Goal: Information Seeking & Learning: Learn about a topic

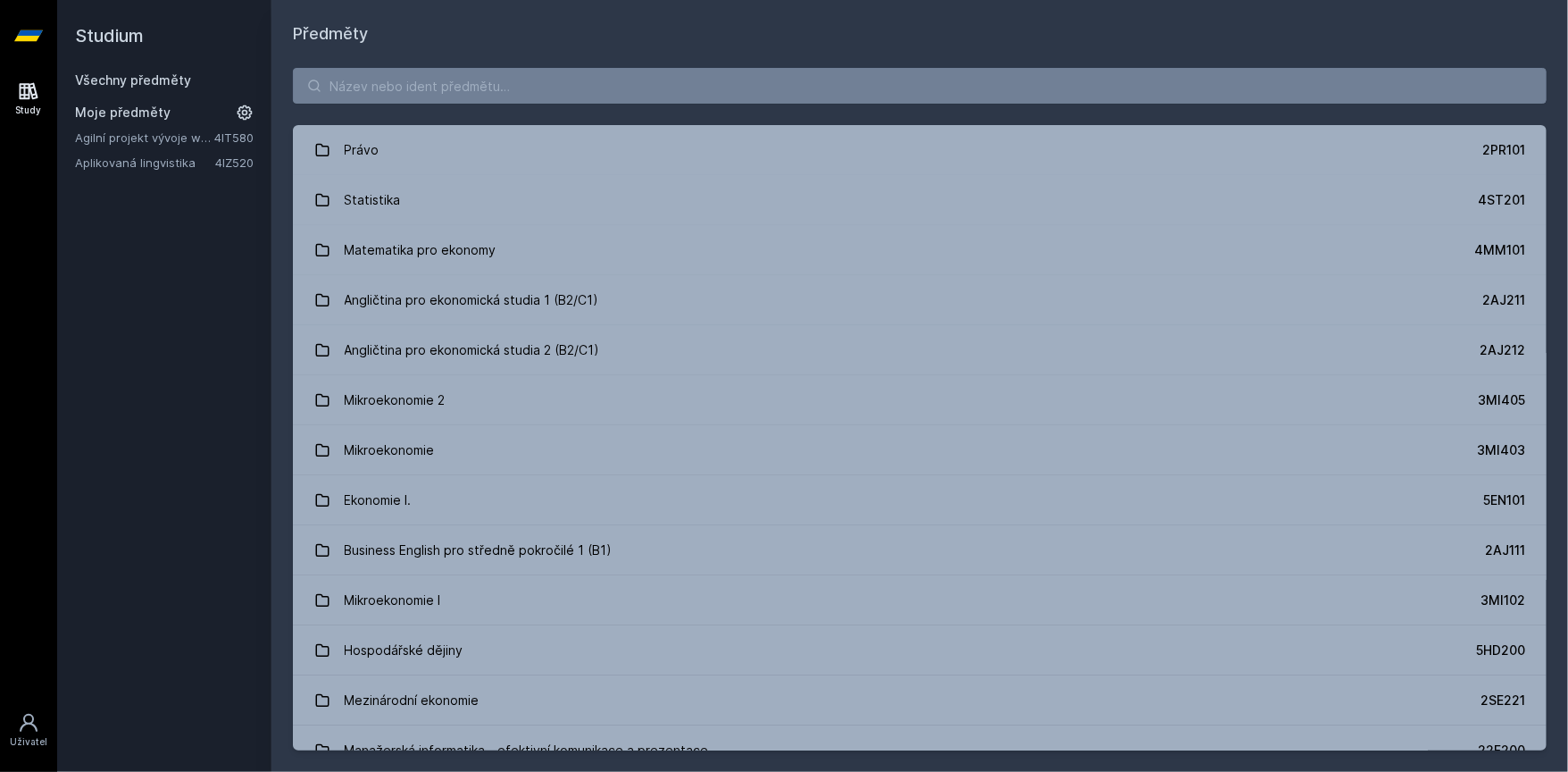
click at [181, 142] on link "Agilní projekt vývoje webové aplikace" at bounding box center [145, 138] width 140 height 18
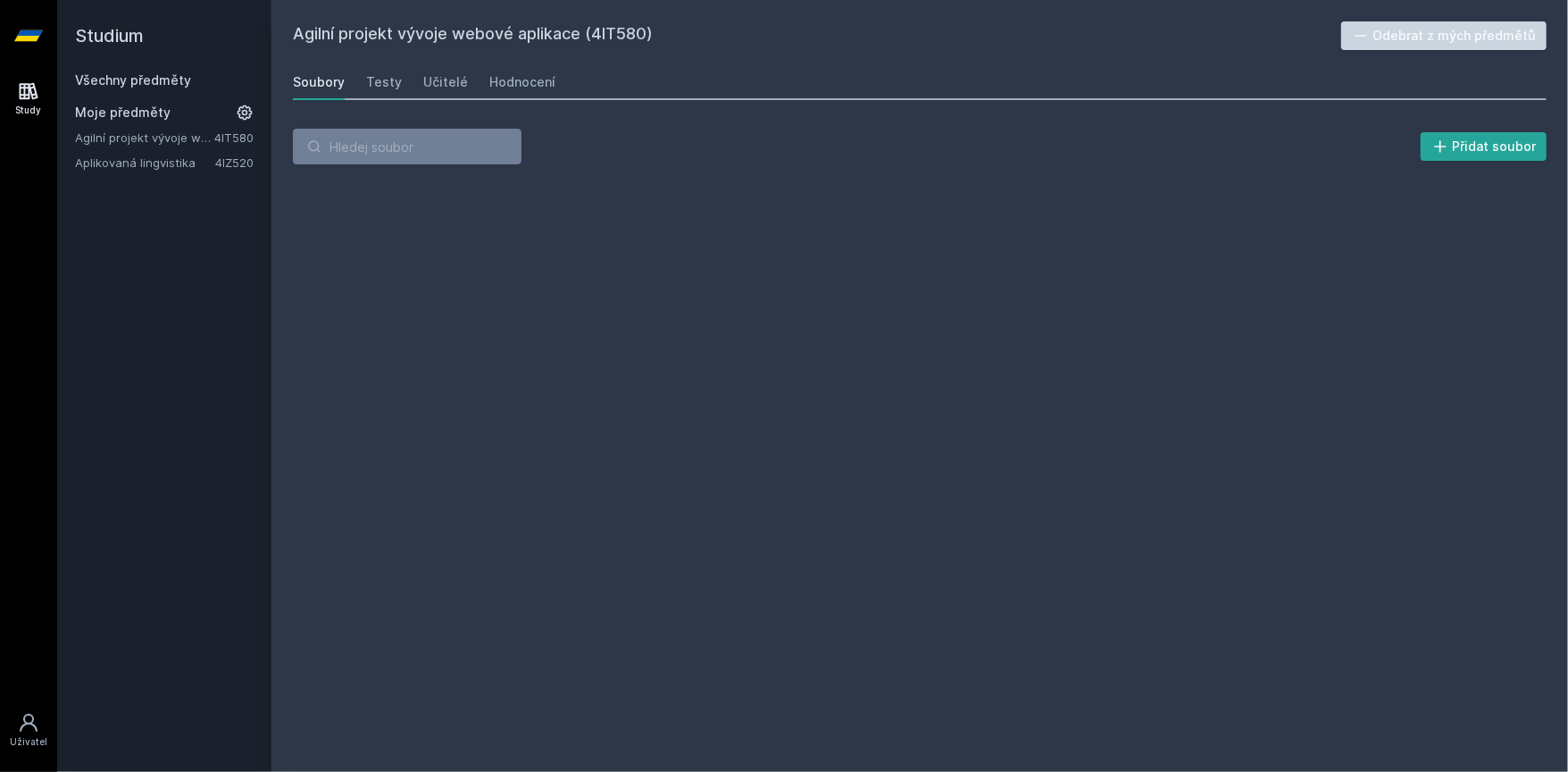
click at [1437, 37] on button "Odebrat z mých předmětů" at bounding box center [1443, 35] width 207 height 29
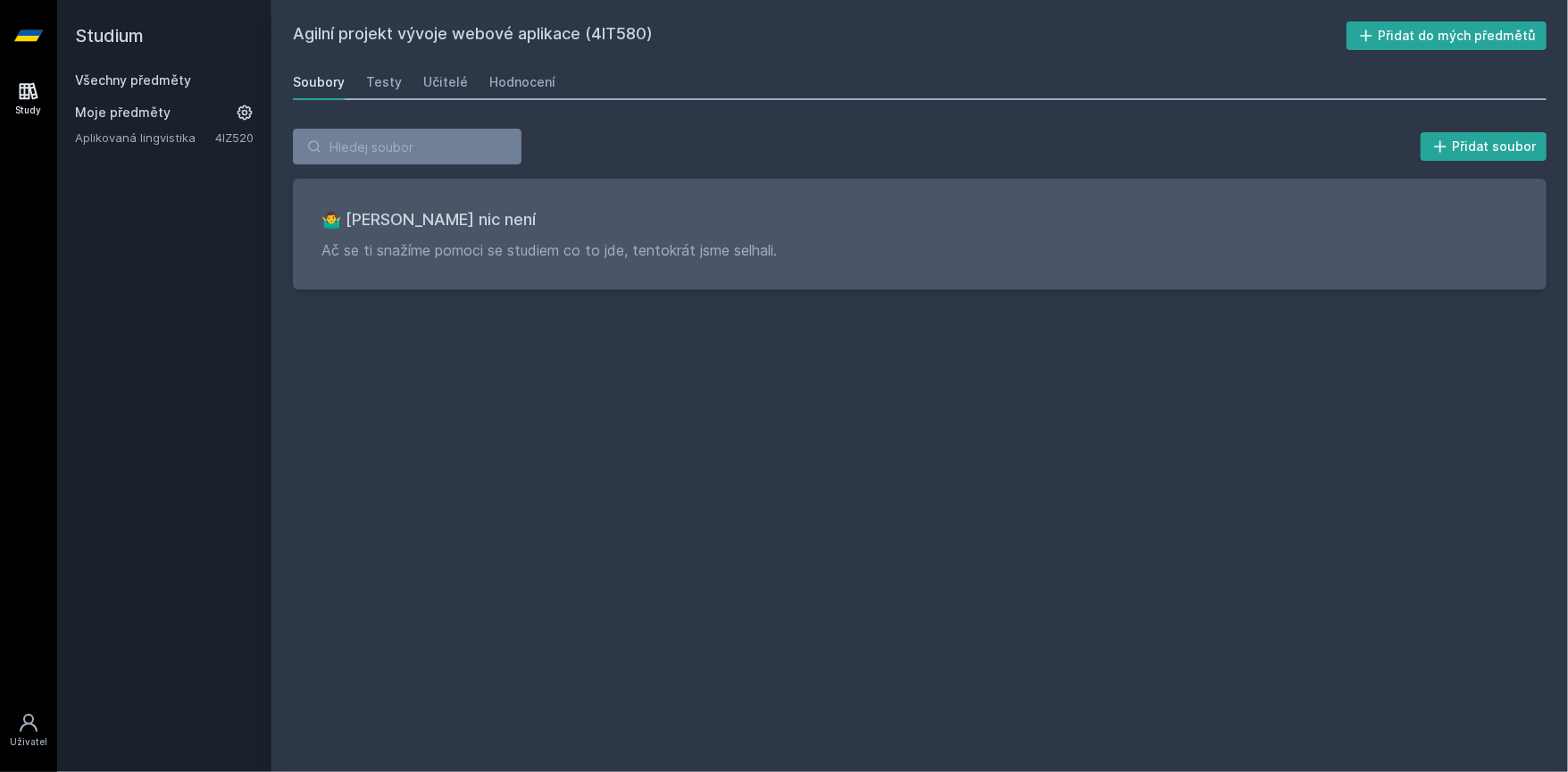
click at [148, 140] on link "Aplikovaná lingvistika" at bounding box center [145, 138] width 140 height 18
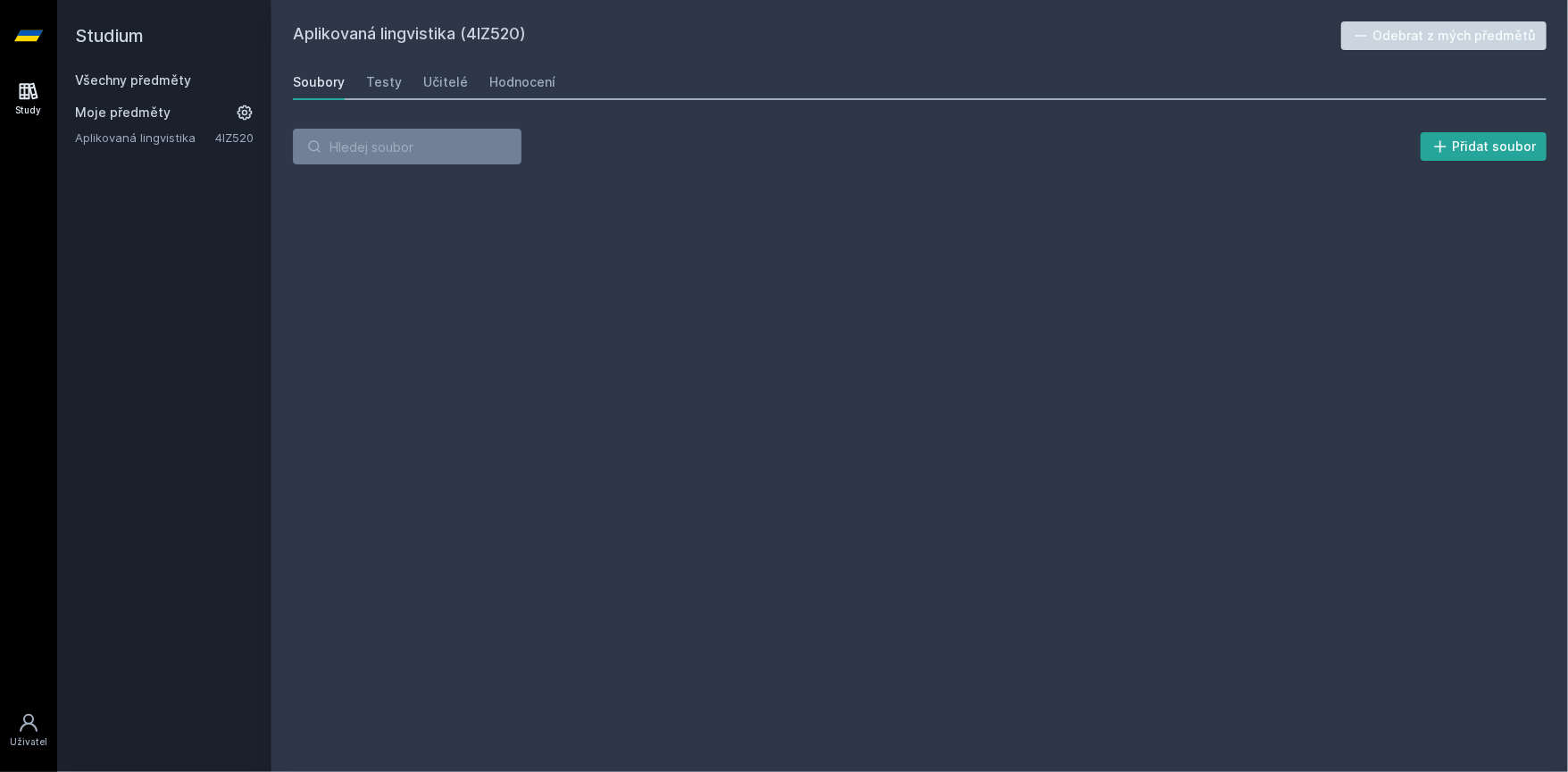
click at [1409, 27] on button "Odebrat z mých předmětů" at bounding box center [1443, 35] width 207 height 29
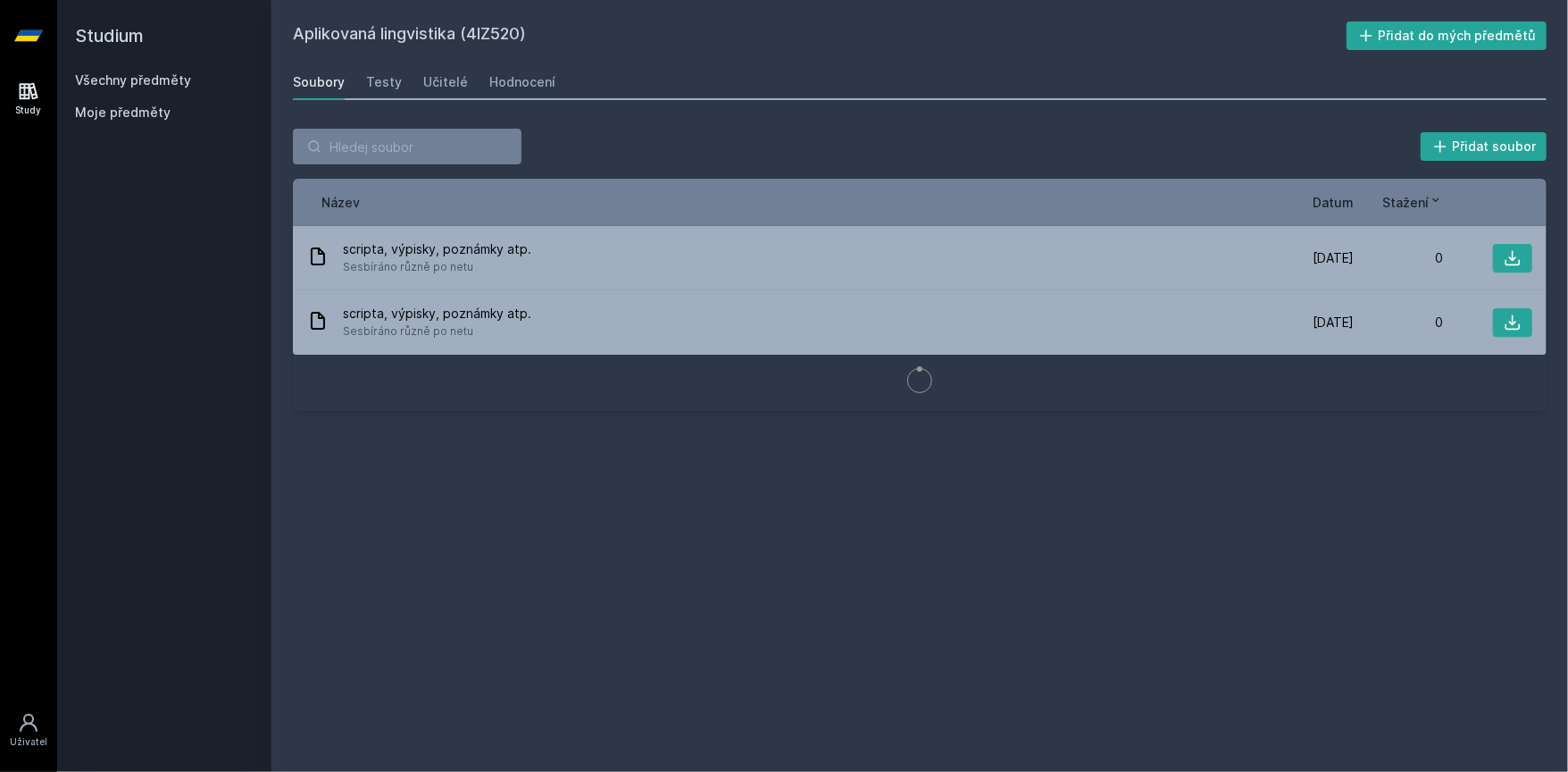
click at [151, 78] on link "Všechny předměty" at bounding box center [133, 79] width 116 height 15
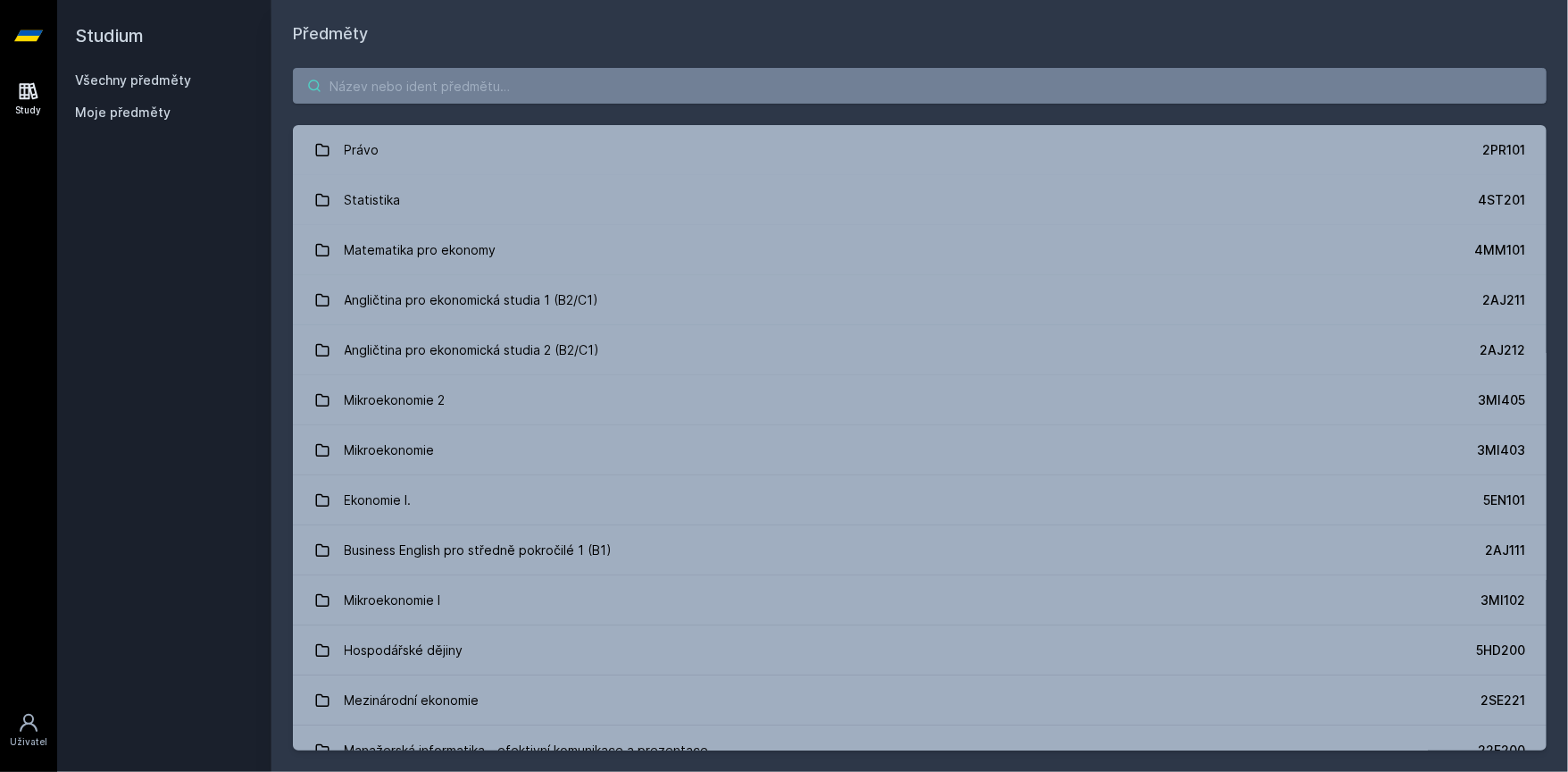
click at [447, 79] on input "search" at bounding box center [919, 86] width 1254 height 36
paste input "4SA526"
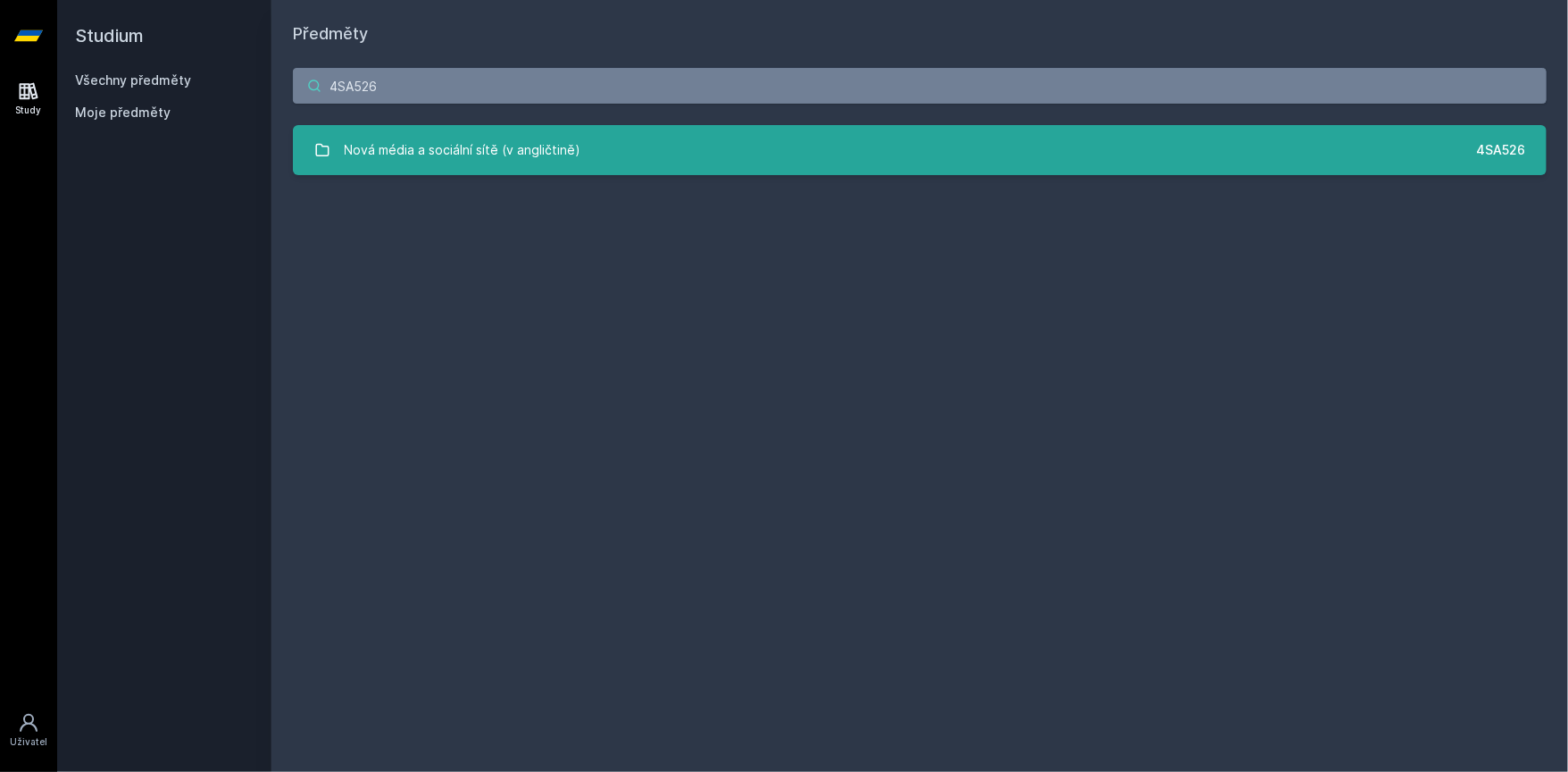
type input "4SA526"
click at [451, 141] on div "Nová média a sociální sítě (v angličtině)" at bounding box center [462, 150] width 237 height 36
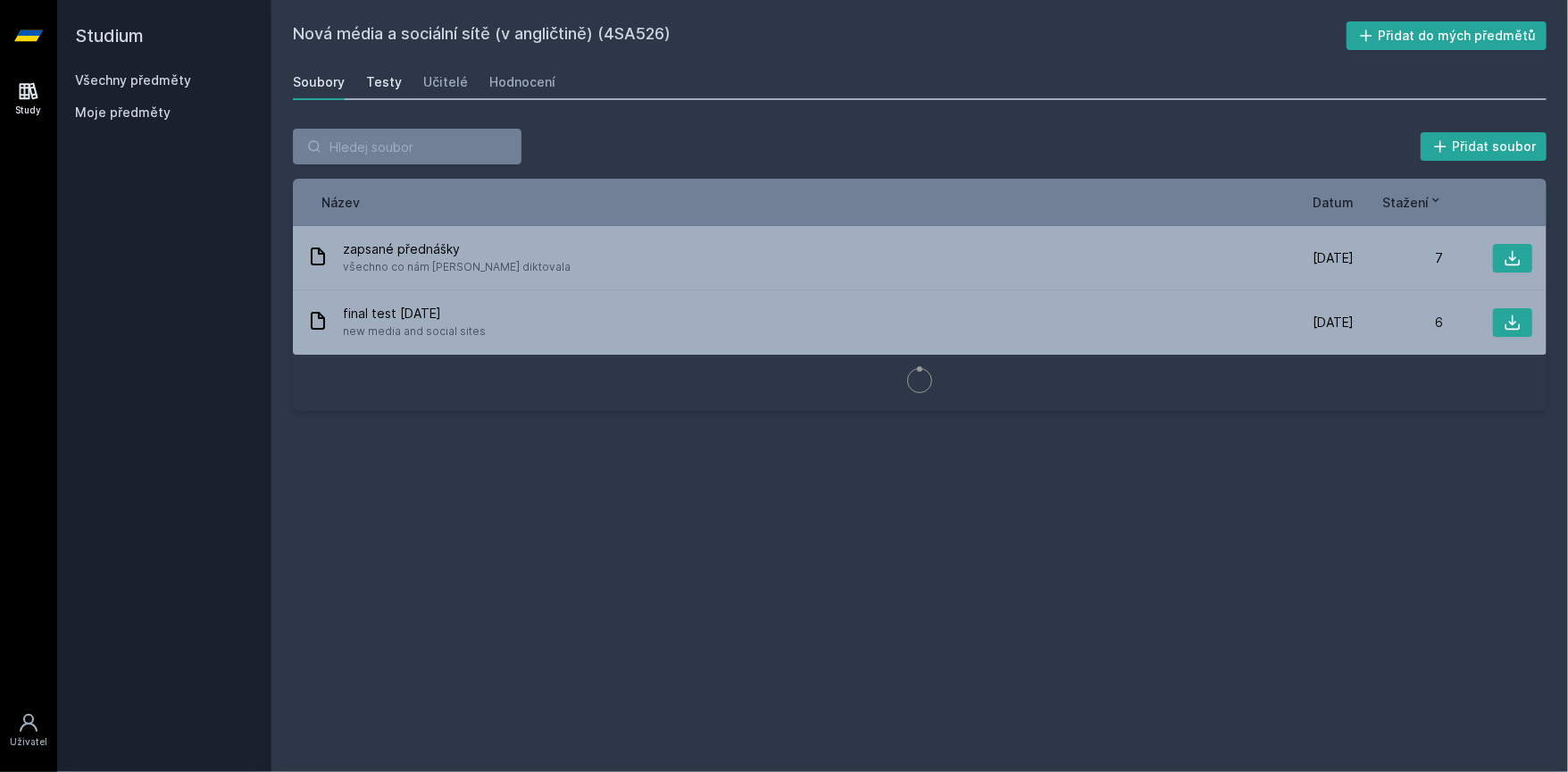
click at [366, 85] on div "Testy" at bounding box center [384, 82] width 36 height 18
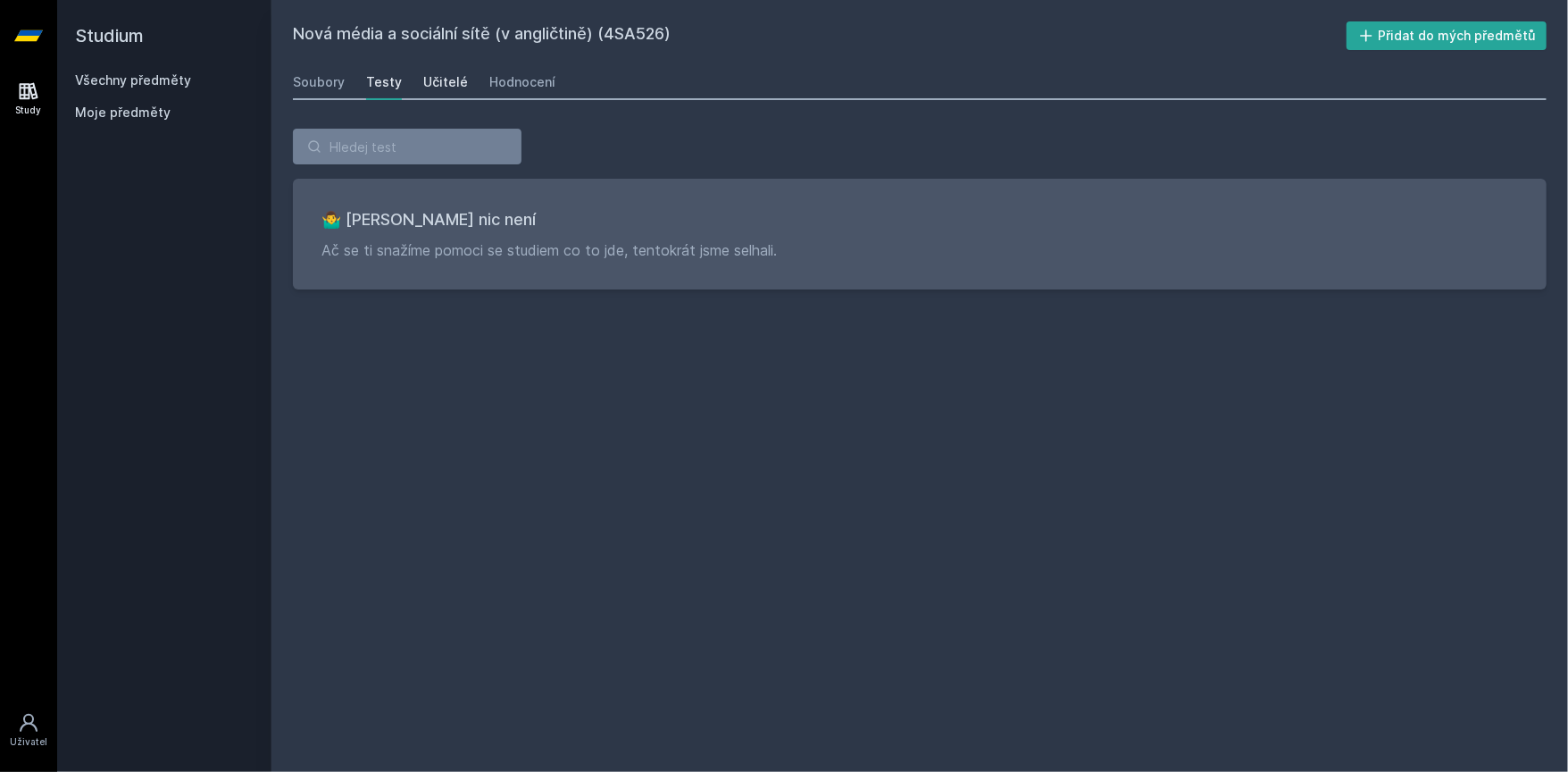
click at [432, 90] on div "Učitelé" at bounding box center [445, 82] width 45 height 18
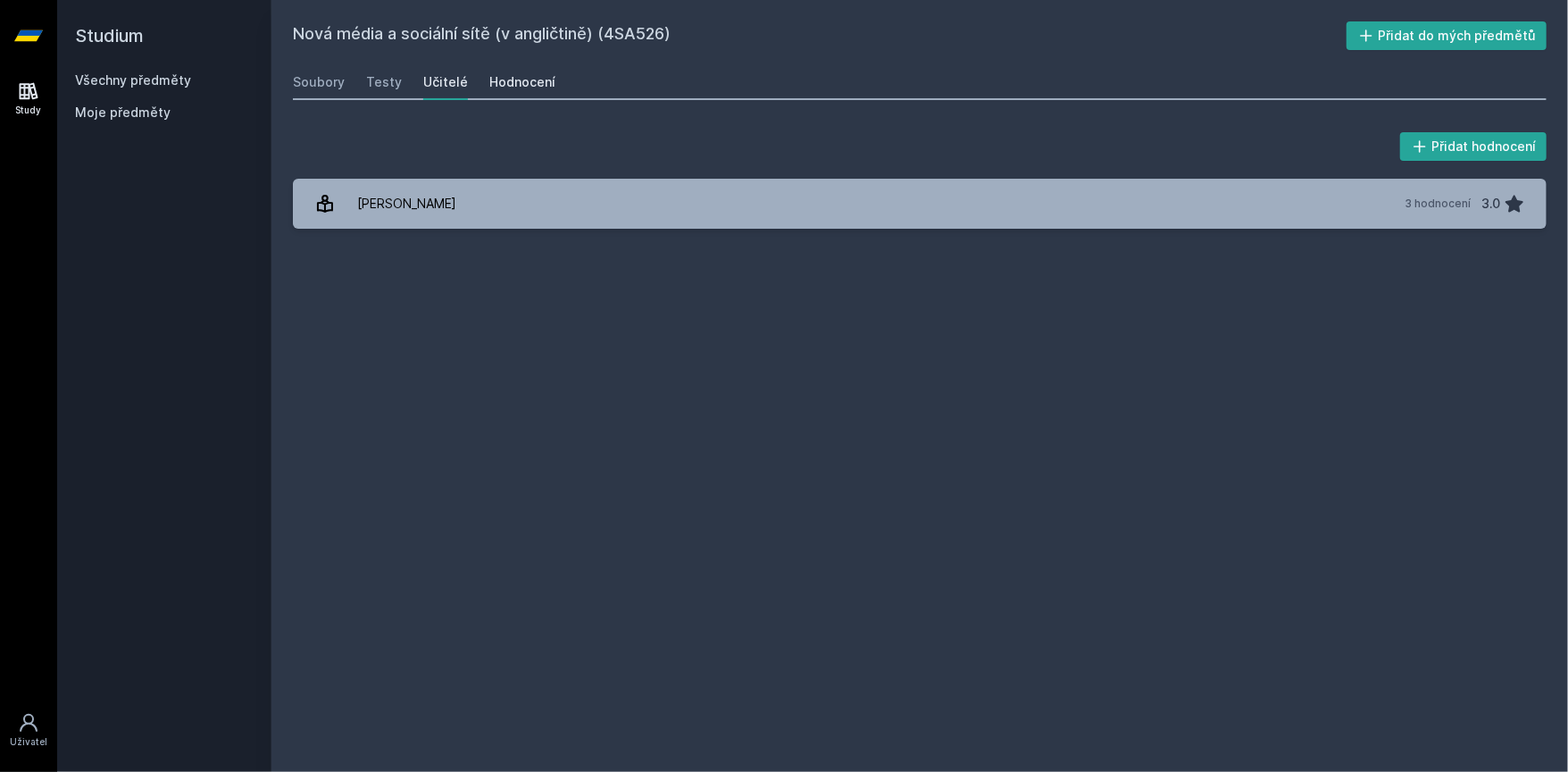
click at [512, 90] on div "Hodnocení" at bounding box center [522, 82] width 66 height 18
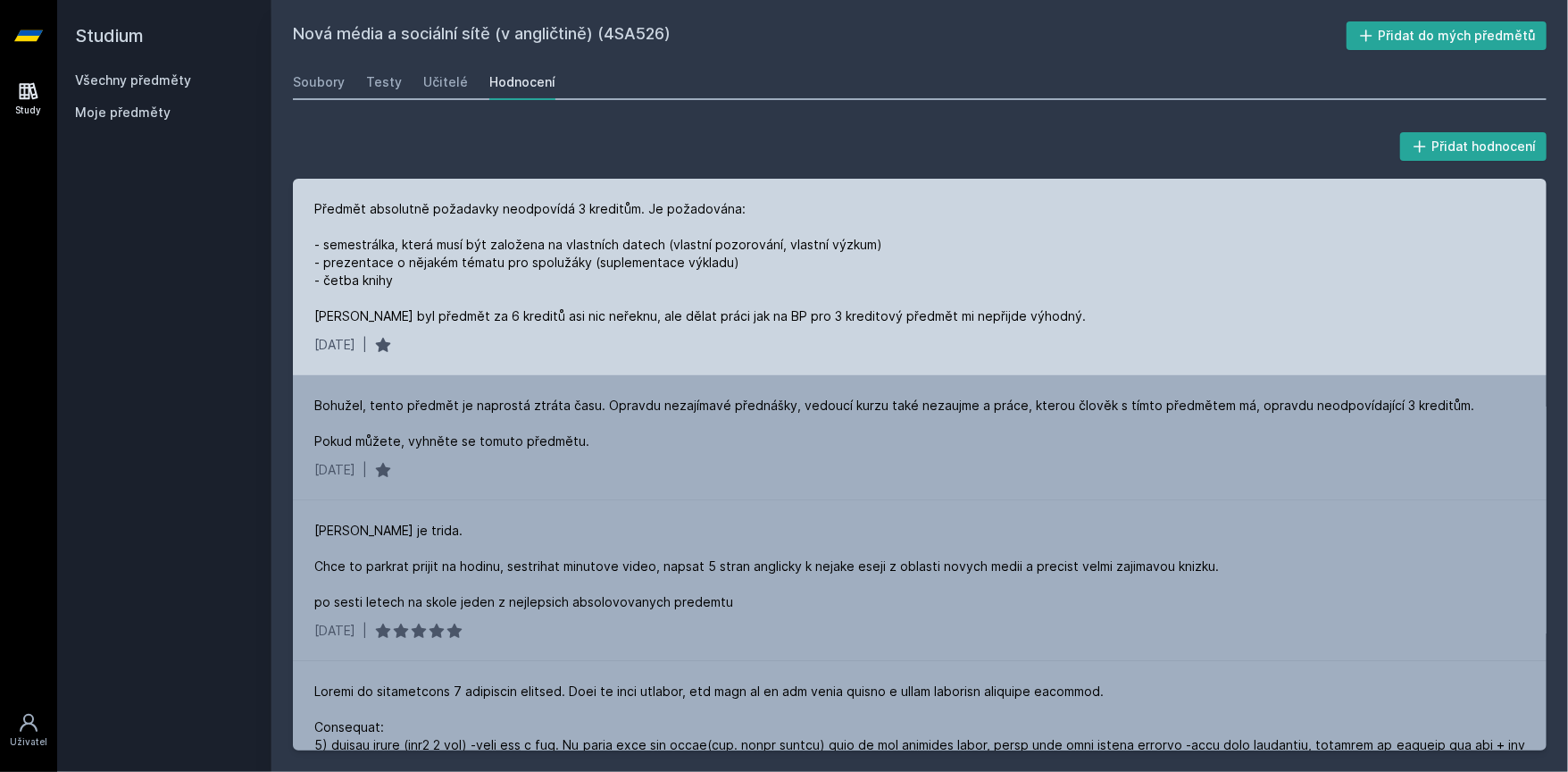
click at [339, 215] on div "Předmět absolutně požadavky neodpovídá 3 kreditům. Je požadována: - semestrálka…" at bounding box center [700, 262] width 772 height 125
drag, startPoint x: 339, startPoint y: 215, endPoint x: 605, endPoint y: 213, distance: 266.0
click at [605, 213] on div "Předmět absolutně požadavky neodpovídá 3 kreditům. Je požadována: - semestrálka…" at bounding box center [700, 262] width 772 height 125
click at [652, 211] on div "Předmět absolutně požadavky neodpovídá 3 kreditům. Je požadována: - semestrálka…" at bounding box center [700, 262] width 772 height 125
drag, startPoint x: 652, startPoint y: 211, endPoint x: 640, endPoint y: 219, distance: 14.4
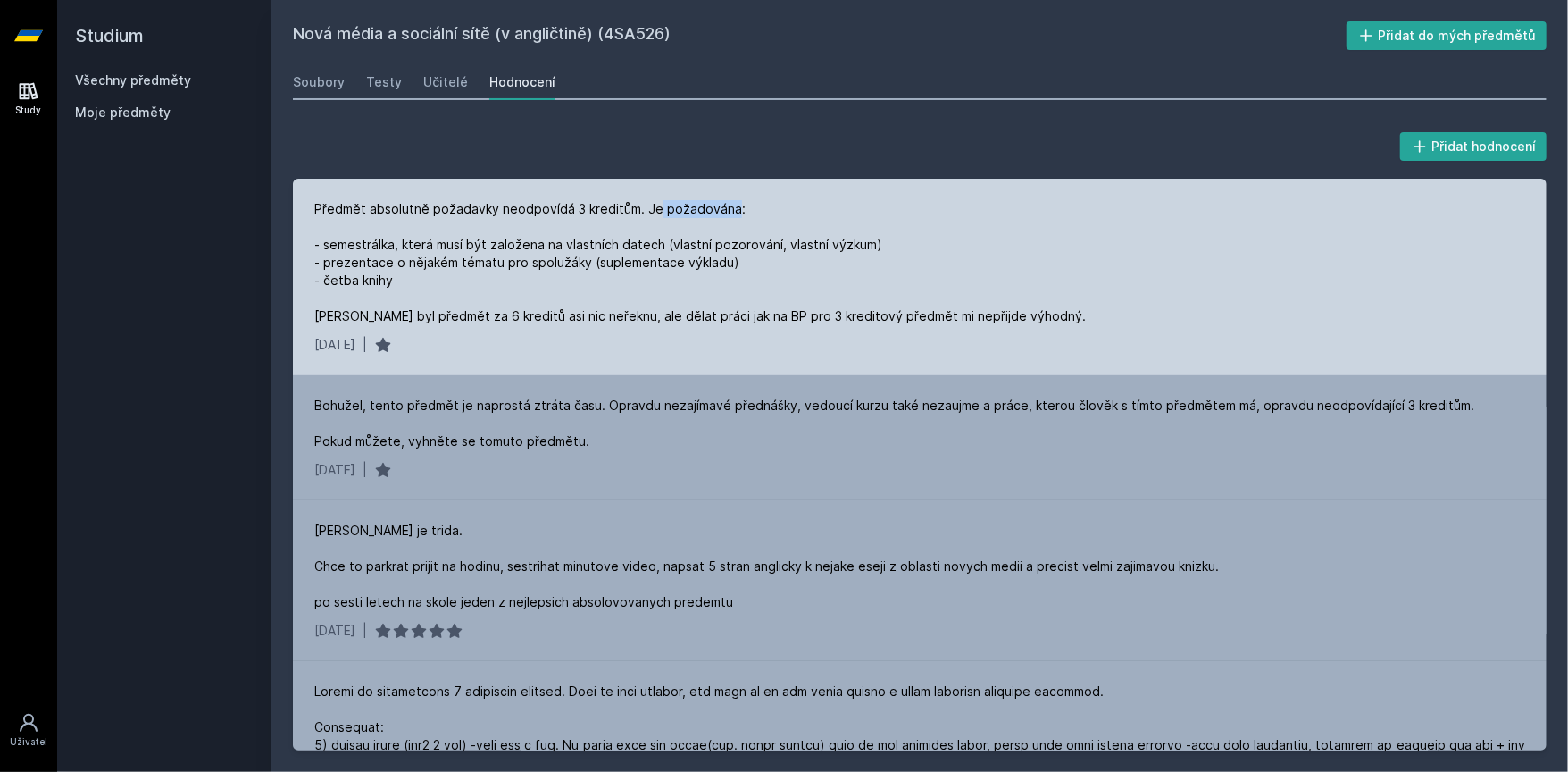
click at [718, 210] on div "Předmět absolutně požadavky neodpovídá 3 kreditům. Je požadována: - semestrálka…" at bounding box center [700, 262] width 772 height 125
click at [342, 247] on div "Předmět absolutně požadavky neodpovídá 3 kreditům. Je požadována: - semestrálka…" at bounding box center [700, 262] width 772 height 125
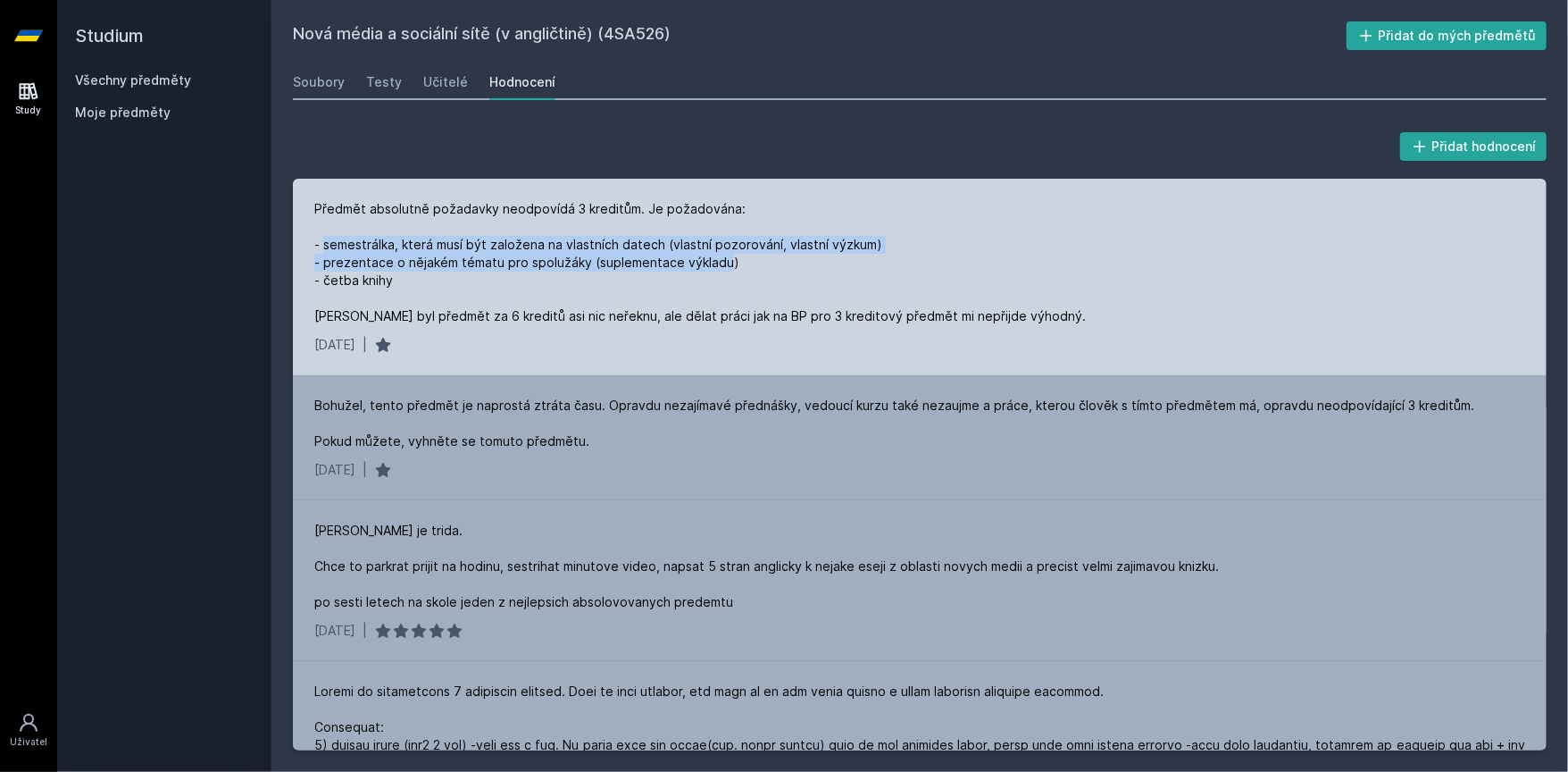
drag, startPoint x: 342, startPoint y: 247, endPoint x: 698, endPoint y: 259, distance: 356.2
click at [698, 259] on div "Předmět absolutně požadavky neodpovídá 3 kreditům. Je požadována: - semestrálka…" at bounding box center [700, 262] width 772 height 125
click at [697, 260] on div "Předmět absolutně požadavky neodpovídá 3 kreditům. Je požadována: - semestrálka…" at bounding box center [700, 262] width 772 height 125
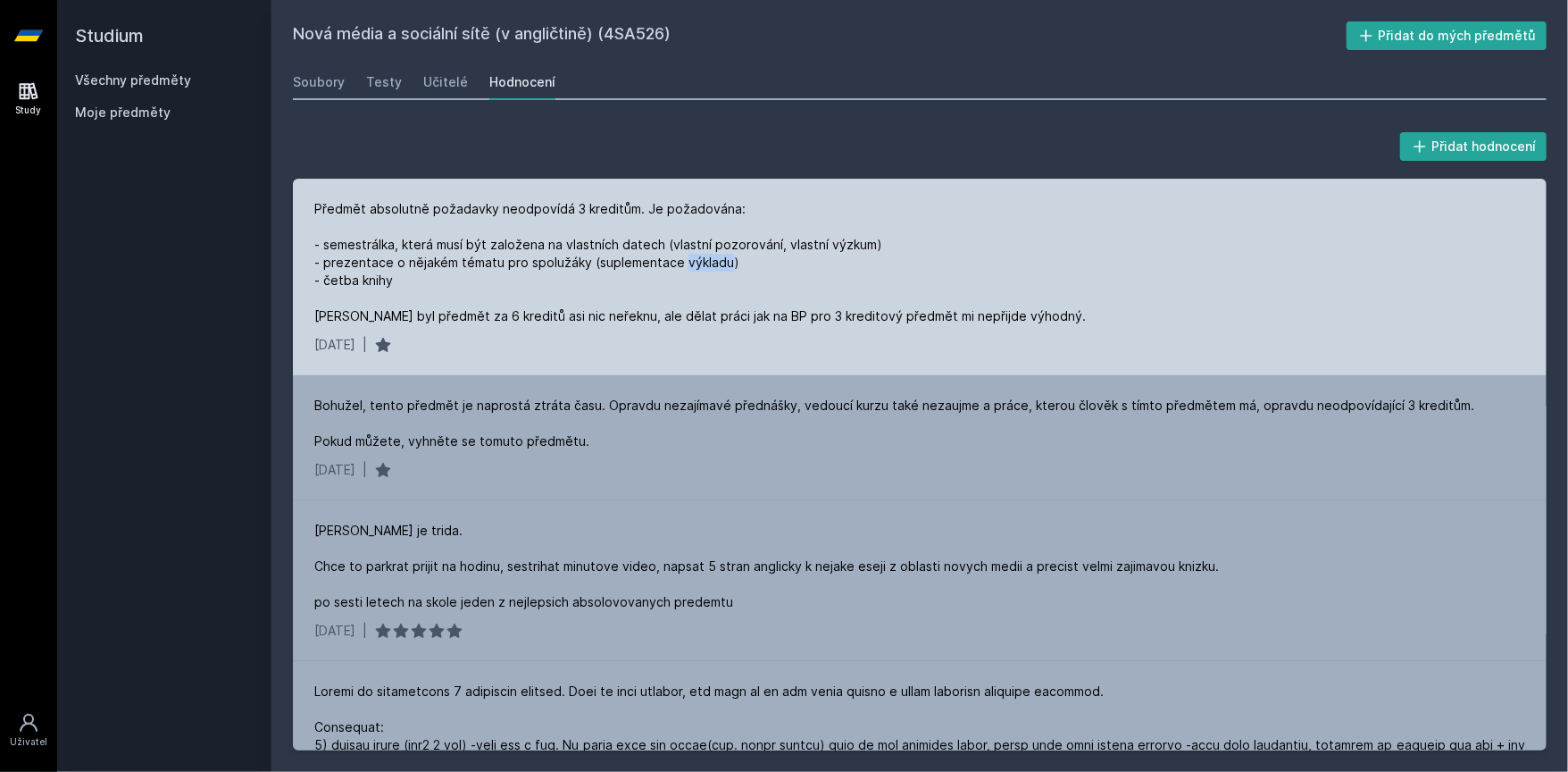
click at [697, 260] on div "Předmět absolutně požadavky neodpovídá 3 kreditům. Je požadována: - semestrálka…" at bounding box center [700, 262] width 772 height 125
click at [537, 286] on div "Předmět absolutně požadavky neodpovídá 3 kreditům. Je požadována: - semestrálka…" at bounding box center [700, 262] width 772 height 125
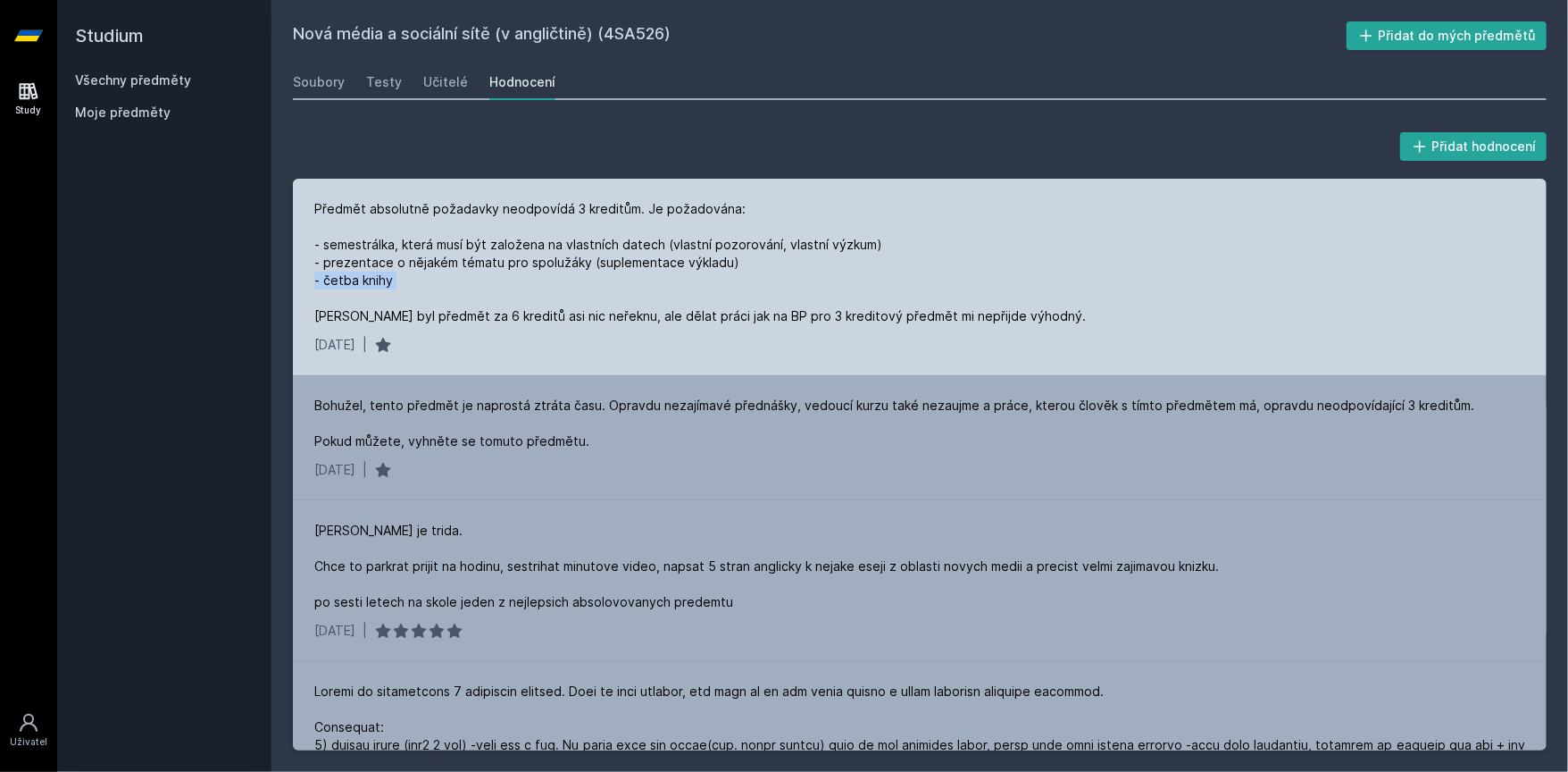
click at [657, 286] on div "Předmět absolutně požadavky neodpovídá 3 kreditům. Je požadována: - semestrálka…" at bounding box center [700, 262] width 772 height 125
click at [681, 286] on div "Předmět absolutně požadavky neodpovídá 3 kreditům. Je požadována: - semestrálka…" at bounding box center [700, 262] width 772 height 125
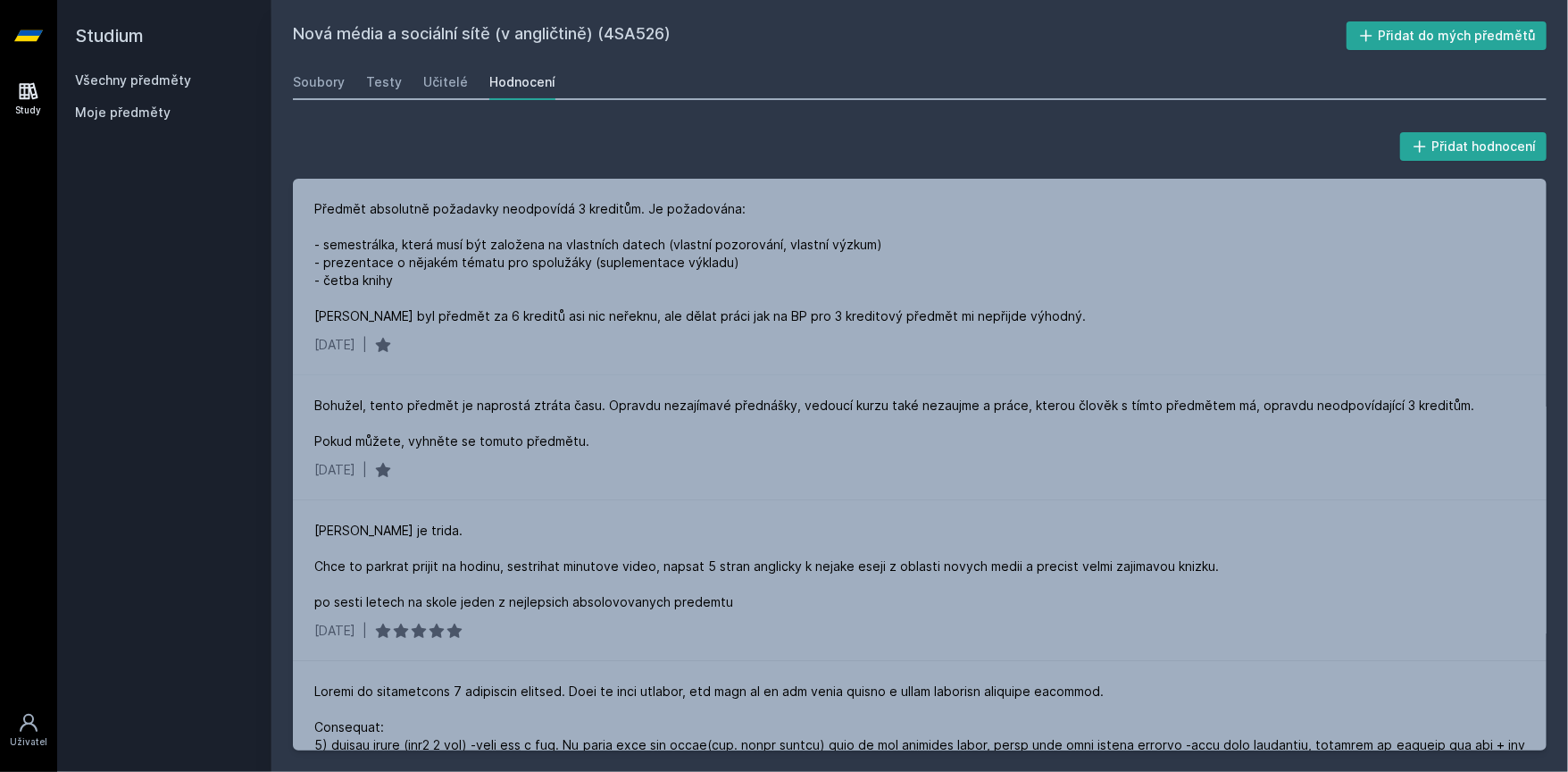
click at [157, 74] on link "Všechny předměty" at bounding box center [133, 79] width 116 height 15
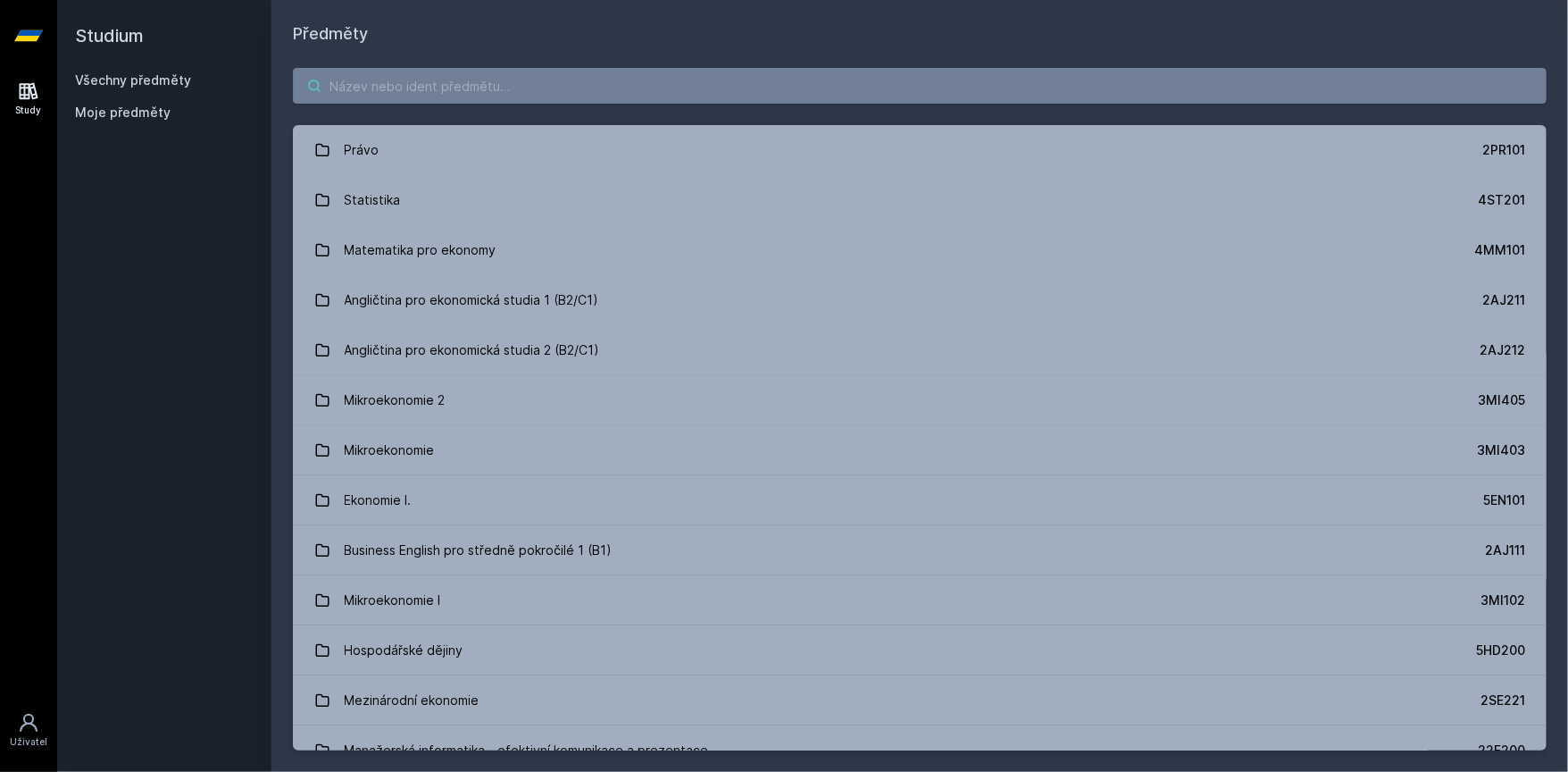
click at [460, 81] on input "search" at bounding box center [919, 86] width 1254 height 36
paste input "Elektronická sazba a publikování"
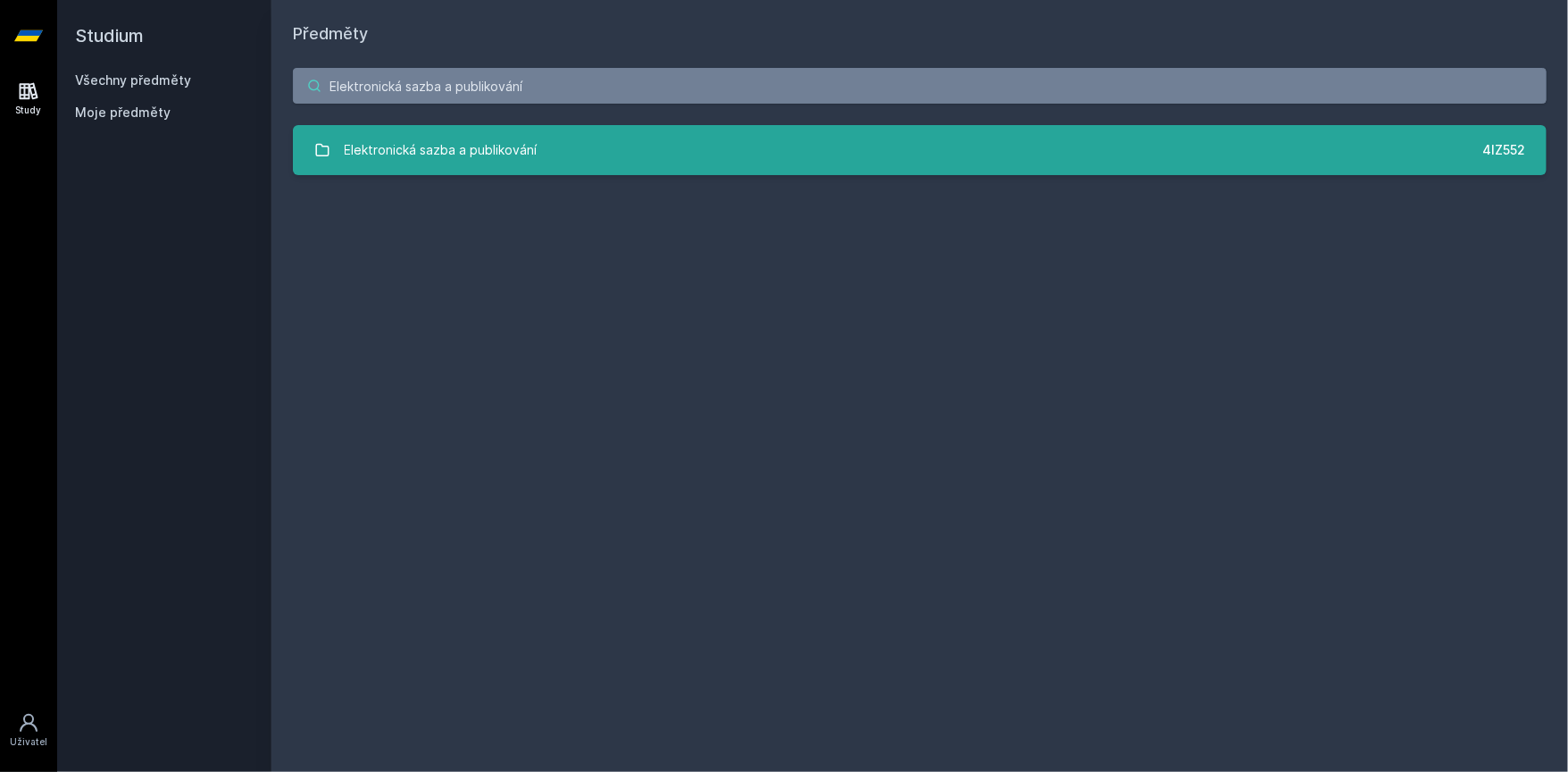
type input "Elektronická sazba a publikování"
click at [444, 151] on div "Elektronická sazba a publikování" at bounding box center [440, 150] width 193 height 36
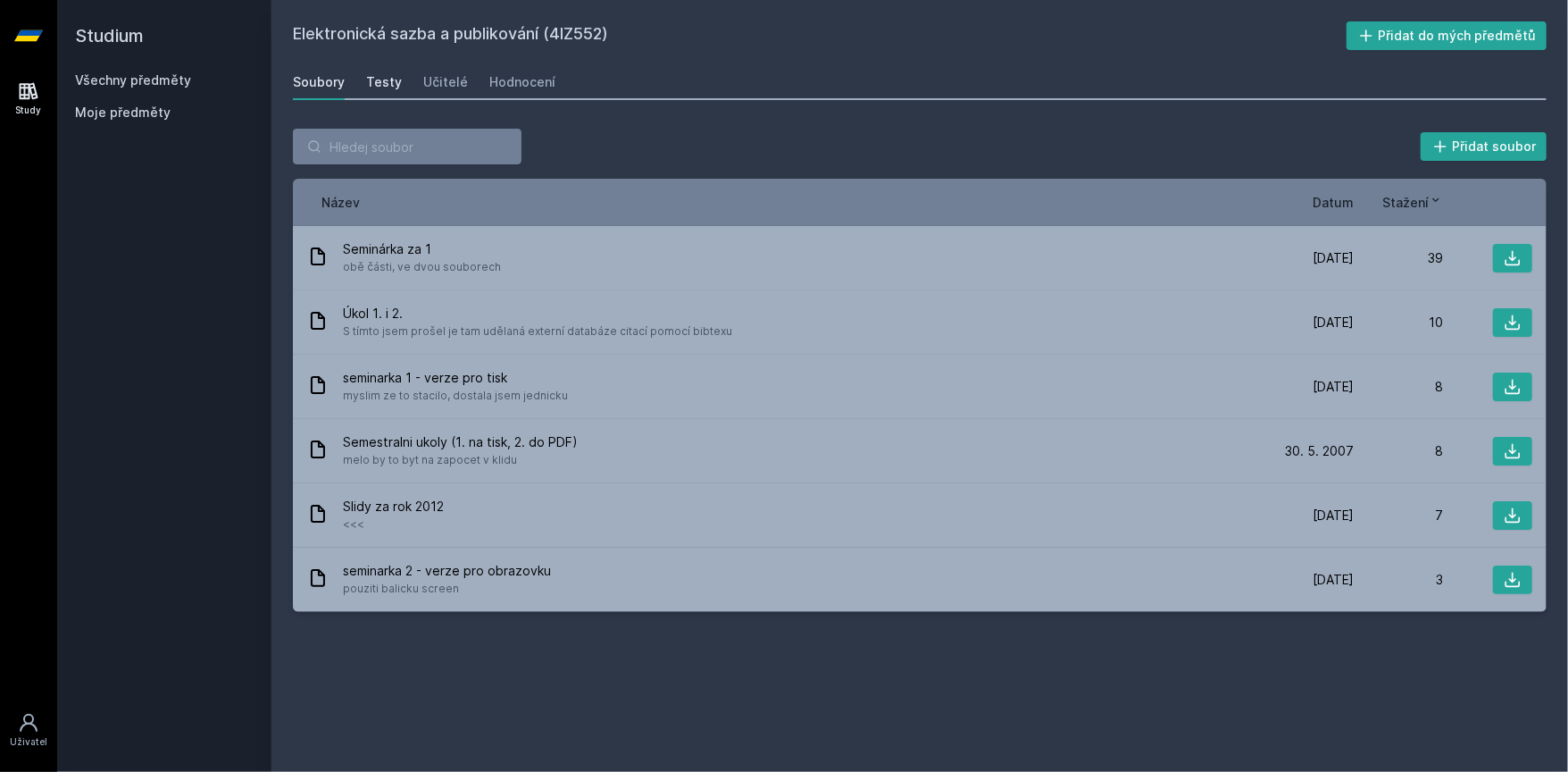
click at [370, 89] on div "Testy" at bounding box center [384, 82] width 36 height 18
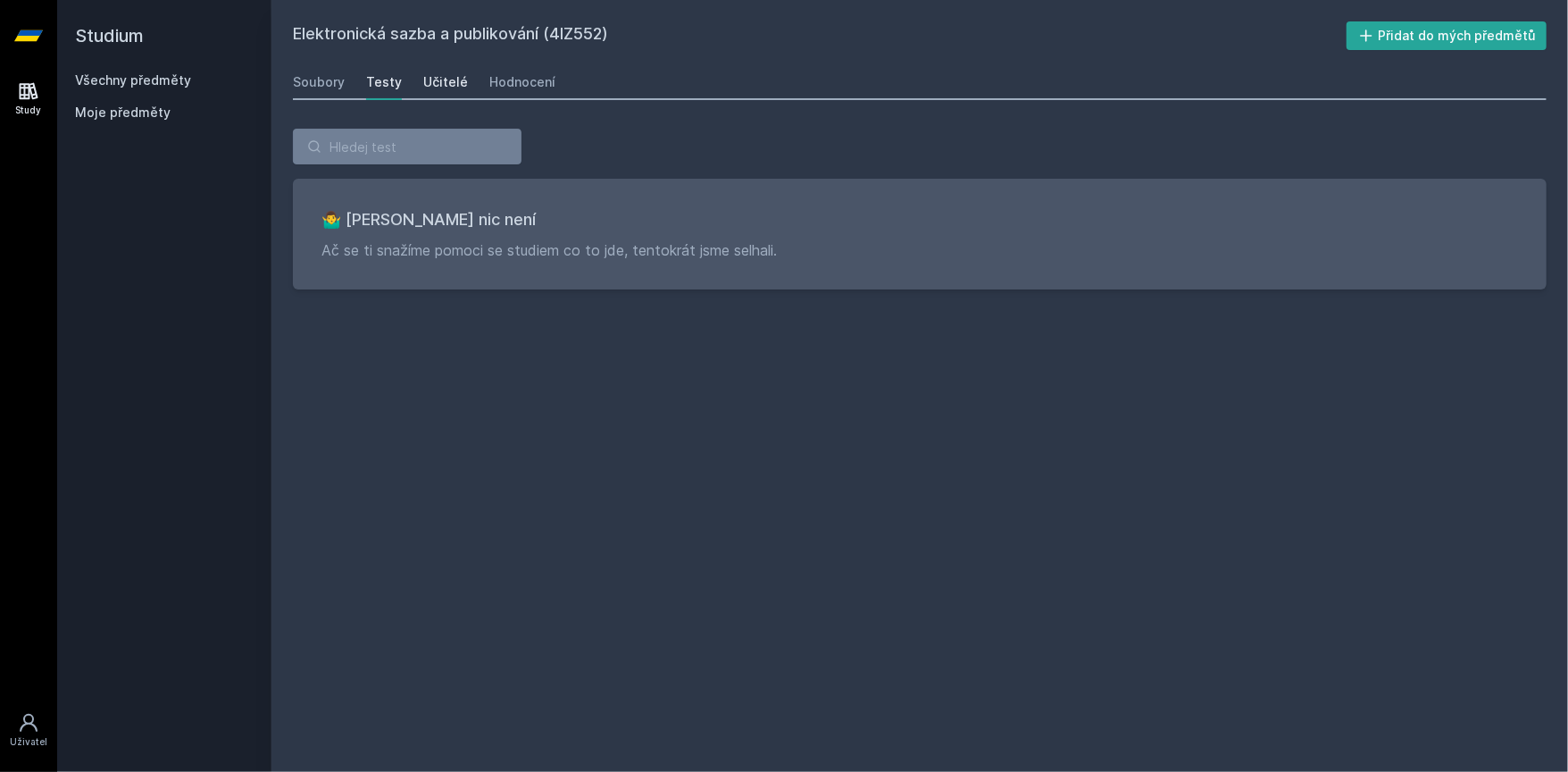
click at [437, 87] on div "Učitelé" at bounding box center [445, 82] width 45 height 18
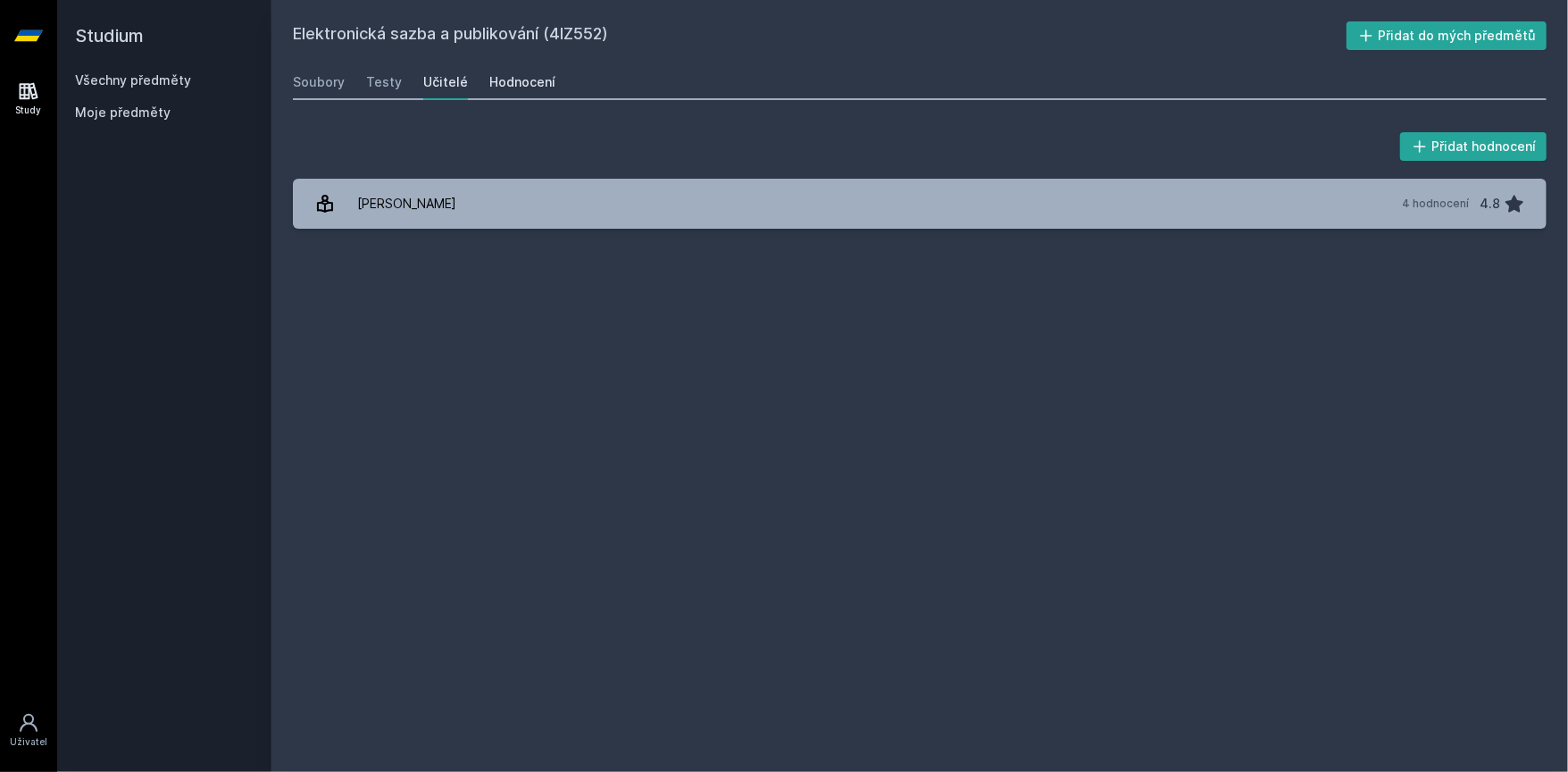
click at [501, 91] on link "Hodnocení" at bounding box center [522, 82] width 66 height 36
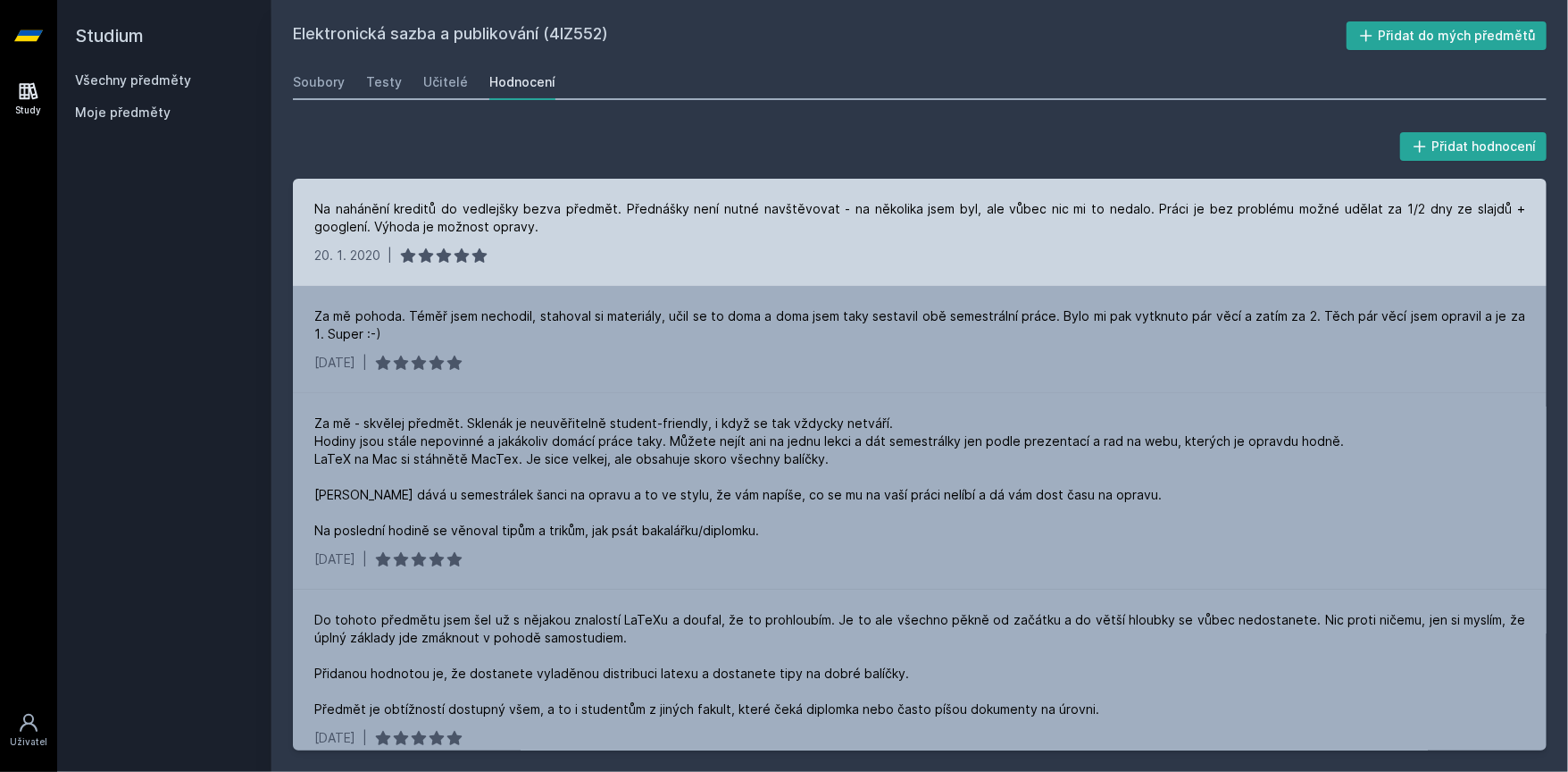
click at [332, 211] on div "Na nahánění kreditů do vedlejšky bezva předmět. Přednášky není nutné navštěvova…" at bounding box center [919, 218] width 1211 height 36
drag, startPoint x: 332, startPoint y: 211, endPoint x: 571, endPoint y: 212, distance: 239.0
click at [571, 212] on div "Na nahánění kreditů do vedlejšky bezva předmět. Přednášky není nutné navštěvova…" at bounding box center [919, 218] width 1211 height 36
click at [615, 213] on div "Na nahánění kreditů do vedlejšky bezva předmět. Přednášky není nutné navštěvova…" at bounding box center [919, 218] width 1211 height 36
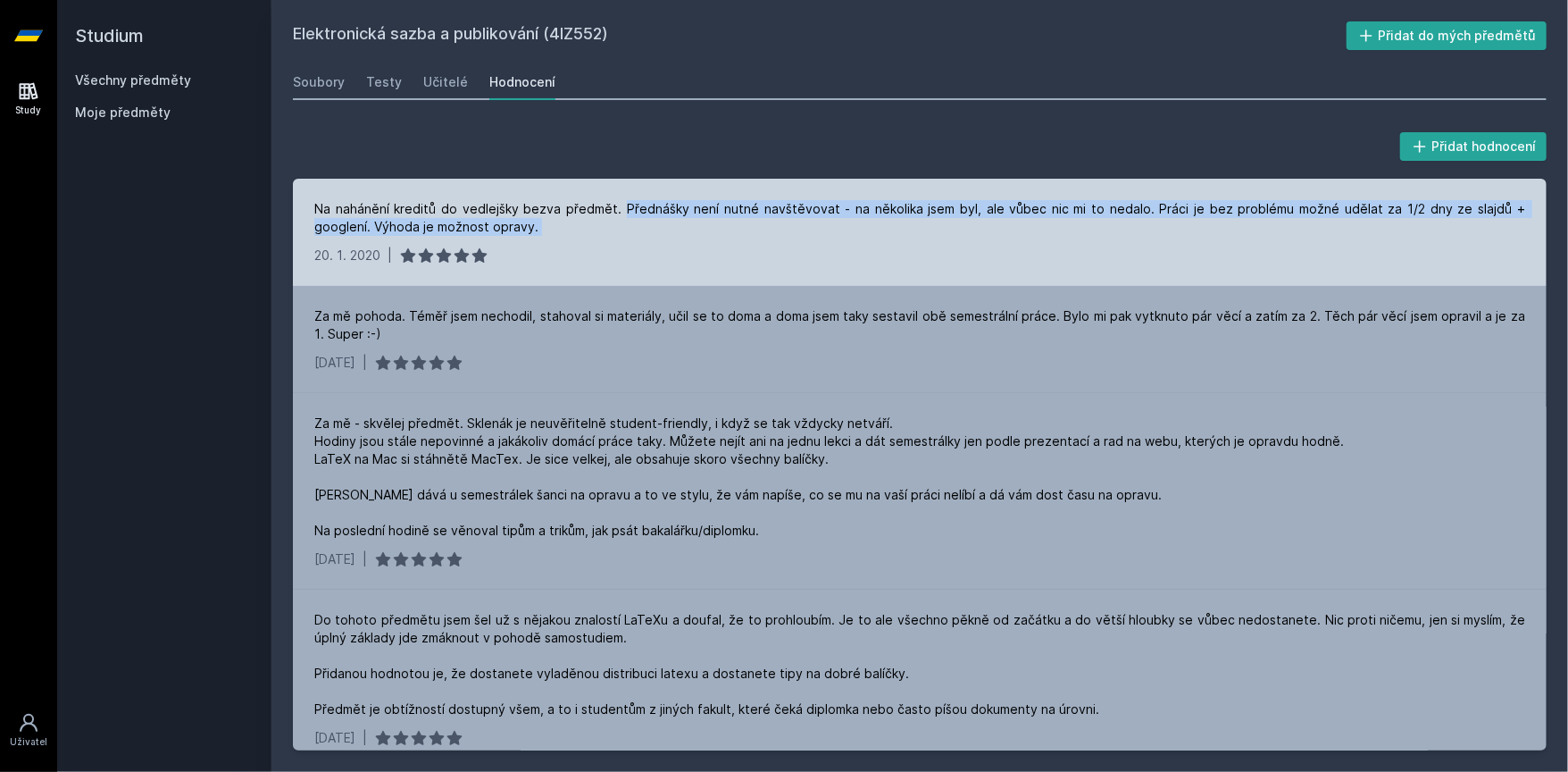
drag, startPoint x: 615, startPoint y: 213, endPoint x: 756, endPoint y: 218, distance: 141.1
click at [756, 218] on div "Na nahánění kreditů do vedlejšky bezva předmět. Přednášky není nutné navštěvova…" at bounding box center [919, 218] width 1211 height 36
click at [836, 211] on div "Na nahánění kreditů do vedlejšky bezva předmět. Přednášky není nutné navštěvova…" at bounding box center [919, 218] width 1211 height 36
drag, startPoint x: 836, startPoint y: 211, endPoint x: 921, endPoint y: 212, distance: 85.0
click at [919, 212] on div "Na nahánění kreditů do vedlejšky bezva předmět. Přednášky není nutné navštěvova…" at bounding box center [919, 218] width 1211 height 36
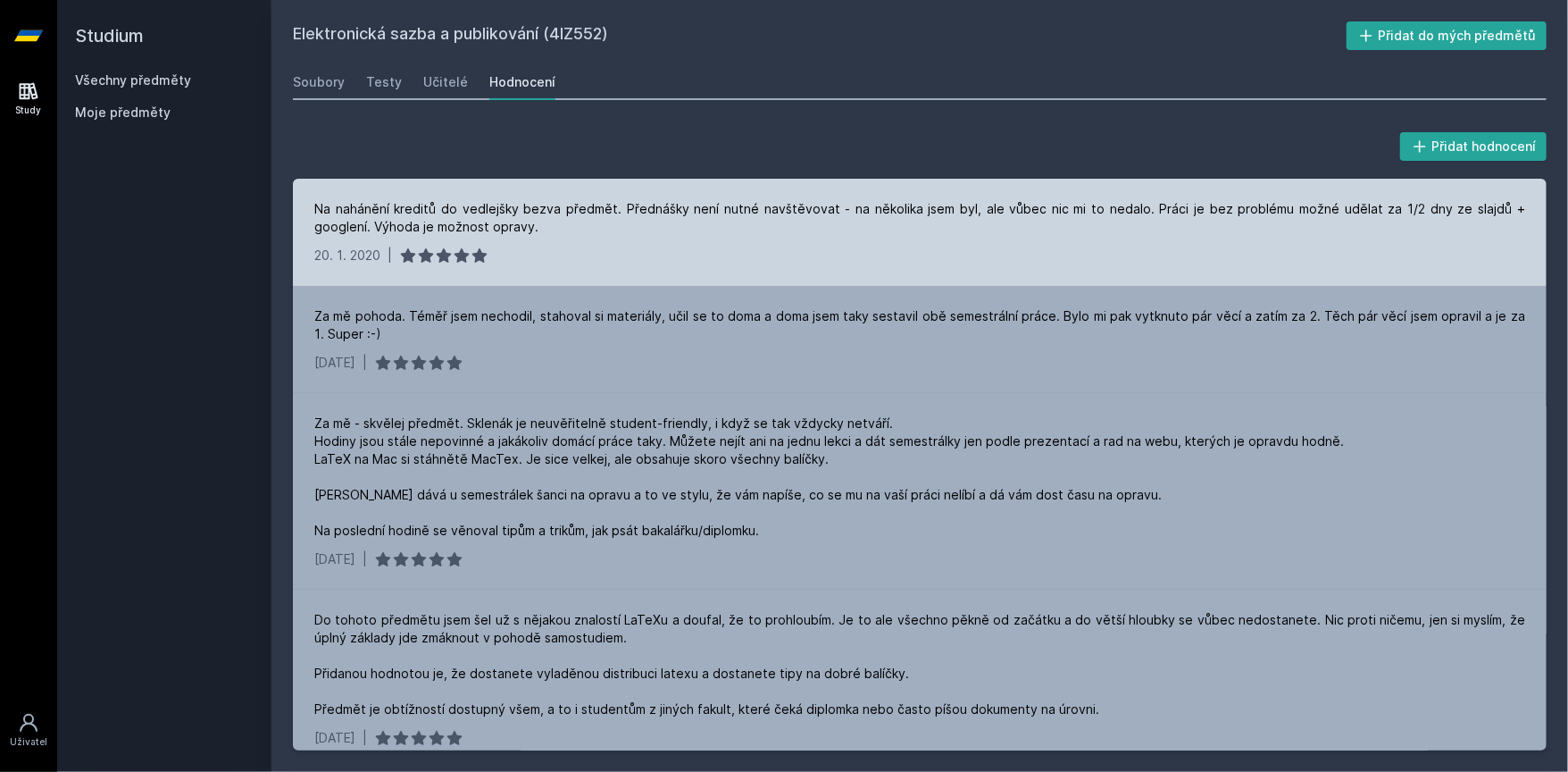
click at [974, 213] on div "Na nahánění kreditů do vedlejšky bezva předmět. Přednášky není nutné navštěvova…" at bounding box center [919, 218] width 1211 height 36
drag, startPoint x: 974, startPoint y: 213, endPoint x: 1075, endPoint y: 214, distance: 101.0
click at [1074, 214] on div "Na nahánění kreditů do vedlejšky bezva předmět. Přednášky není nutné navštěvova…" at bounding box center [919, 218] width 1211 height 36
click at [1120, 213] on div "Na nahánění kreditů do vedlejšky bezva předmět. Přednášky není nutné navštěvova…" at bounding box center [919, 218] width 1211 height 36
drag, startPoint x: 1120, startPoint y: 213, endPoint x: 1435, endPoint y: 222, distance: 315.1
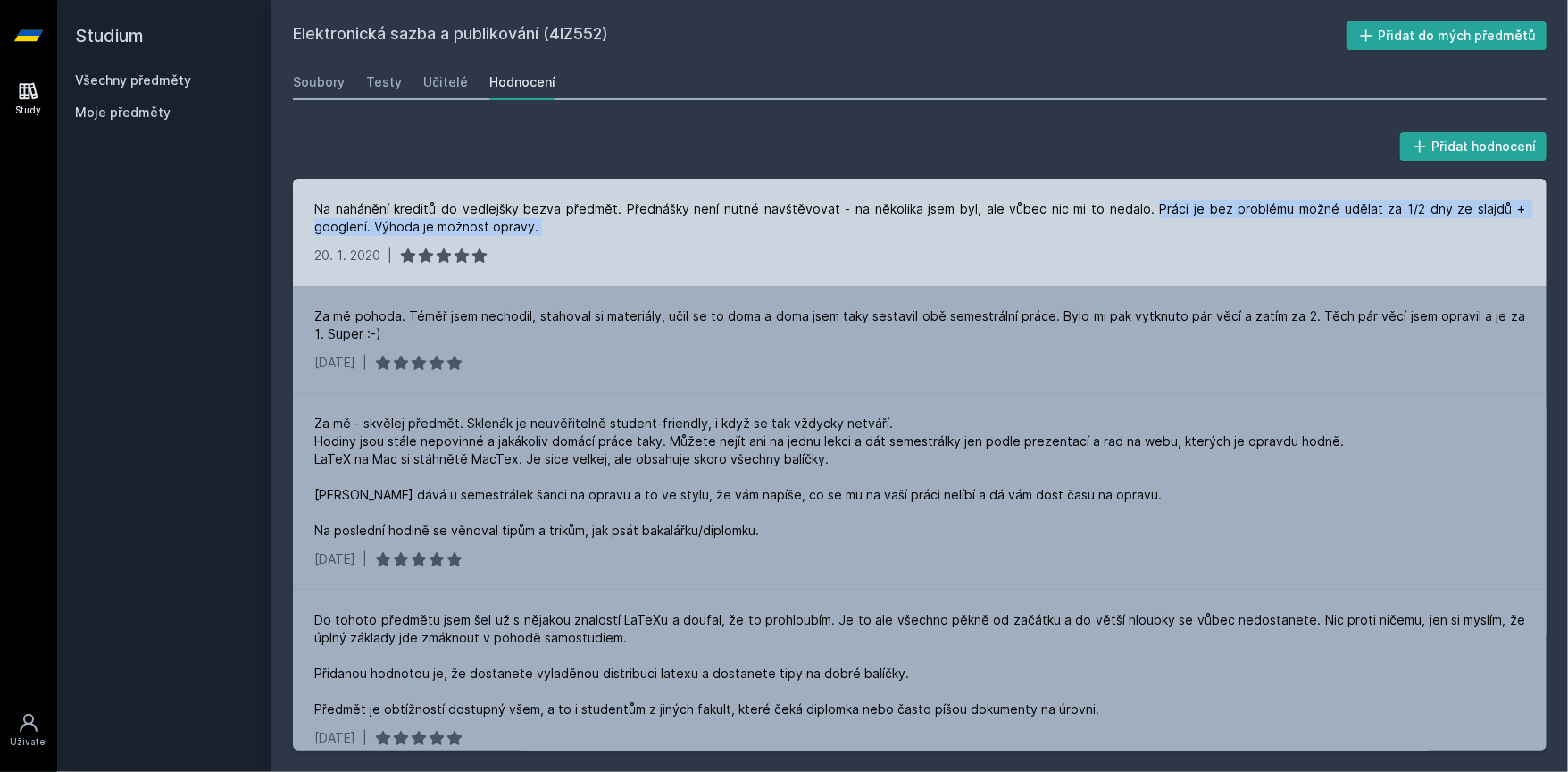
click at [1435, 222] on div "Na nahánění kreditů do vedlejšky bezva předmět. Přednášky není nutné navštěvova…" at bounding box center [919, 218] width 1211 height 36
click at [1434, 222] on div "Na nahánění kreditů do vedlejšky bezva předmět. Přednášky není nutné navštěvova…" at bounding box center [919, 218] width 1211 height 36
click at [1374, 236] on div "Na nahánění kreditů do vedlejšky bezva předmět. Přednášky není nutné navštěvova…" at bounding box center [919, 232] width 1254 height 107
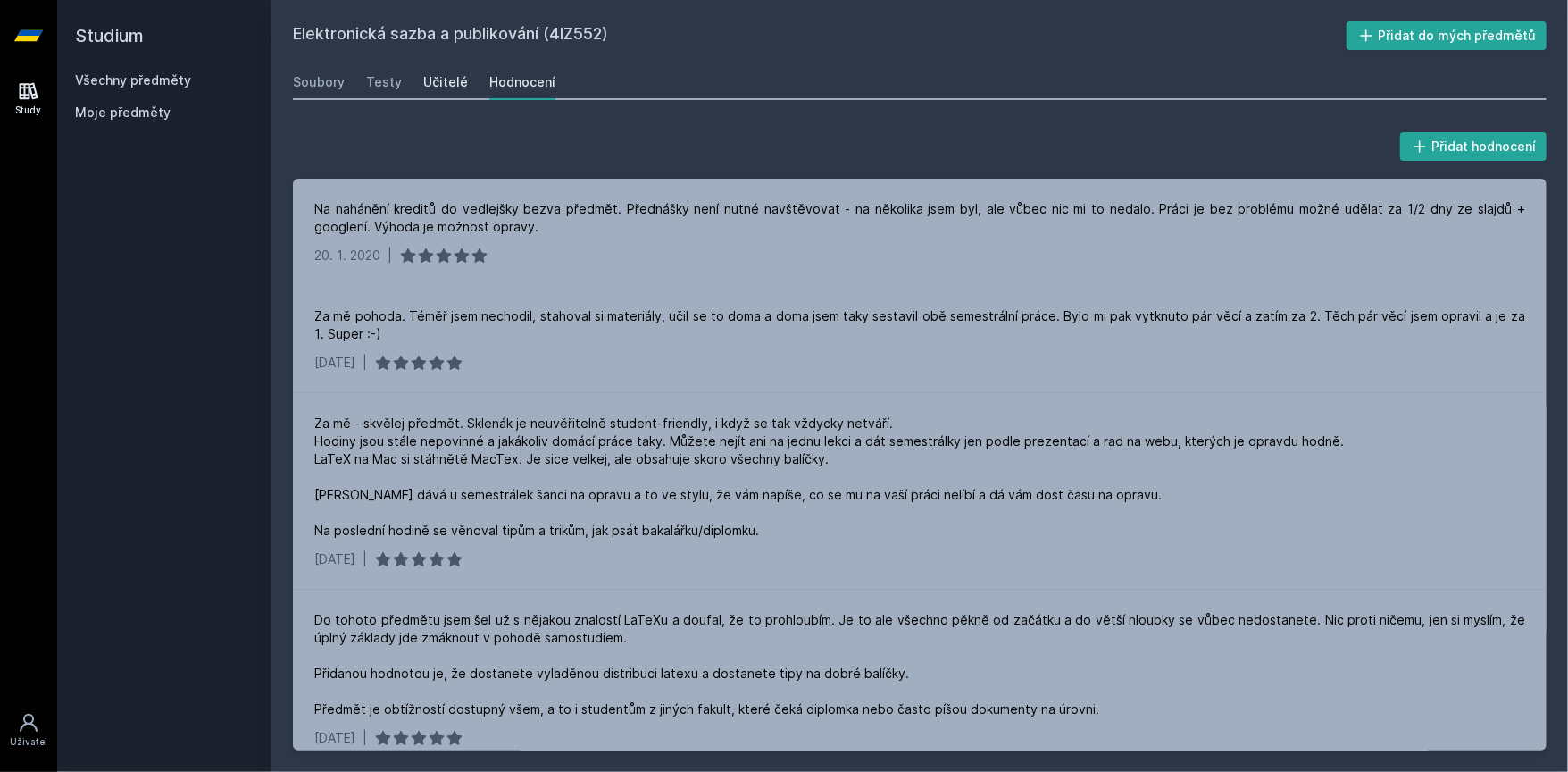
click at [438, 81] on div "Učitelé" at bounding box center [445, 82] width 45 height 18
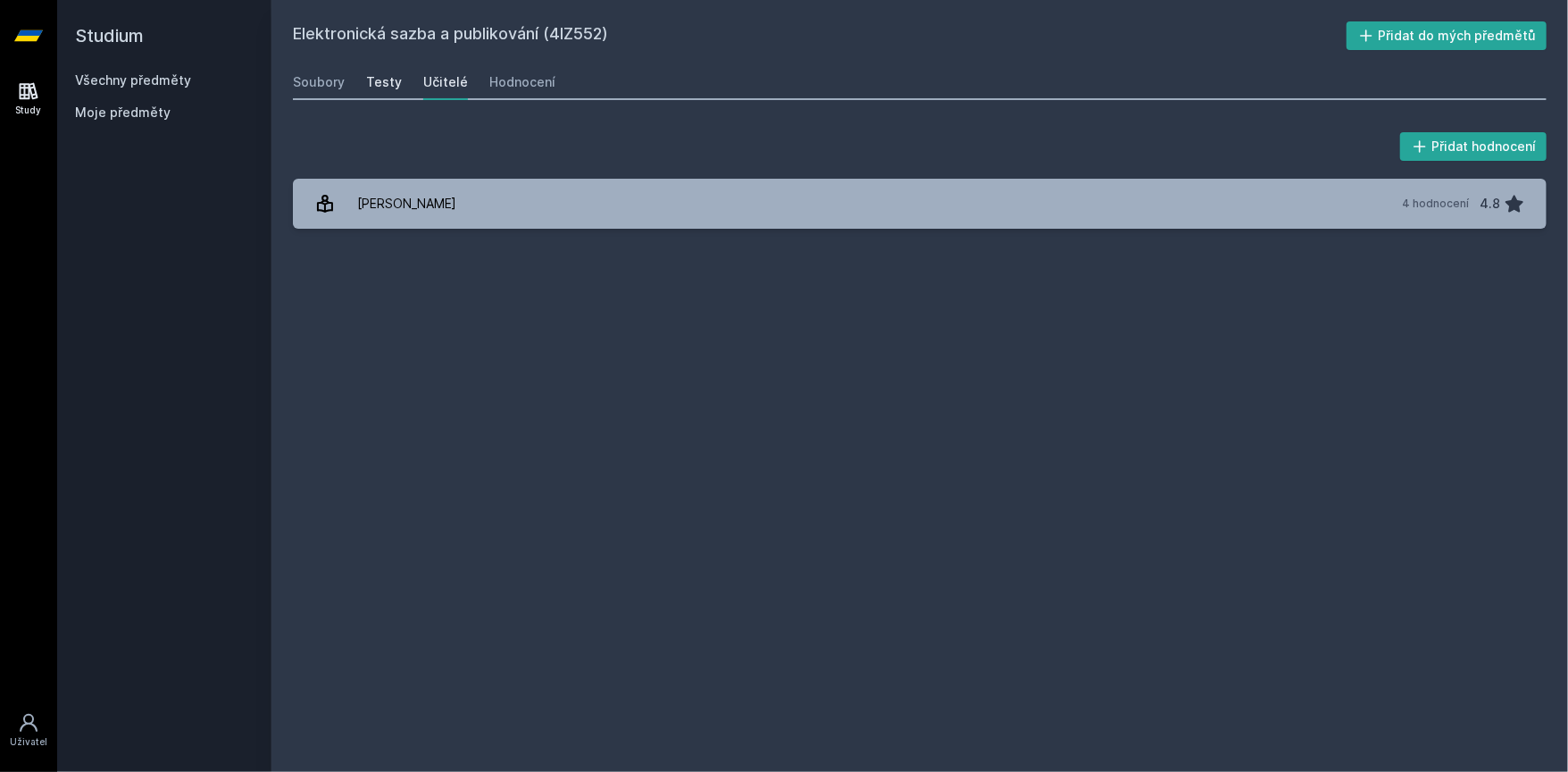
click at [392, 91] on link "Testy" at bounding box center [384, 82] width 36 height 36
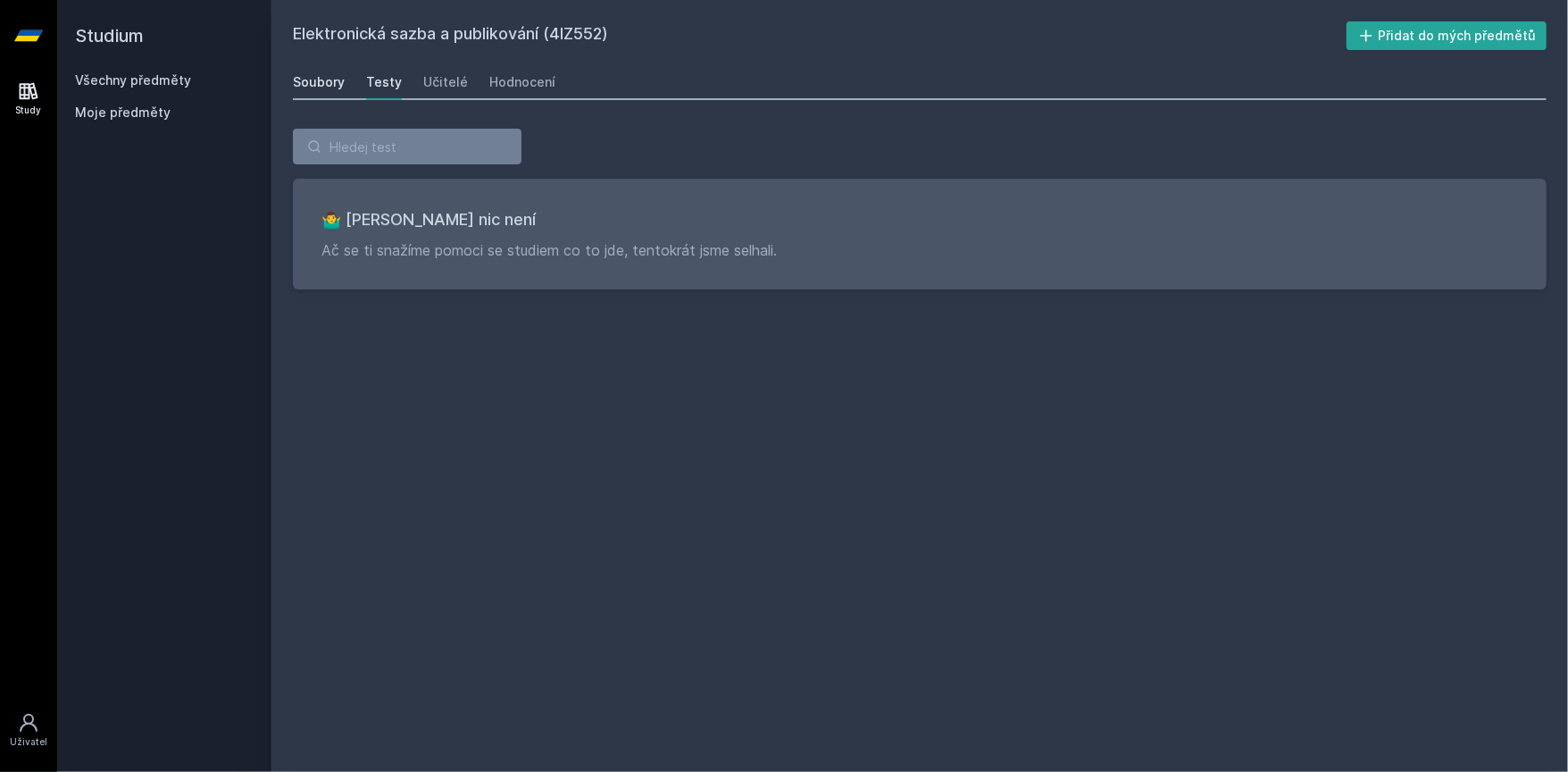
click at [334, 94] on link "Soubory" at bounding box center [318, 82] width 52 height 36
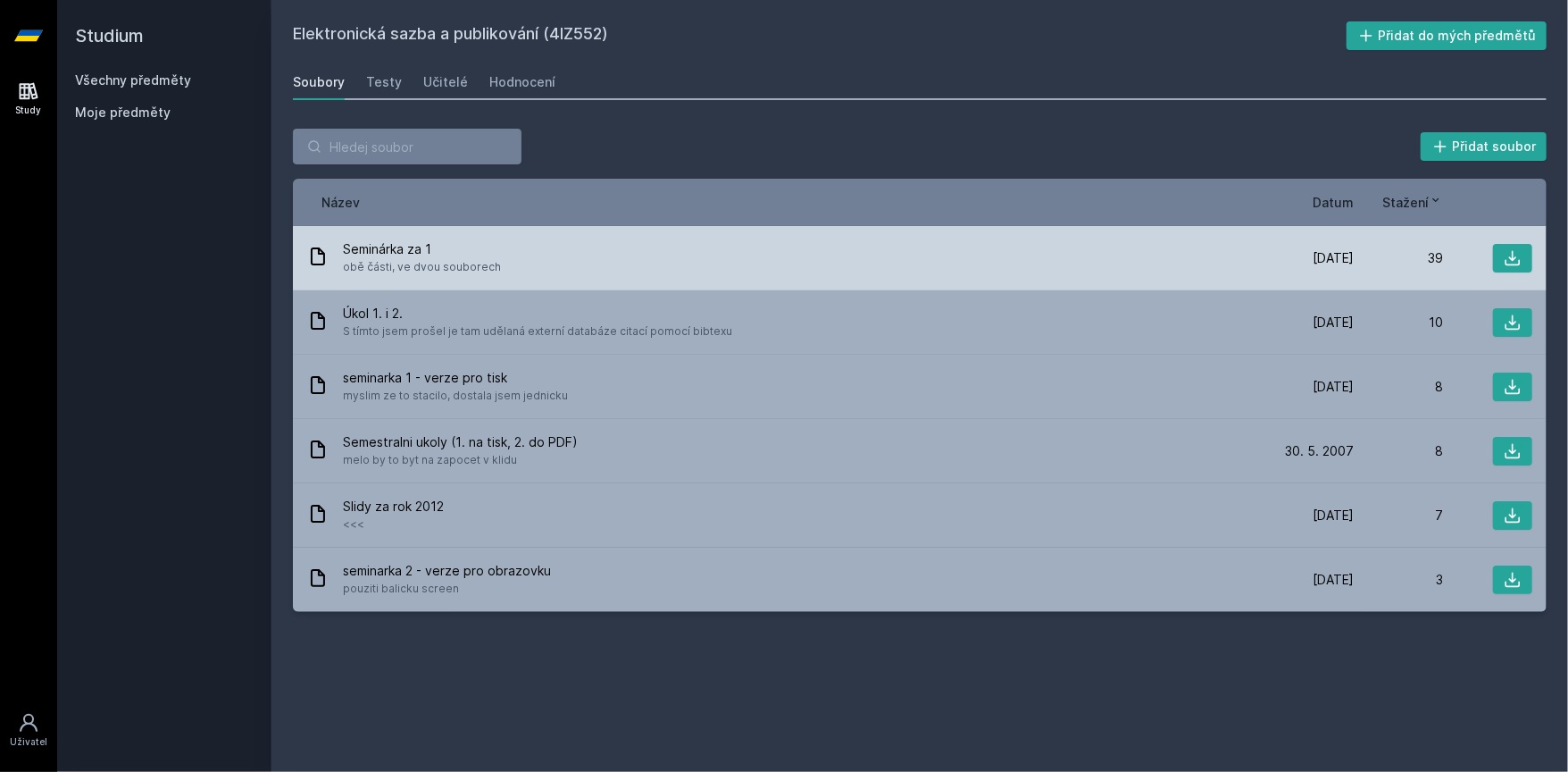
click at [477, 270] on span "obě části, ve dvou souborech" at bounding box center [421, 267] width 158 height 18
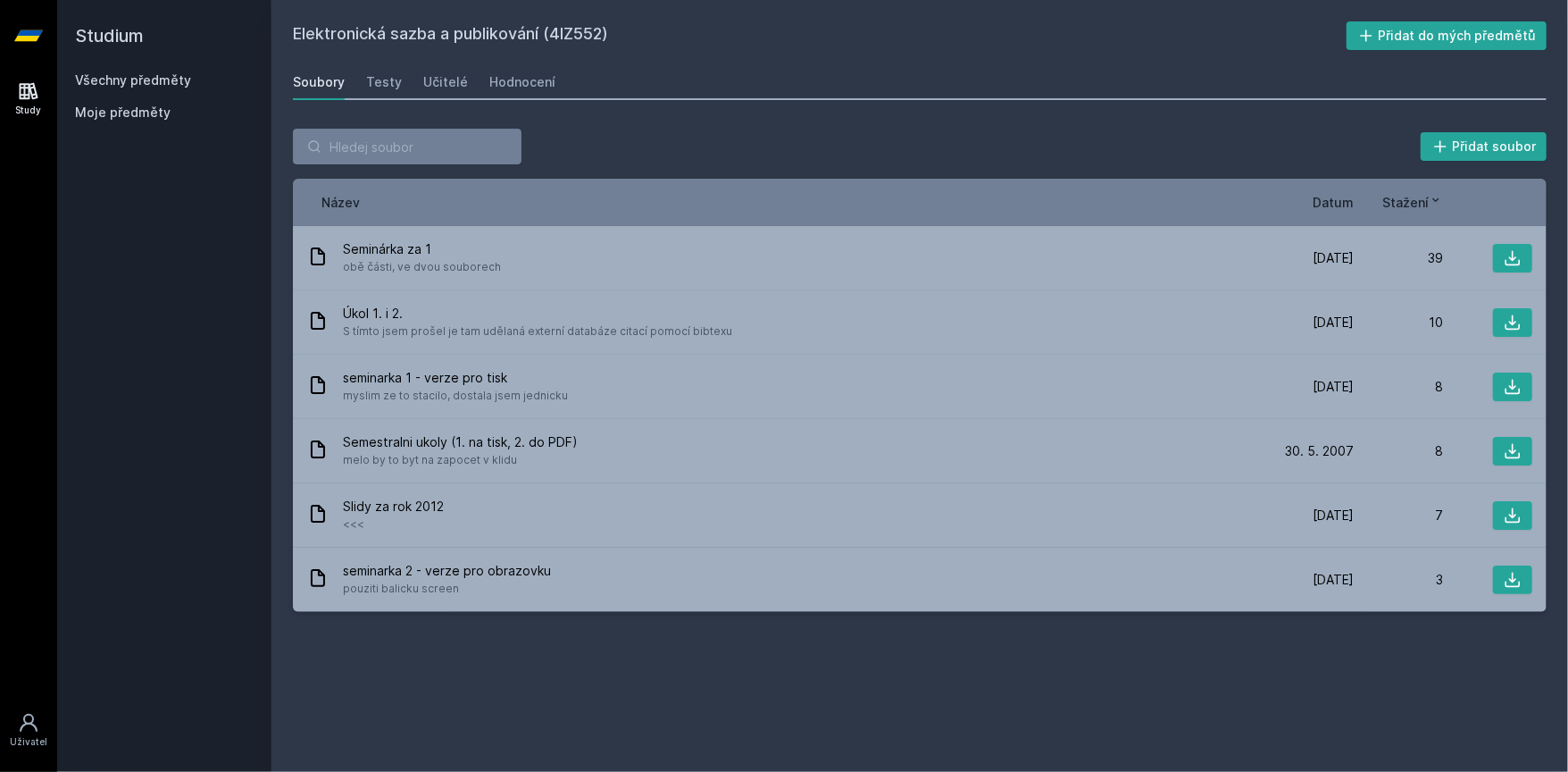
click at [732, 137] on div "Přidat soubor" at bounding box center [919, 147] width 1254 height 36
click at [506, 85] on div "Hodnocení" at bounding box center [522, 82] width 66 height 18
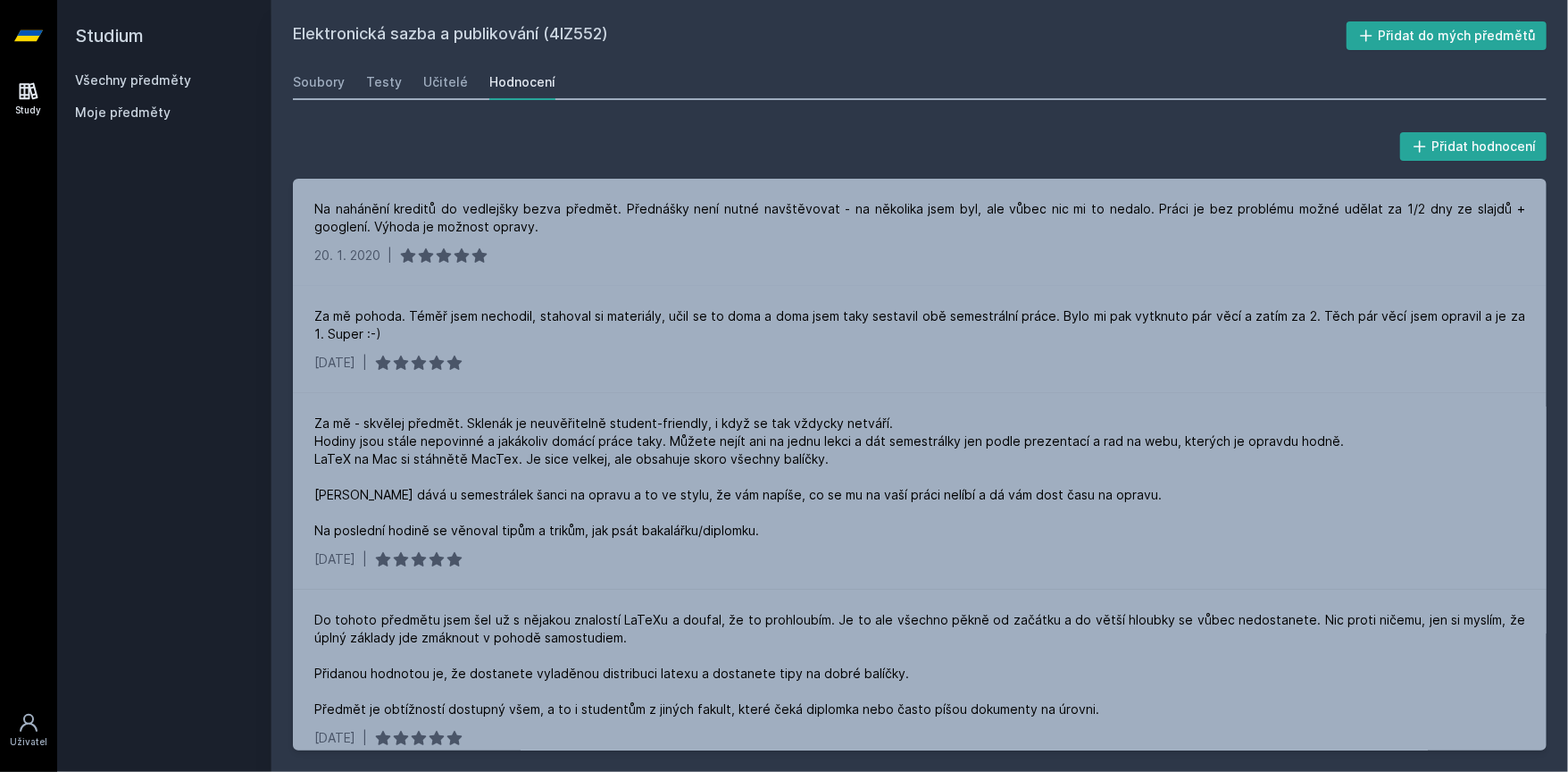
click at [169, 80] on link "Všechny předměty" at bounding box center [133, 79] width 116 height 15
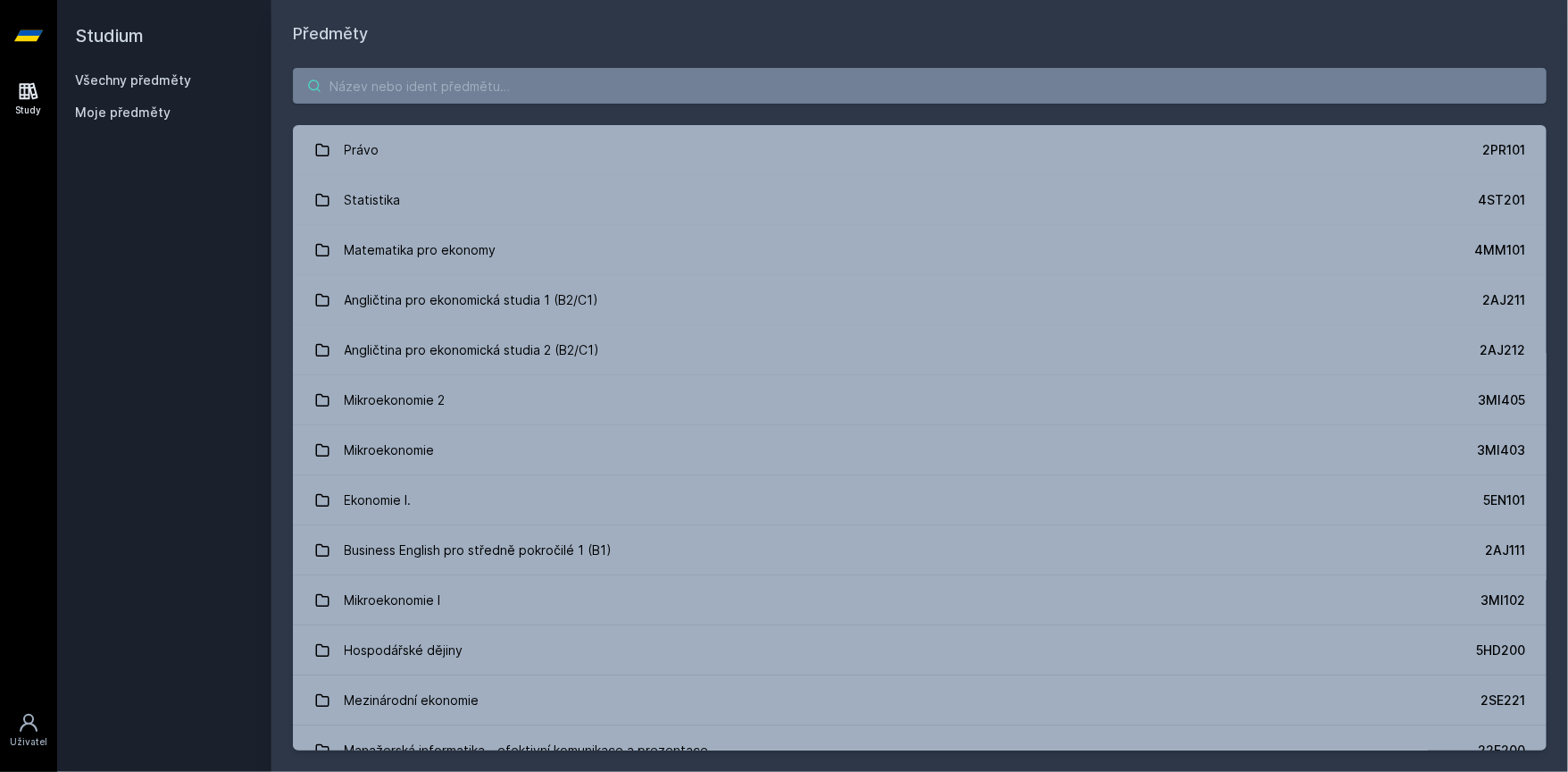
click at [453, 102] on input "search" at bounding box center [919, 86] width 1254 height 36
paste input "Trendy ve znalostních technologiích"
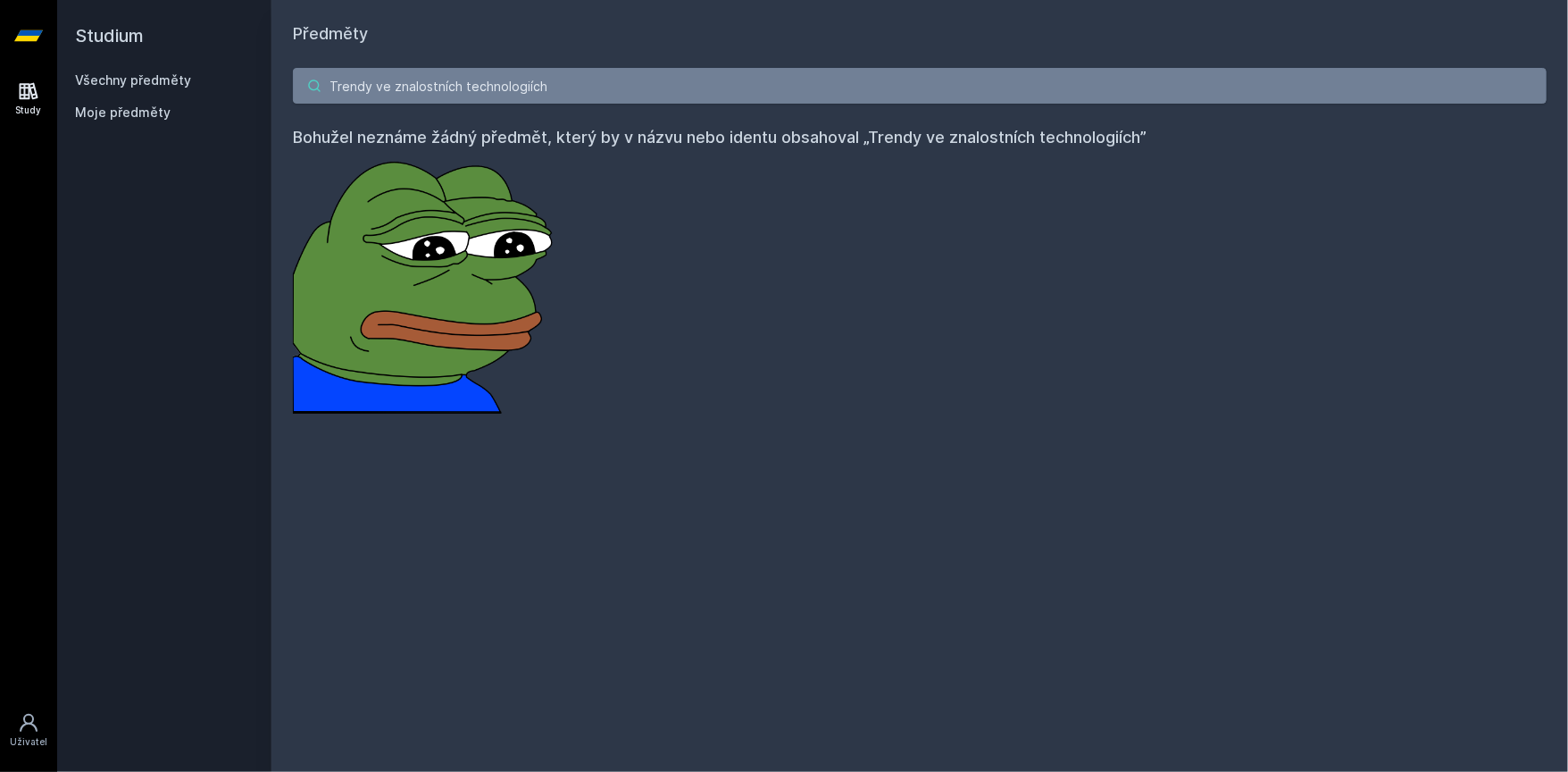
click at [648, 89] on input "Trendy ve znalostních technologiích" at bounding box center [919, 86] width 1254 height 36
paste input "Webové aplikace"
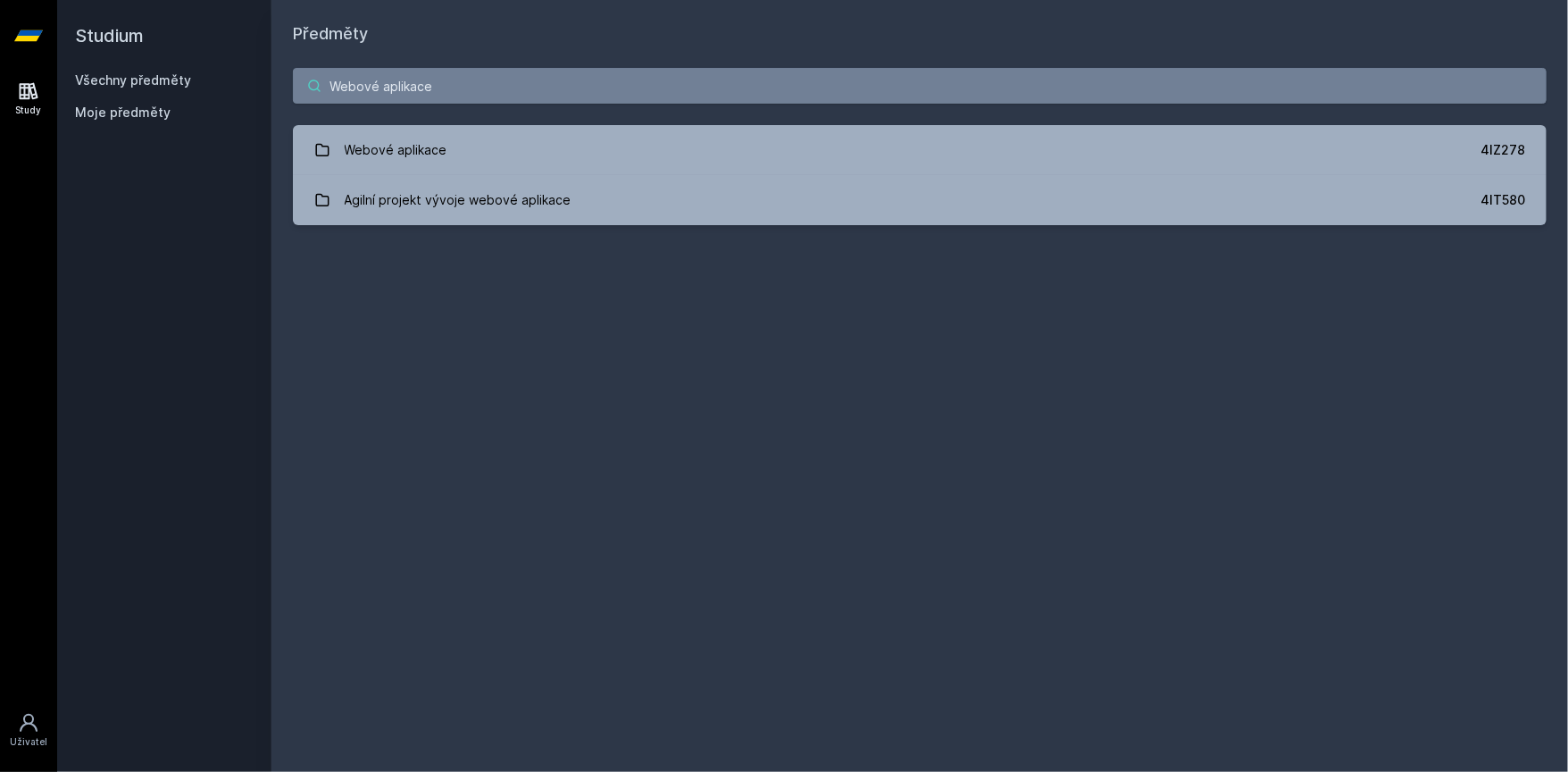
click at [715, 103] on input "Webové aplikace" at bounding box center [919, 86] width 1254 height 36
paste input "Základy Node.Js"
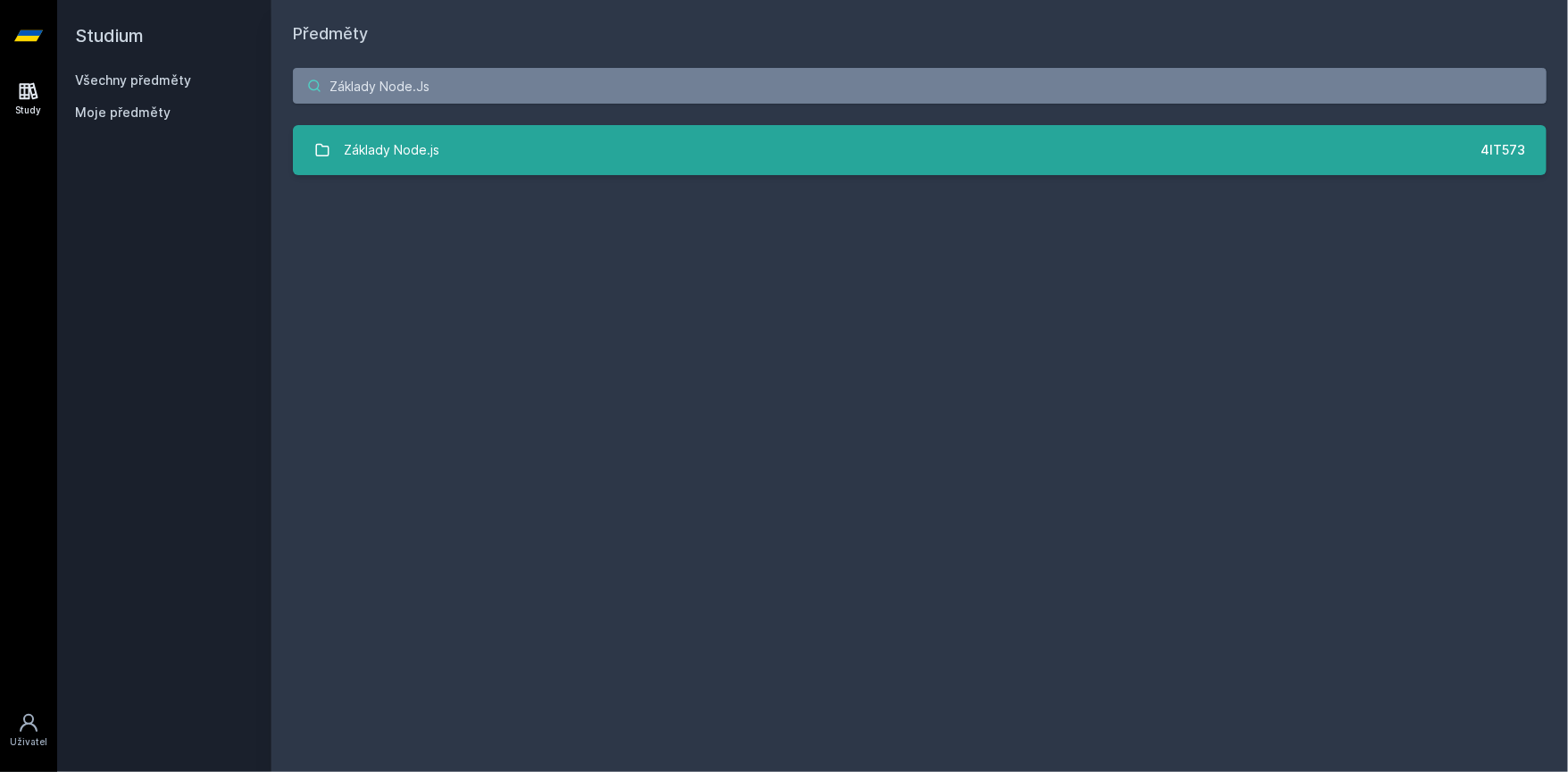
type input "Základy Node.Js"
click at [605, 168] on link "Základy Node.js 4IT573" at bounding box center [919, 150] width 1254 height 50
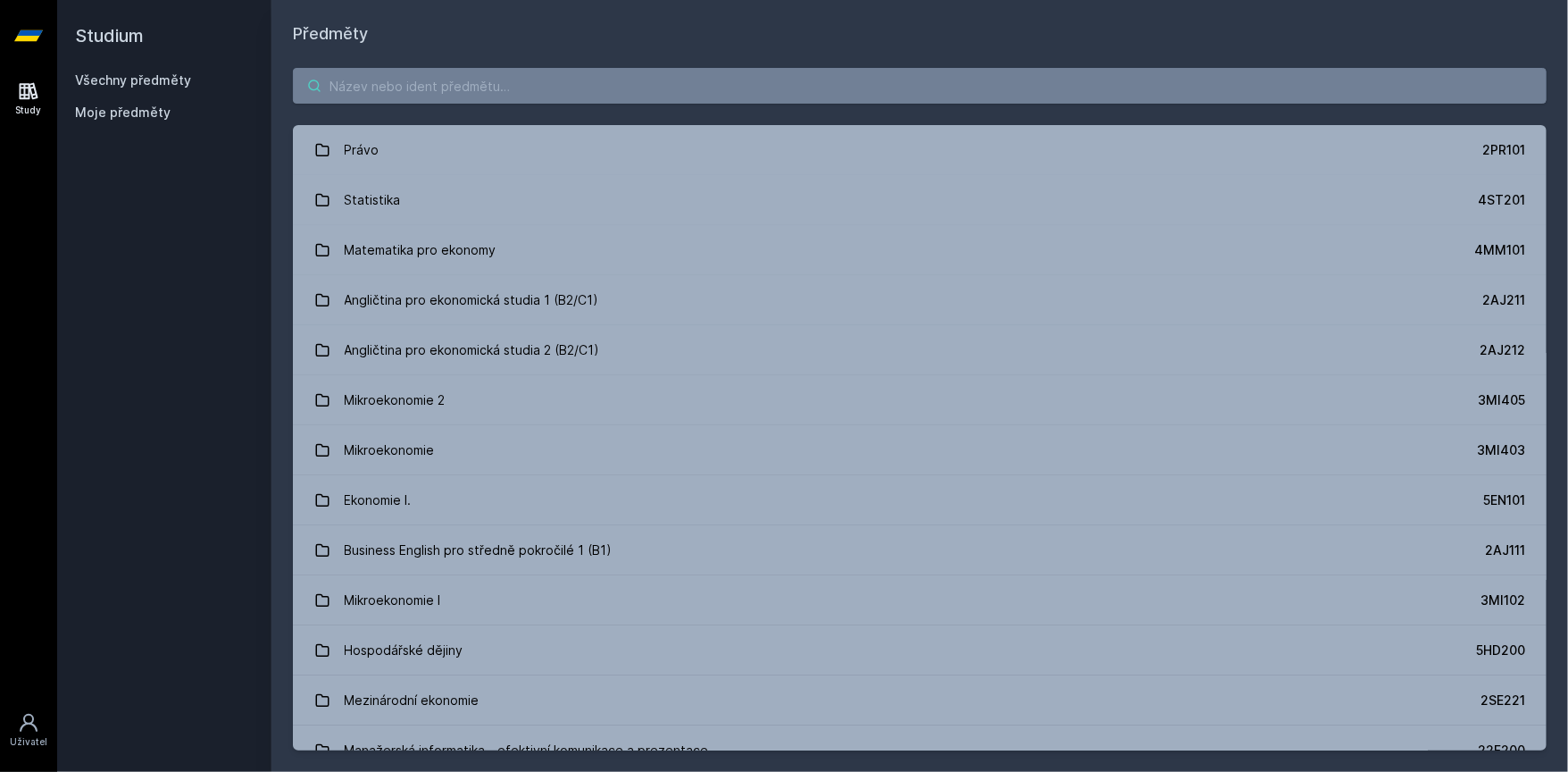
click at [643, 87] on input "search" at bounding box center [919, 86] width 1254 height 36
paste input "Teorie kódování a šifrování"
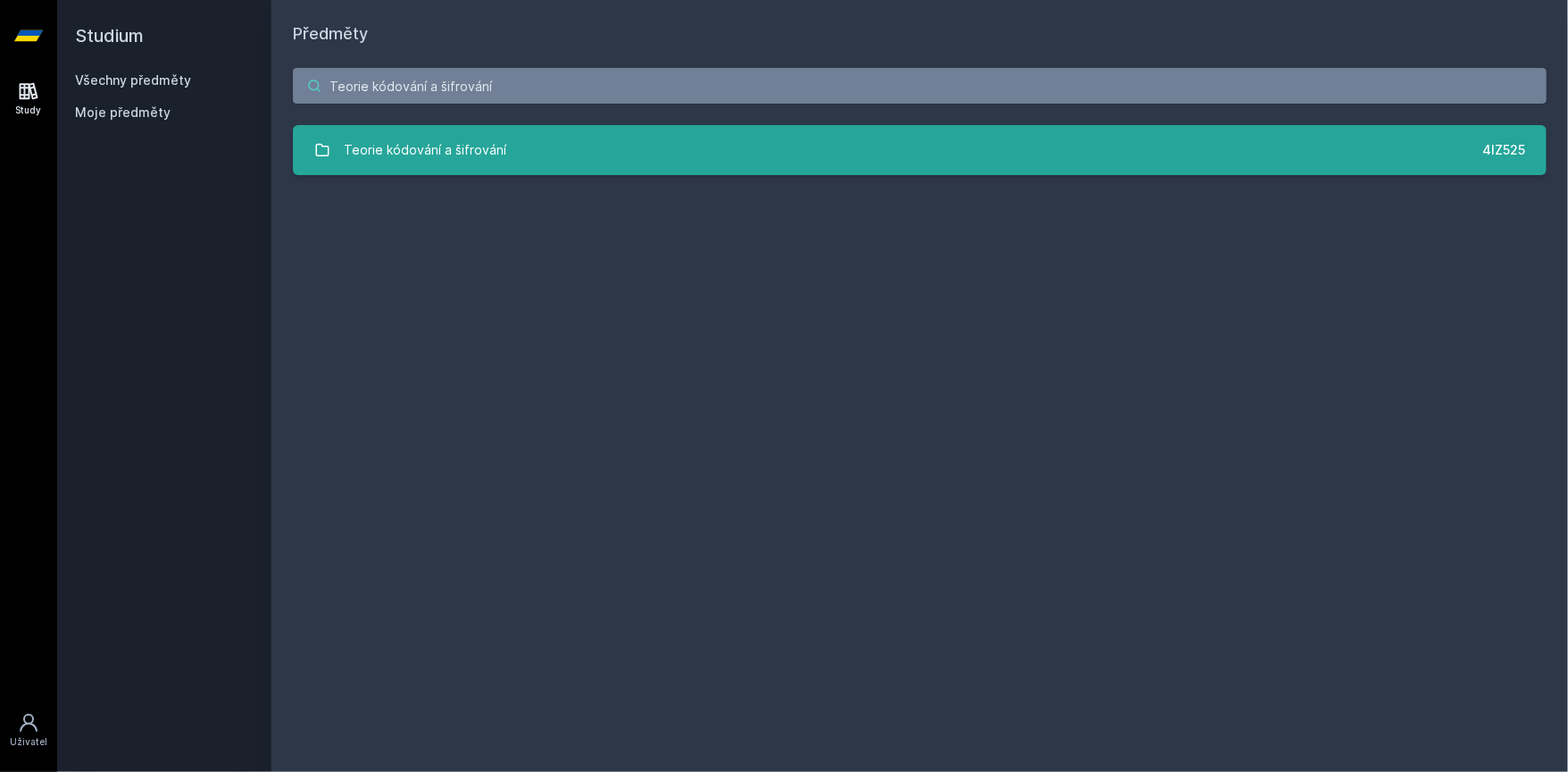
type input "Teorie kódování a šifrování"
click at [479, 158] on div "Teorie kódování a šifrování" at bounding box center [425, 150] width 163 height 36
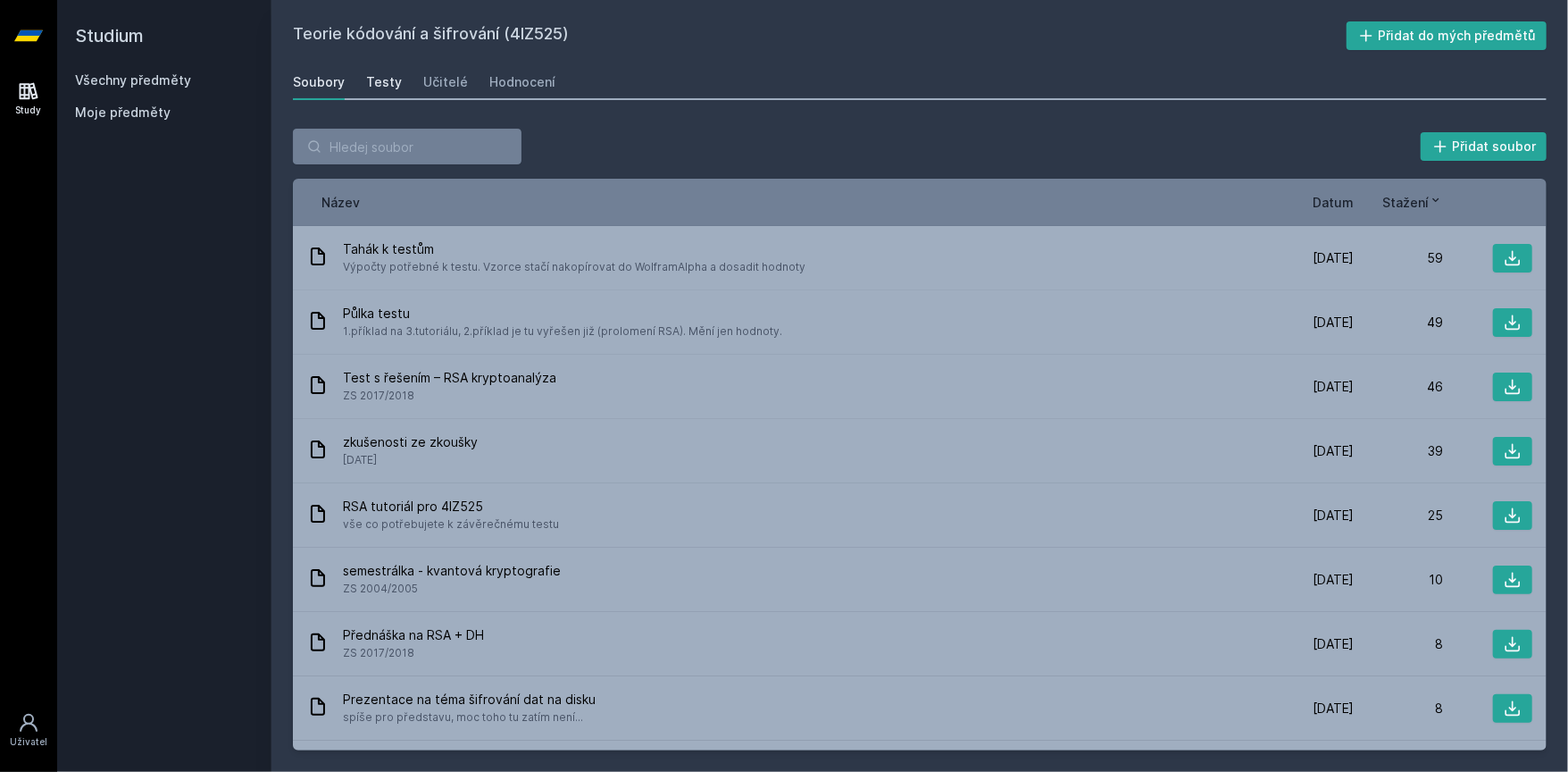
click at [384, 81] on div "Testy" at bounding box center [384, 82] width 36 height 18
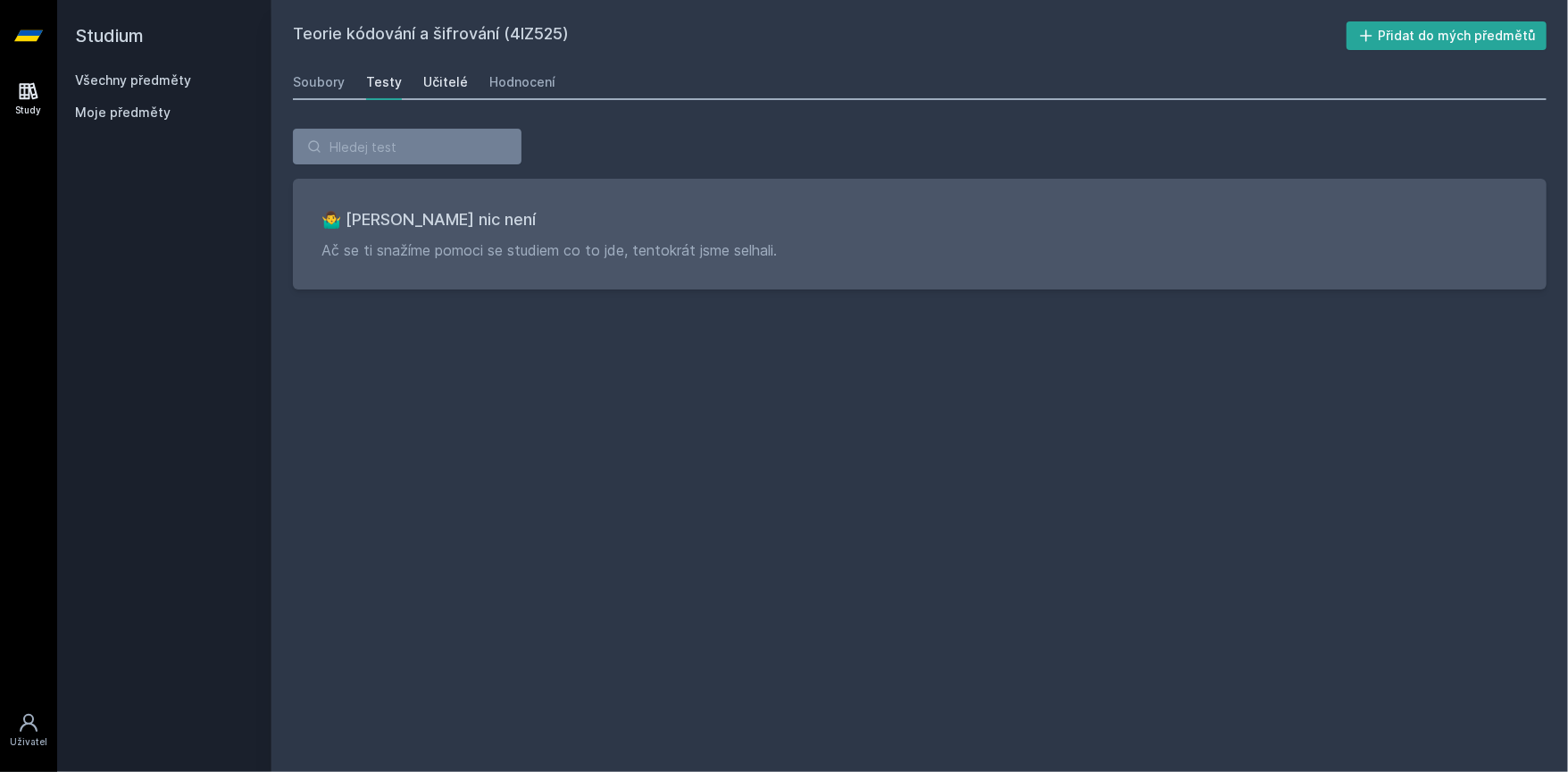
click at [441, 82] on div "Učitelé" at bounding box center [445, 82] width 45 height 18
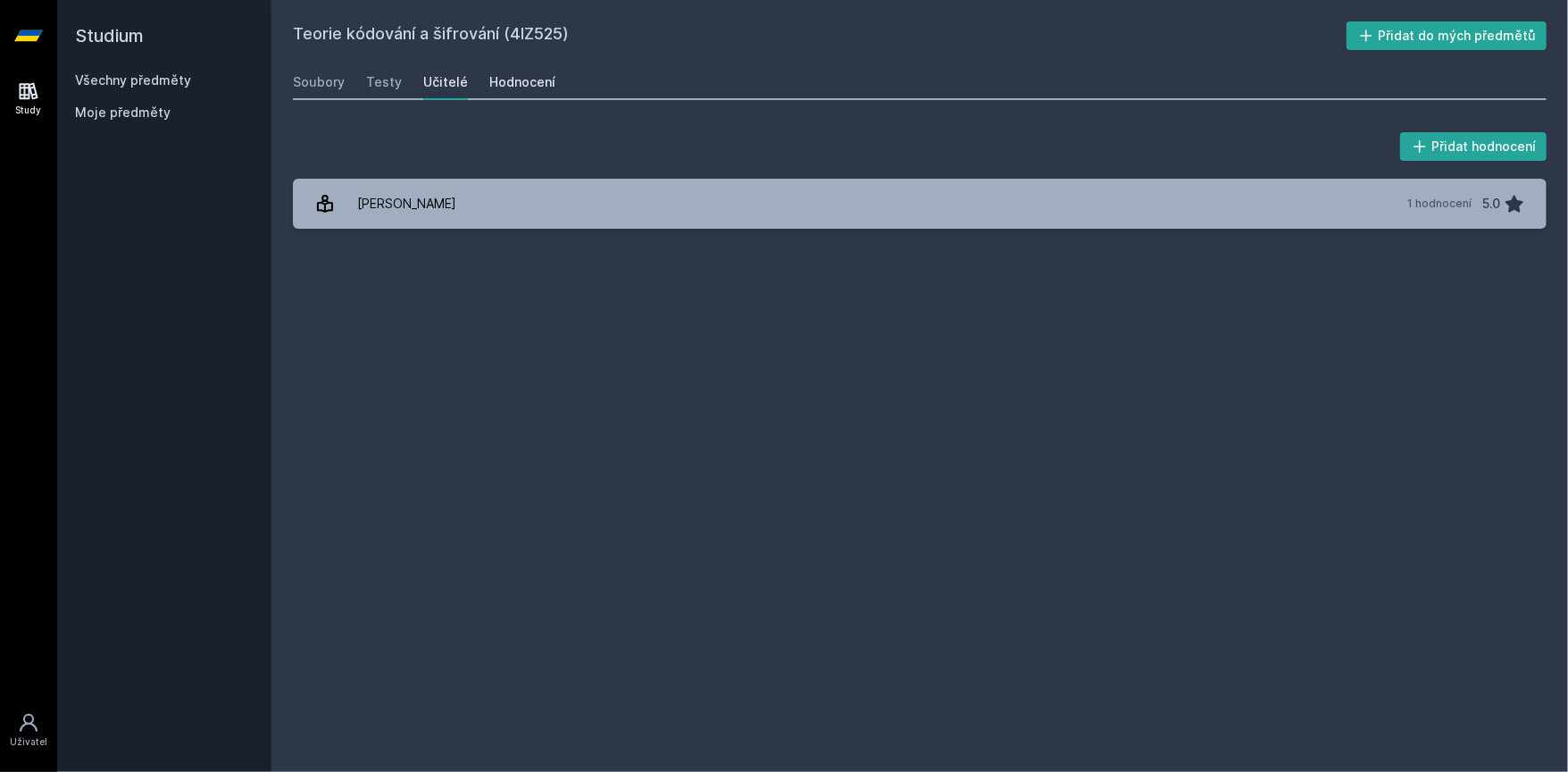
click at [501, 83] on div "Hodnocení" at bounding box center [522, 82] width 66 height 18
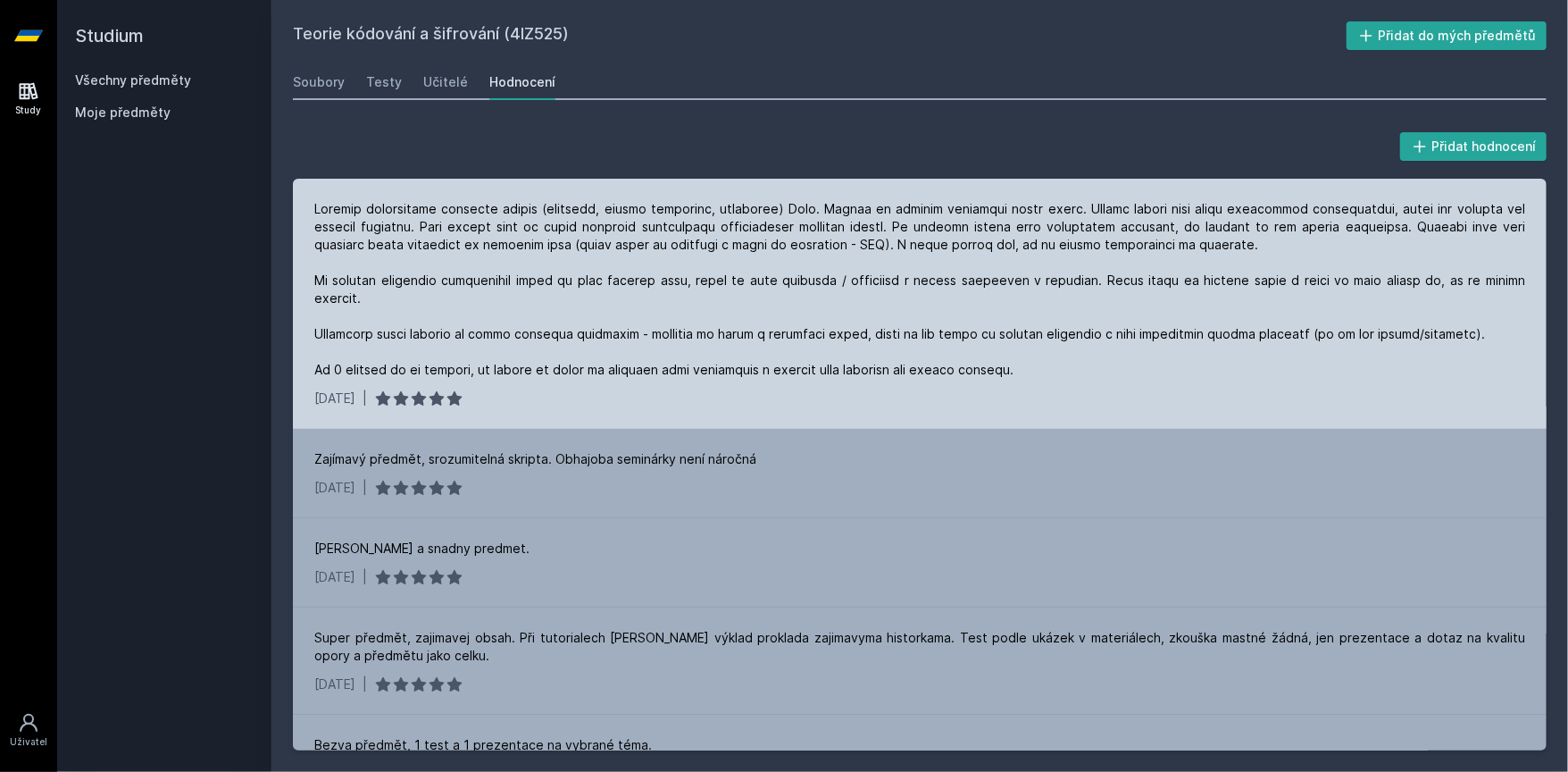
click at [356, 211] on div at bounding box center [919, 289] width 1211 height 179
drag, startPoint x: 356, startPoint y: 211, endPoint x: 731, endPoint y: 216, distance: 375.0
click at [731, 216] on div at bounding box center [919, 289] width 1211 height 179
click at [774, 213] on div at bounding box center [919, 289] width 1211 height 179
drag, startPoint x: 774, startPoint y: 213, endPoint x: 1037, endPoint y: 215, distance: 263.0
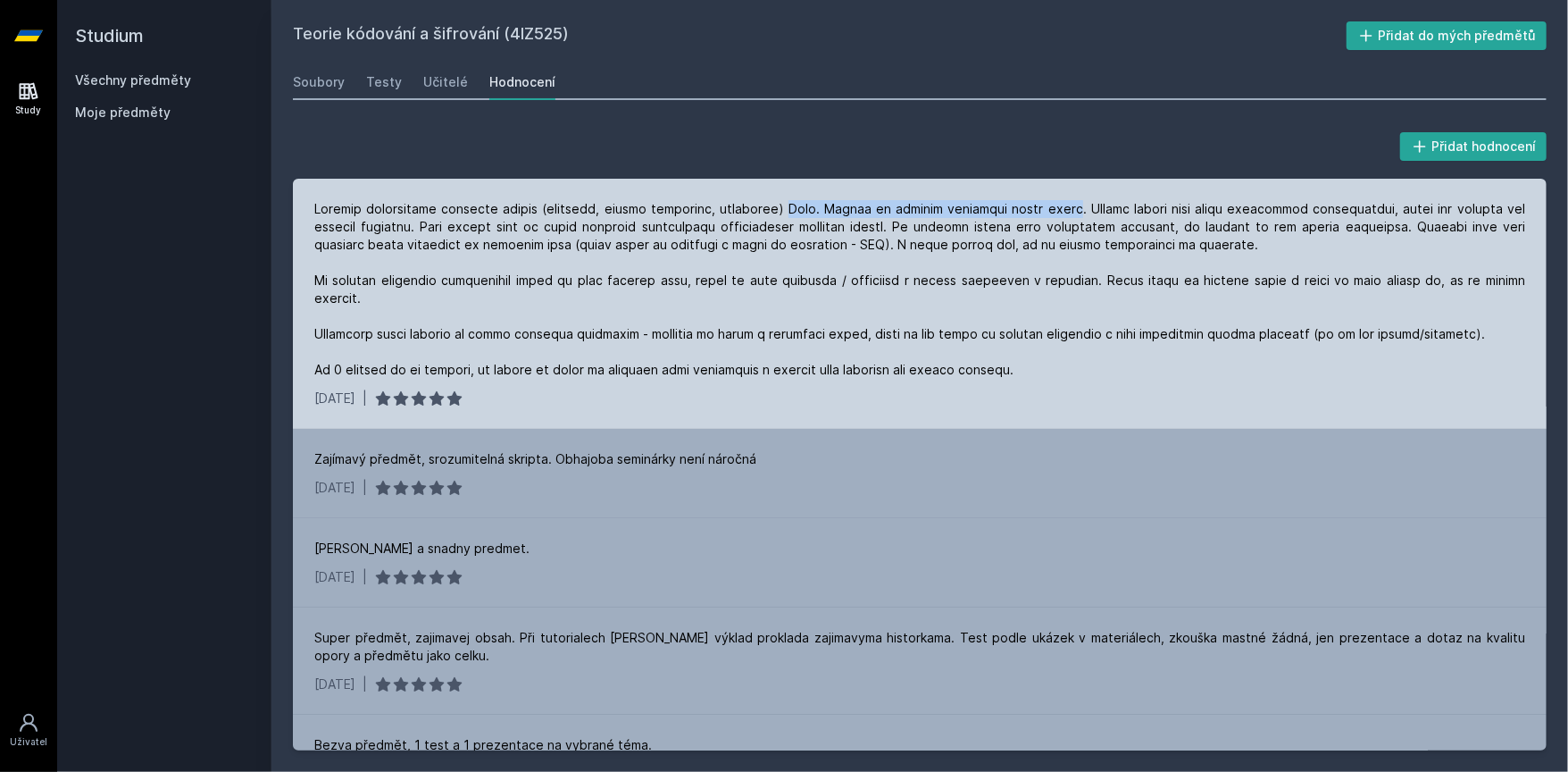
click at [1037, 215] on div at bounding box center [919, 289] width 1211 height 179
click at [1080, 211] on div at bounding box center [919, 289] width 1211 height 179
drag, startPoint x: 1080, startPoint y: 211, endPoint x: 404, endPoint y: 229, distance: 676.2
click at [401, 229] on div at bounding box center [919, 289] width 1211 height 179
click at [447, 233] on div at bounding box center [919, 289] width 1211 height 179
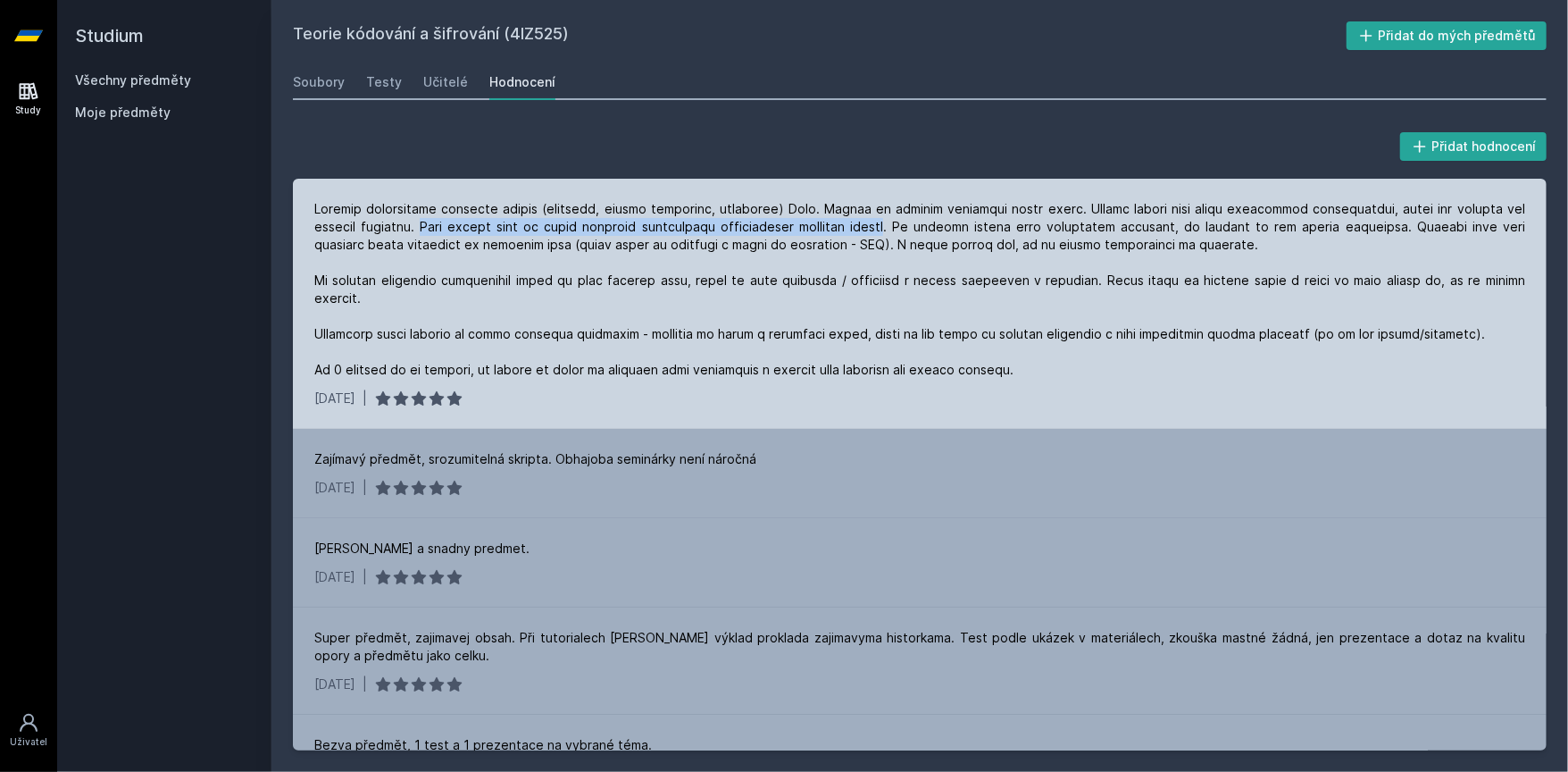
drag, startPoint x: 447, startPoint y: 233, endPoint x: 864, endPoint y: 232, distance: 417.0
click at [864, 232] on div at bounding box center [919, 289] width 1211 height 179
click at [896, 231] on div at bounding box center [919, 289] width 1211 height 179
drag, startPoint x: 896, startPoint y: 231, endPoint x: 951, endPoint y: 226, distance: 55.2
click at [947, 228] on div at bounding box center [919, 289] width 1211 height 179
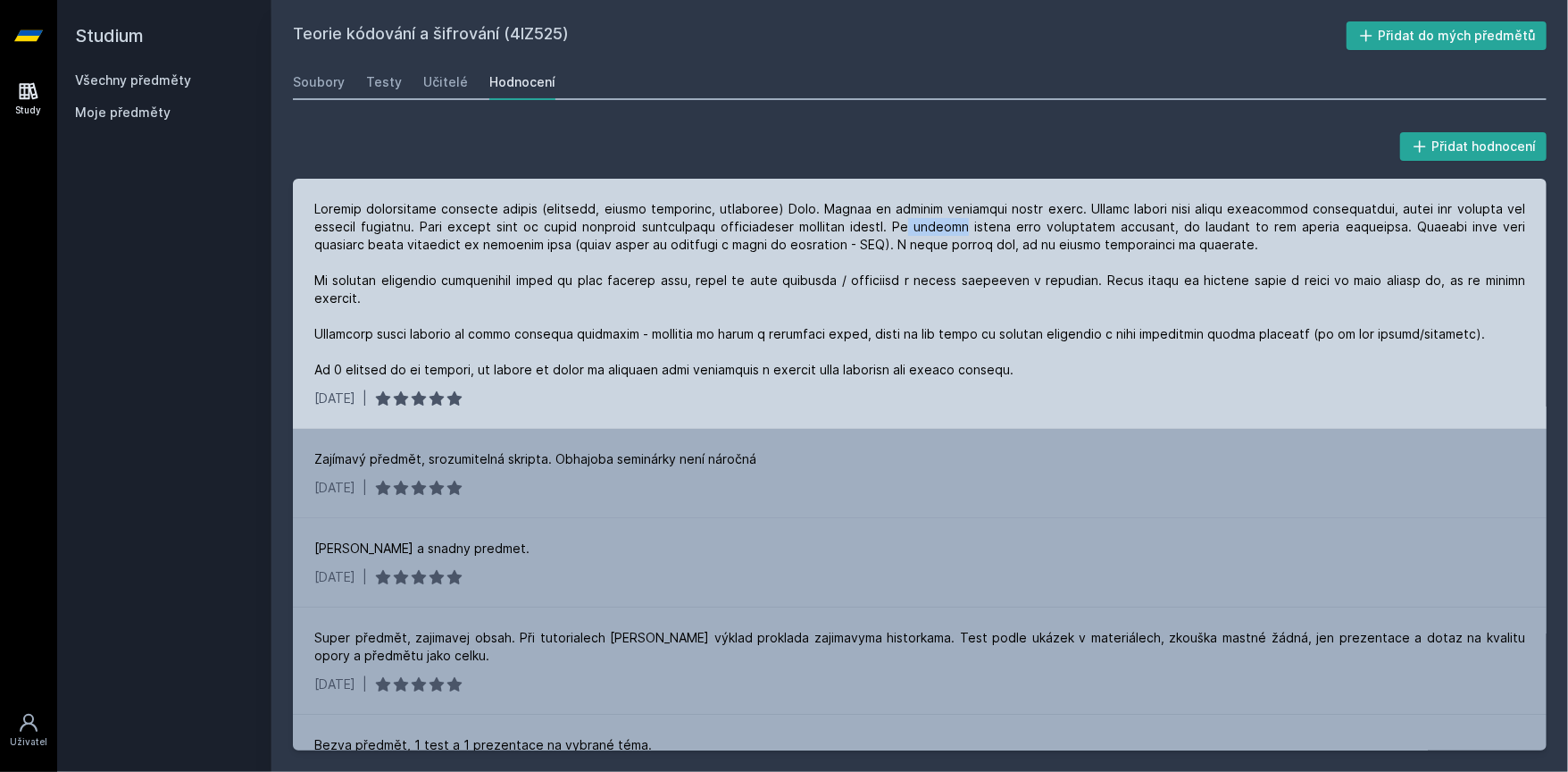
click at [900, 231] on div at bounding box center [919, 289] width 1211 height 179
drag, startPoint x: 900, startPoint y: 231, endPoint x: 1312, endPoint y: 231, distance: 412.0
click at [1310, 231] on div at bounding box center [919, 289] width 1211 height 179
click at [1356, 229] on div at bounding box center [919, 289] width 1211 height 179
drag, startPoint x: 1356, startPoint y: 229, endPoint x: 1475, endPoint y: 233, distance: 119.1
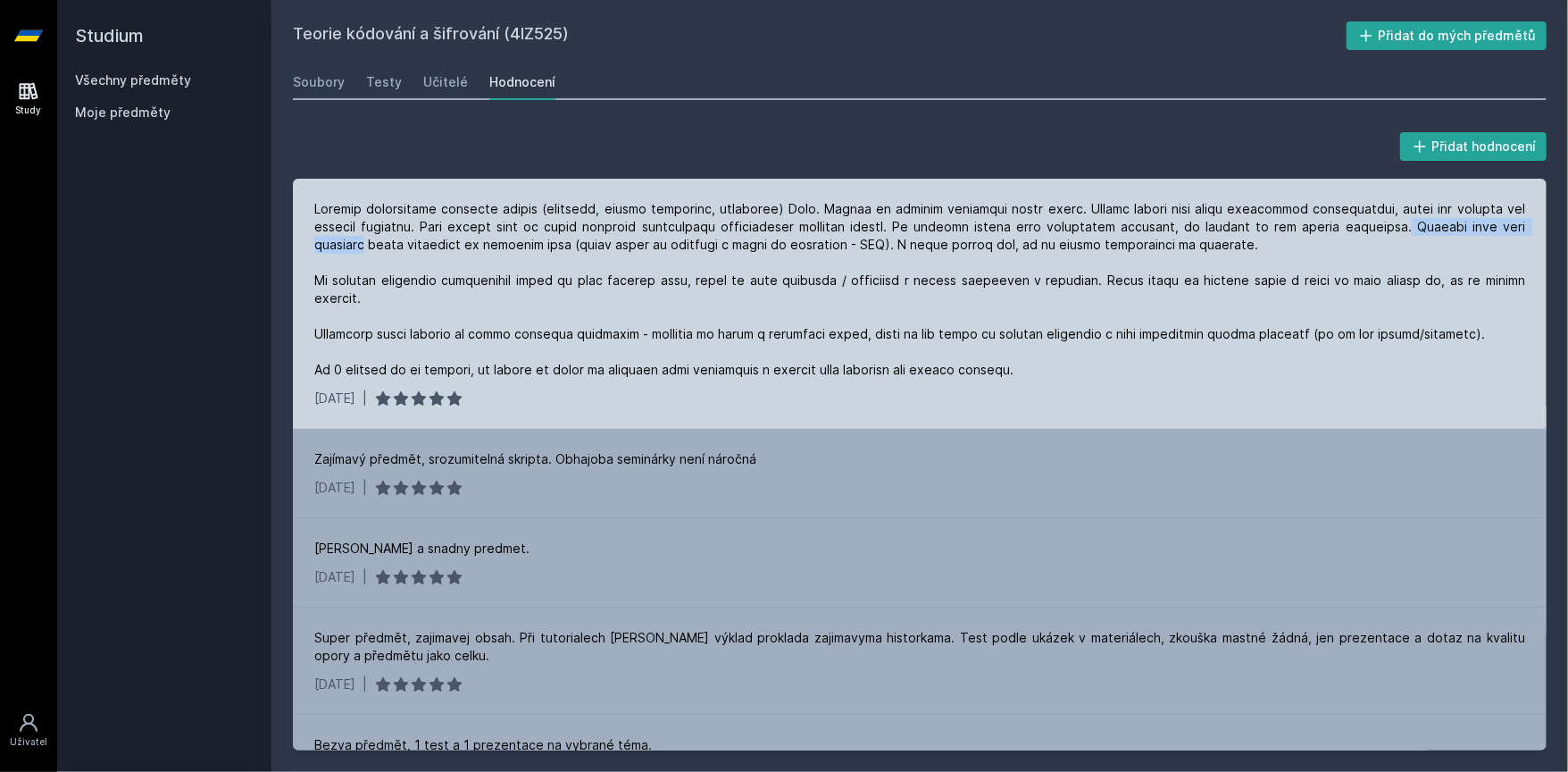
click at [1473, 230] on div at bounding box center [919, 289] width 1211 height 179
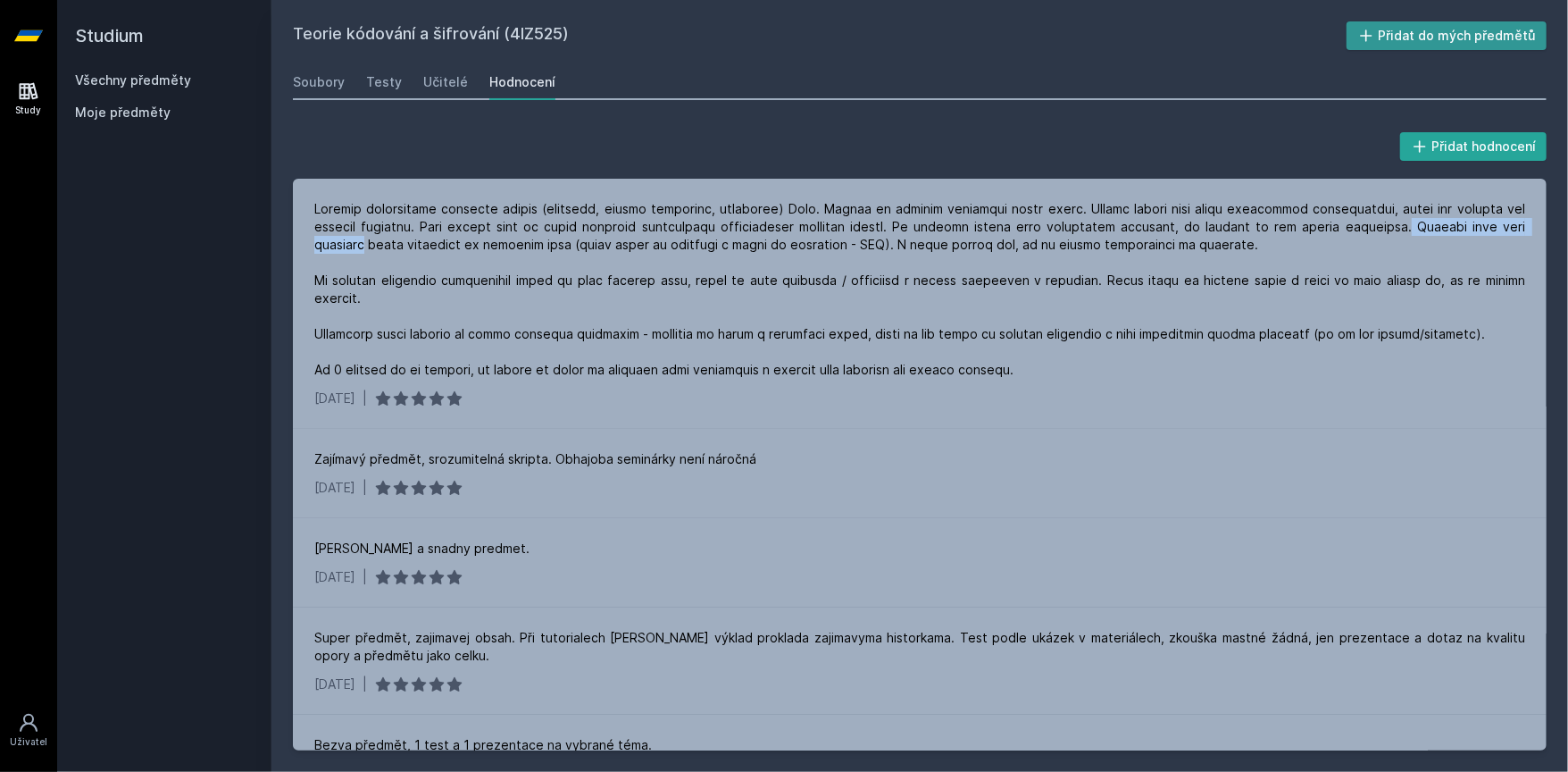
click at [1420, 41] on button "Přidat do mých předmětů" at bounding box center [1446, 35] width 201 height 29
click at [157, 79] on link "Všechny předměty" at bounding box center [133, 79] width 116 height 15
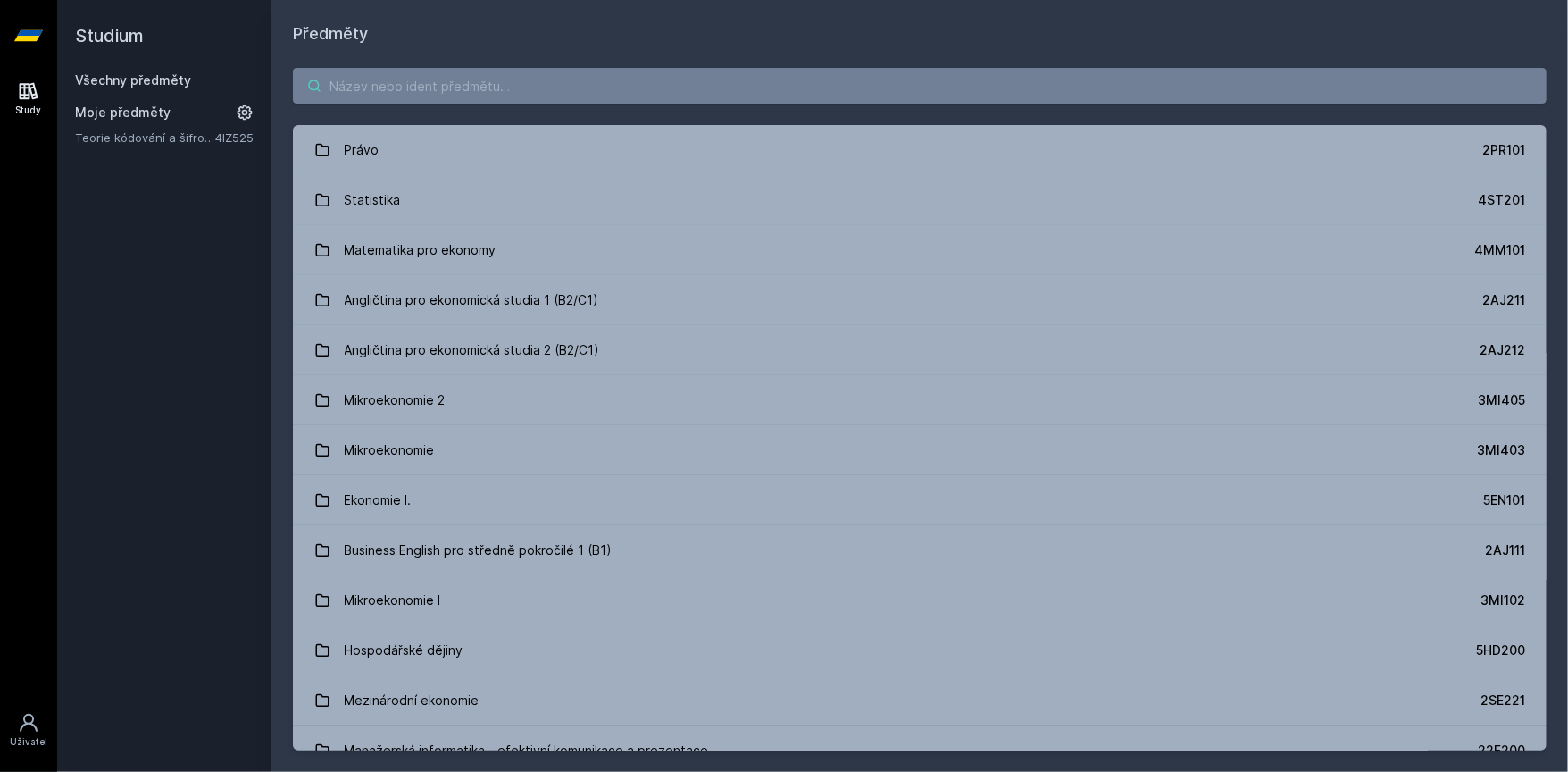
click at [475, 84] on input "search" at bounding box center [919, 86] width 1254 height 36
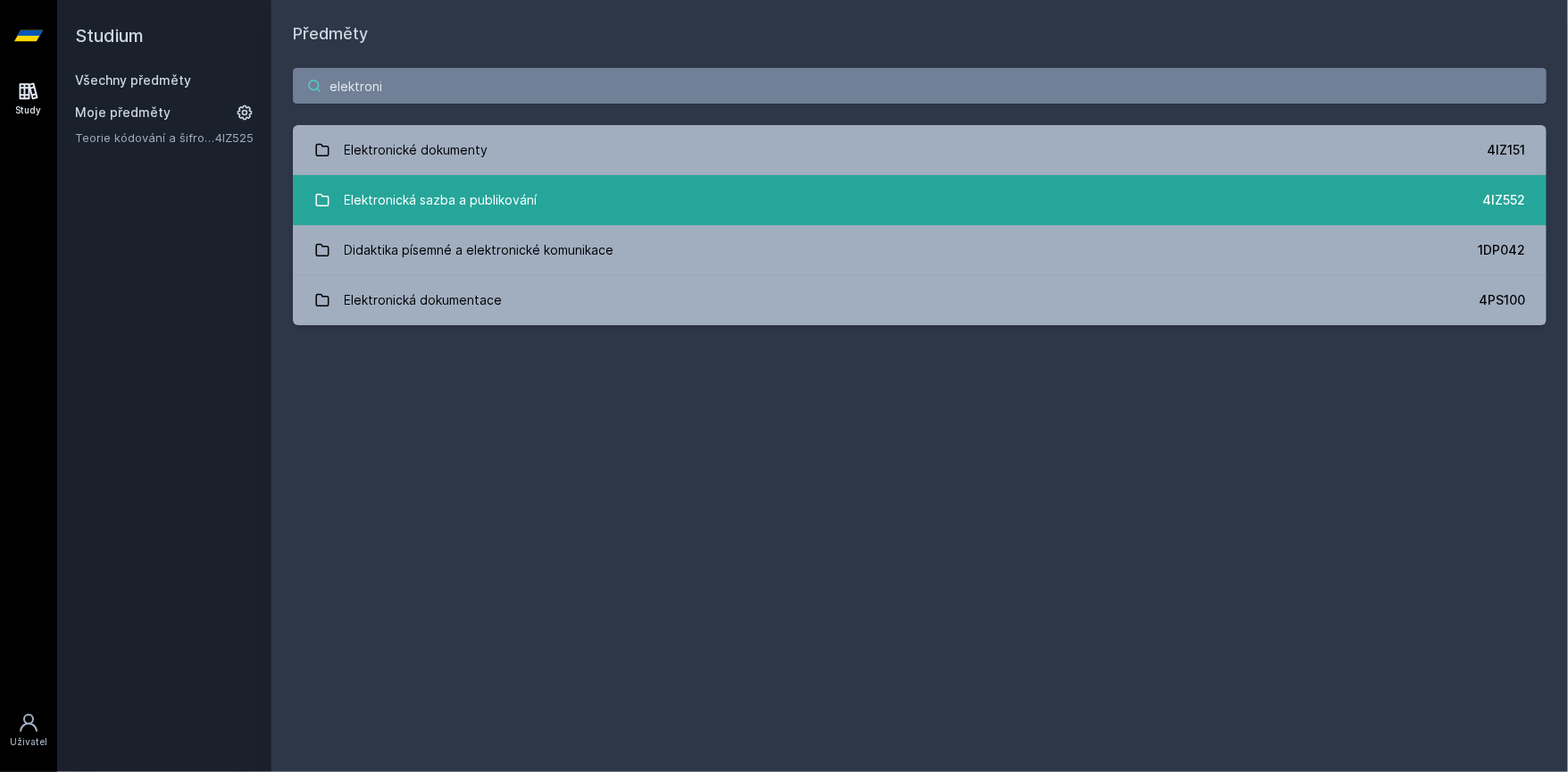
type input "elektroni"
click at [537, 190] on link "Elektronická sazba a publikování 4IZ552" at bounding box center [919, 200] width 1254 height 50
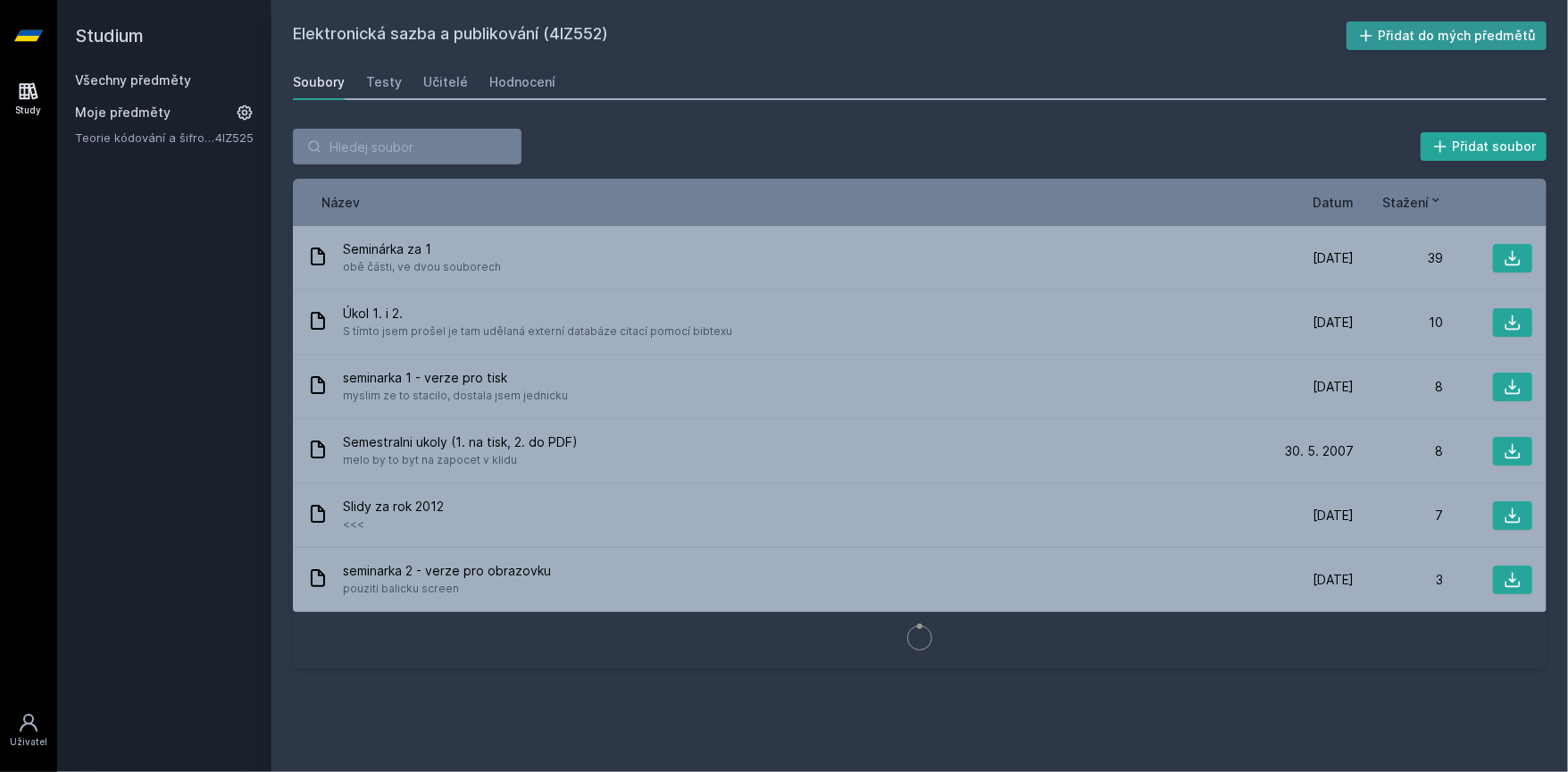
click at [1447, 36] on button "Přidat do mých předmětů" at bounding box center [1446, 35] width 201 height 29
click at [520, 80] on div "Hodnocení" at bounding box center [522, 82] width 66 height 18
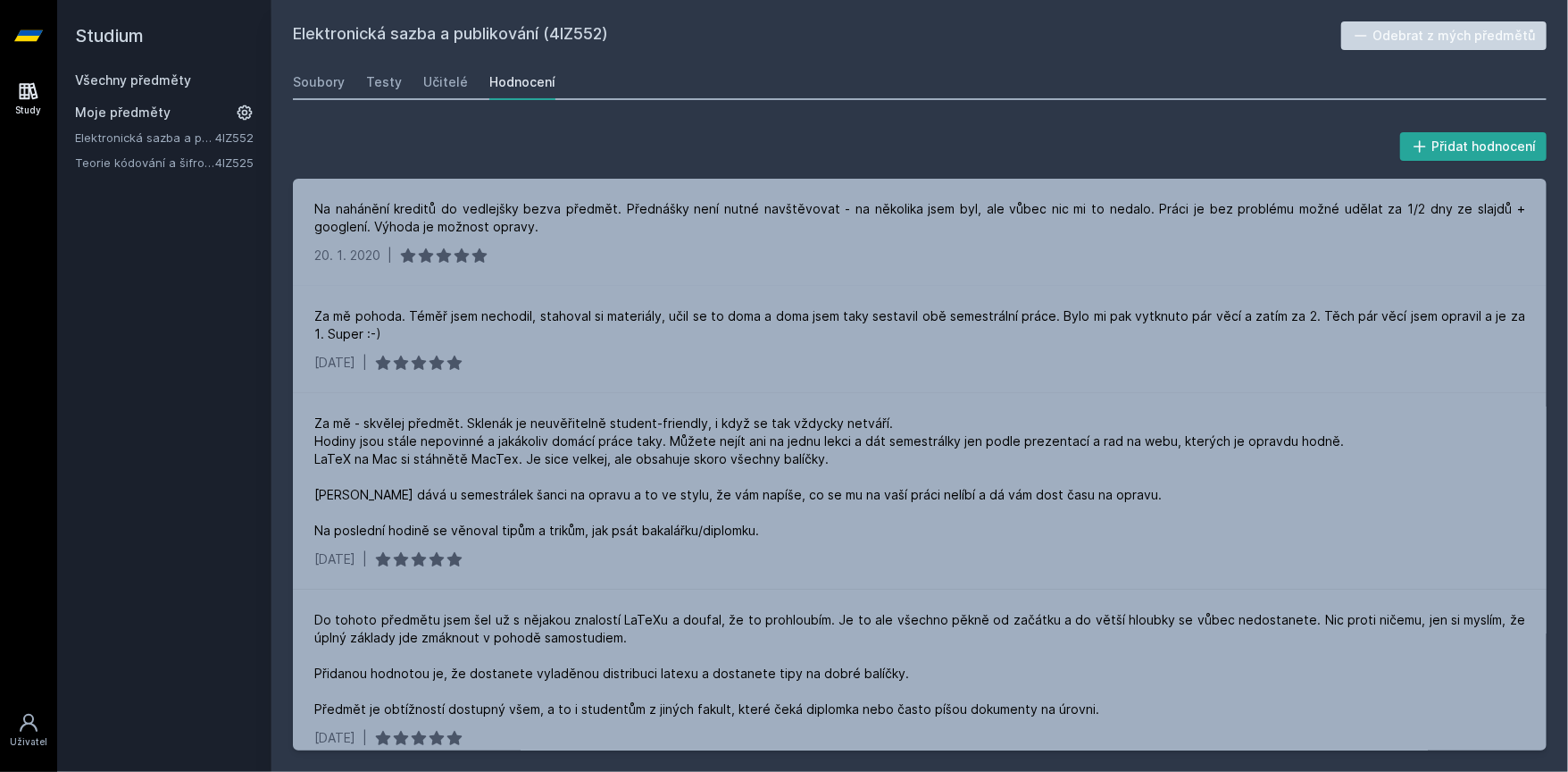
click at [140, 79] on link "Všechny předměty" at bounding box center [133, 79] width 116 height 15
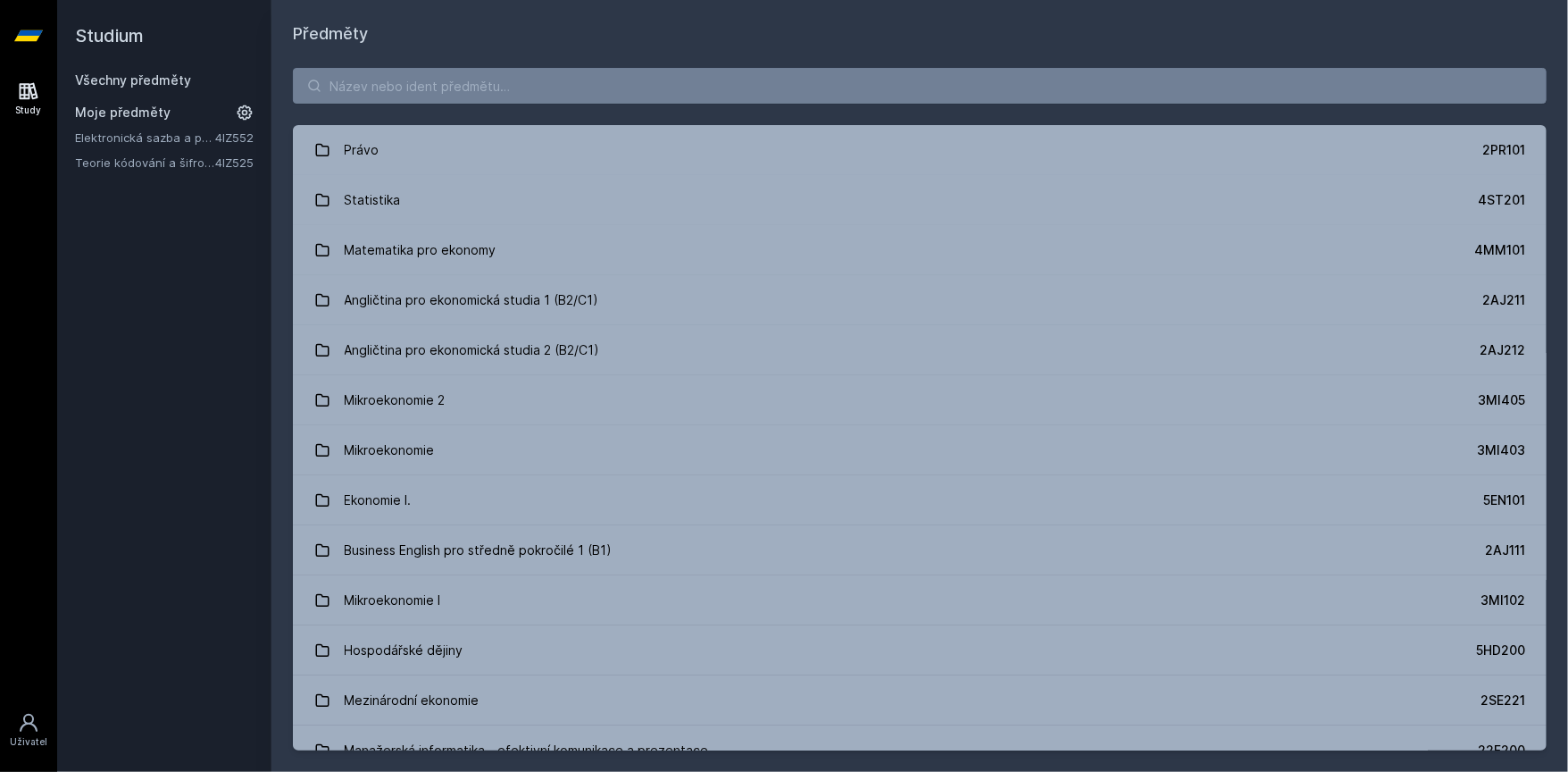
click at [584, 106] on div "Právo 2PR101 Statistika 4ST201 Matematika pro ekonomy 4MM101 Angličtina pro eko…" at bounding box center [919, 409] width 1297 height 725
click at [591, 77] on input "search" at bounding box center [919, 86] width 1254 height 36
paste input "4ST431"
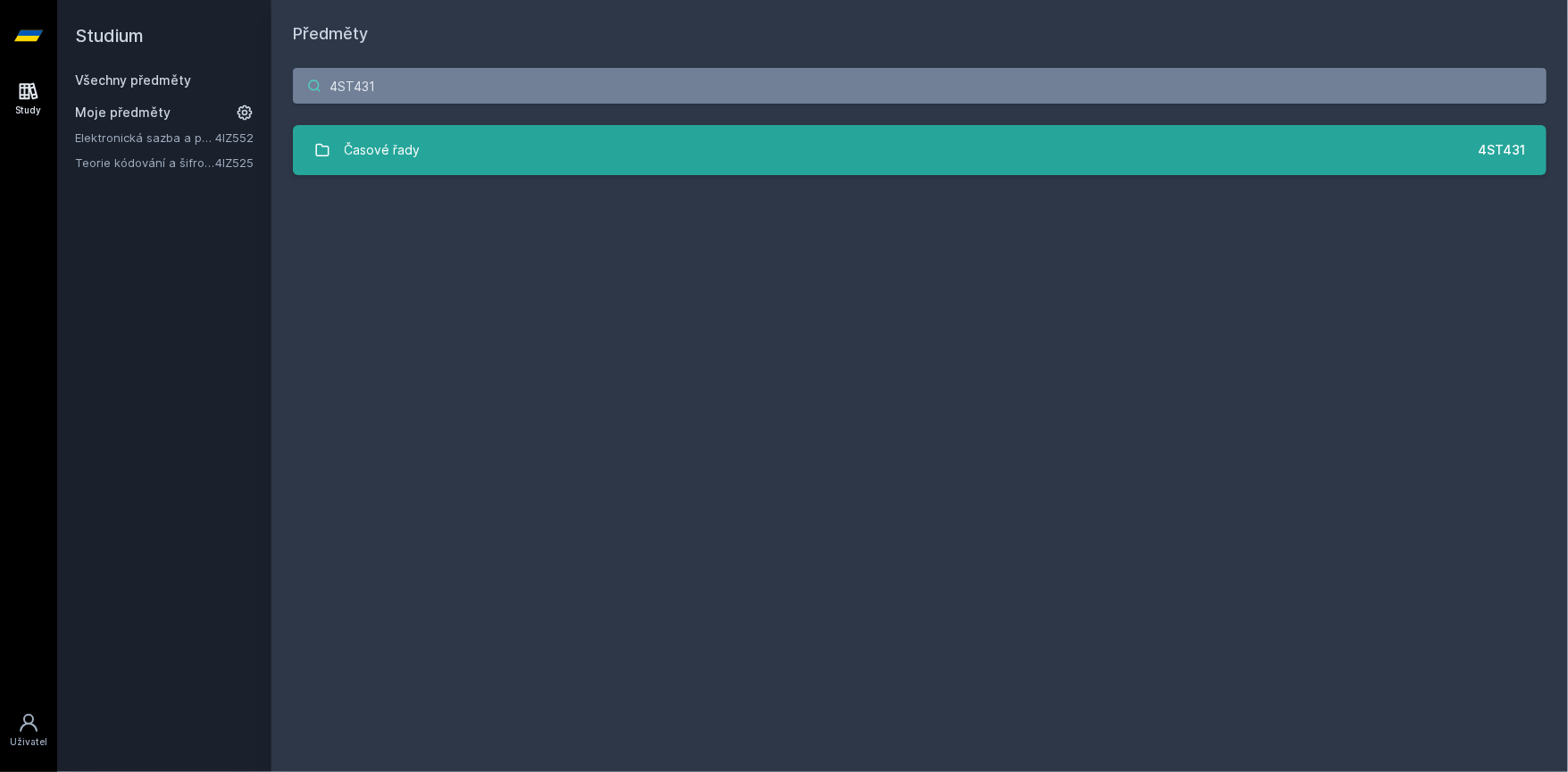
type input "4ST431"
click at [568, 153] on link "Časové řady 4ST431" at bounding box center [919, 150] width 1254 height 50
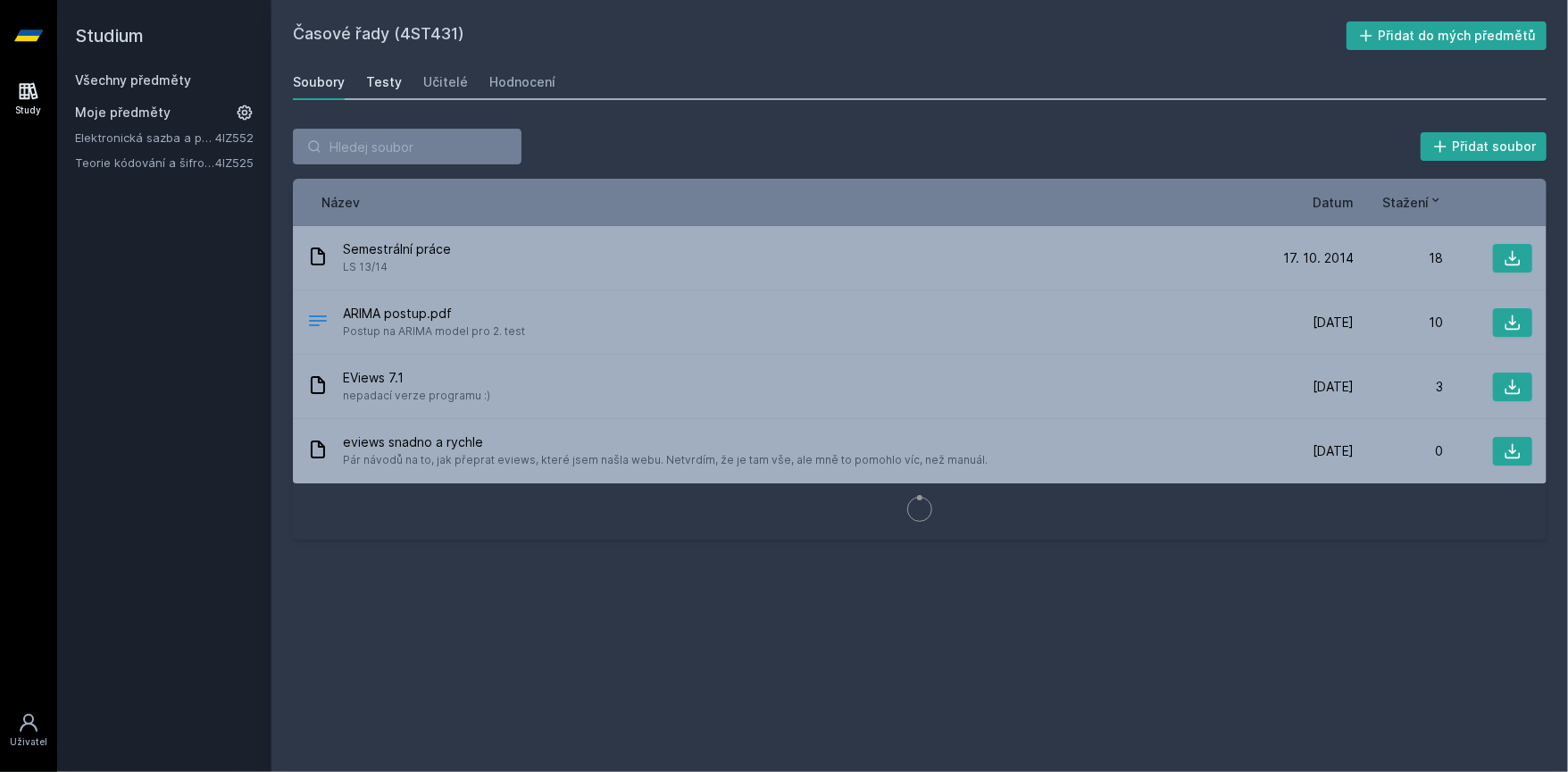
click at [374, 80] on div "Testy" at bounding box center [384, 82] width 36 height 18
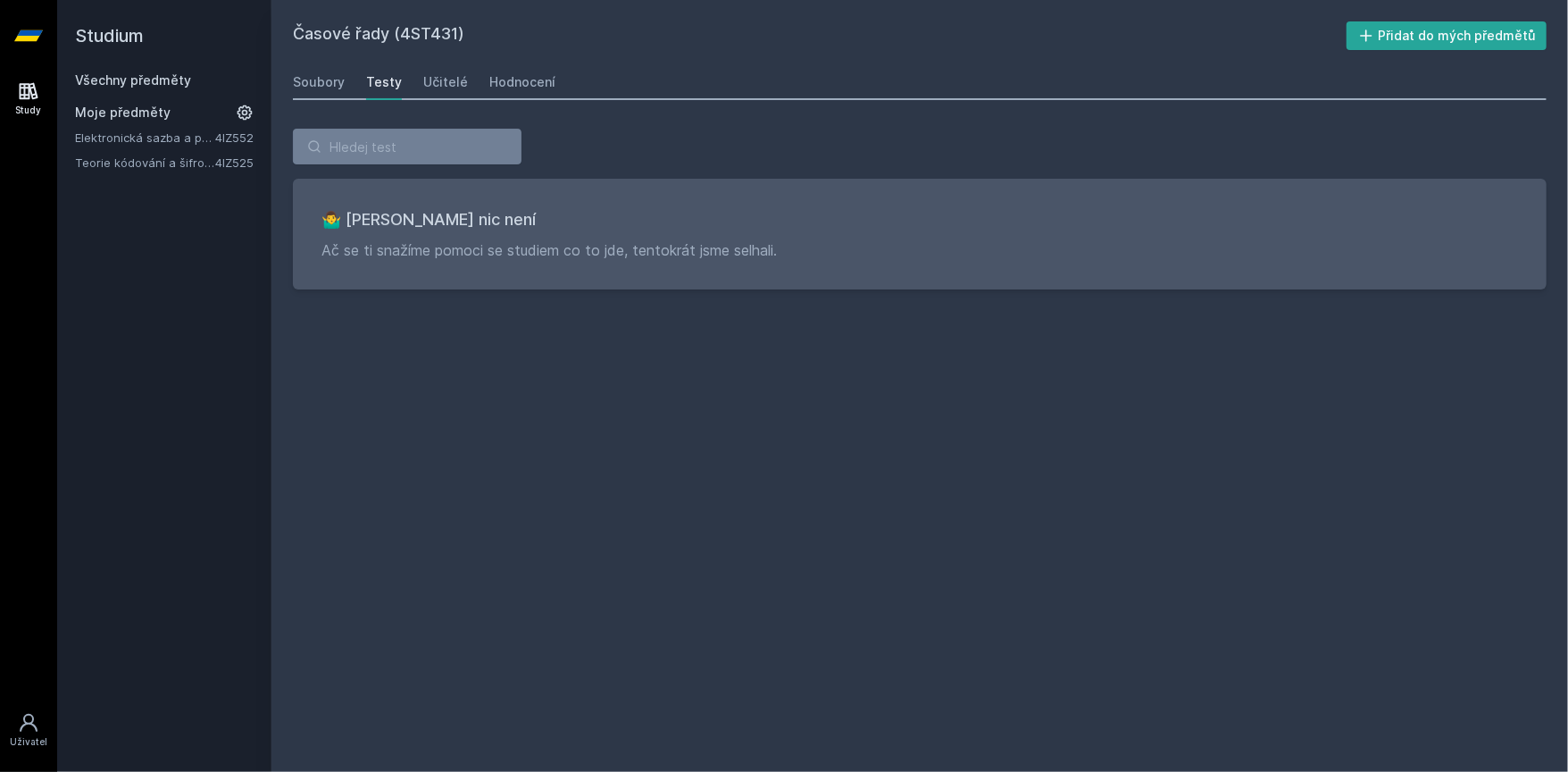
click at [401, 83] on div "Soubory Testy Učitelé Hodnocení" at bounding box center [919, 82] width 1254 height 36
click at [410, 84] on div "Soubory Testy Učitelé Hodnocení" at bounding box center [919, 82] width 1254 height 36
click at [416, 84] on div "Soubory Testy Učitelé Hodnocení" at bounding box center [919, 82] width 1254 height 36
click at [425, 82] on div "Učitelé" at bounding box center [445, 82] width 45 height 18
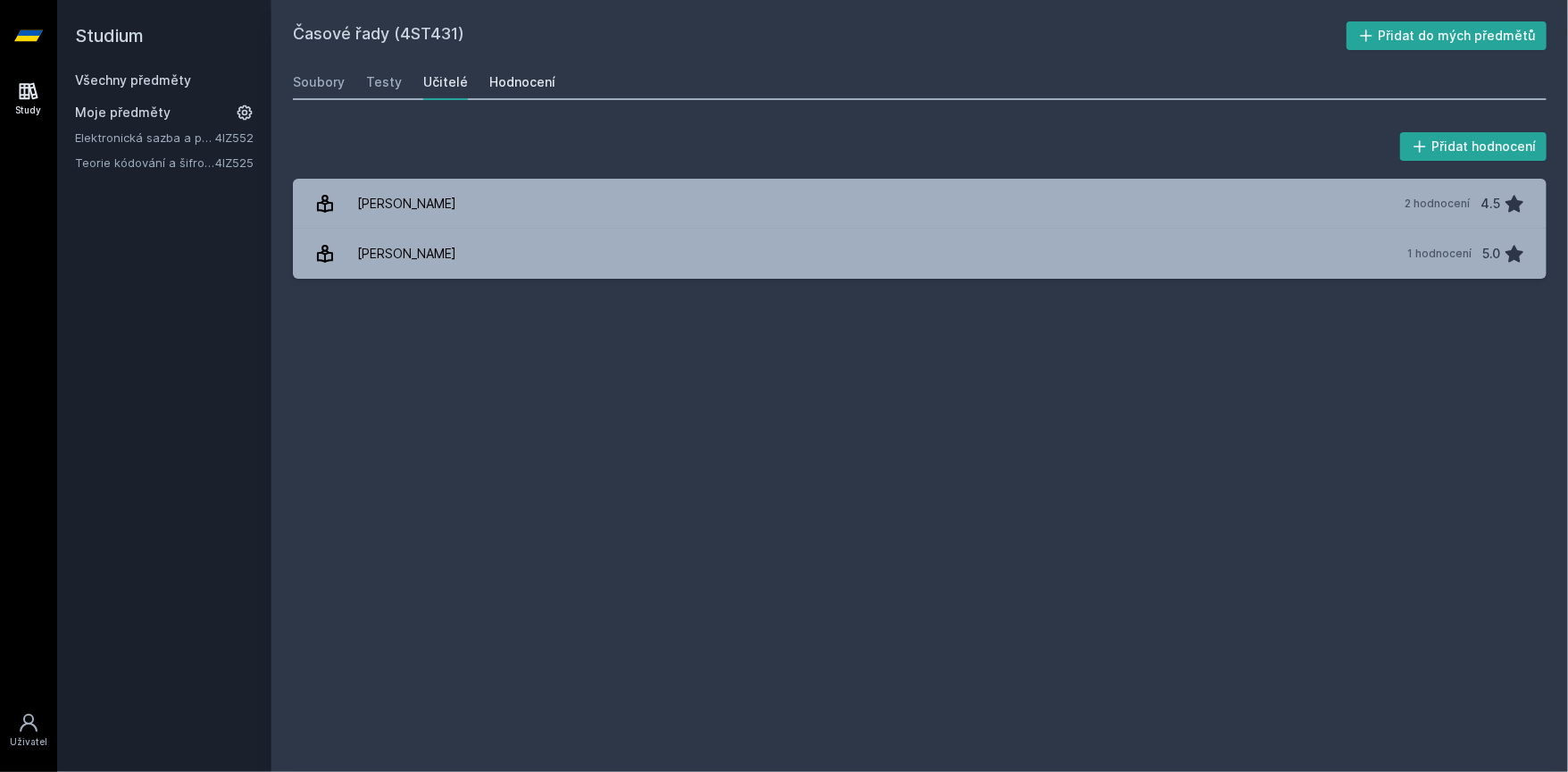
click at [502, 84] on div "Hodnocení" at bounding box center [522, 82] width 66 height 18
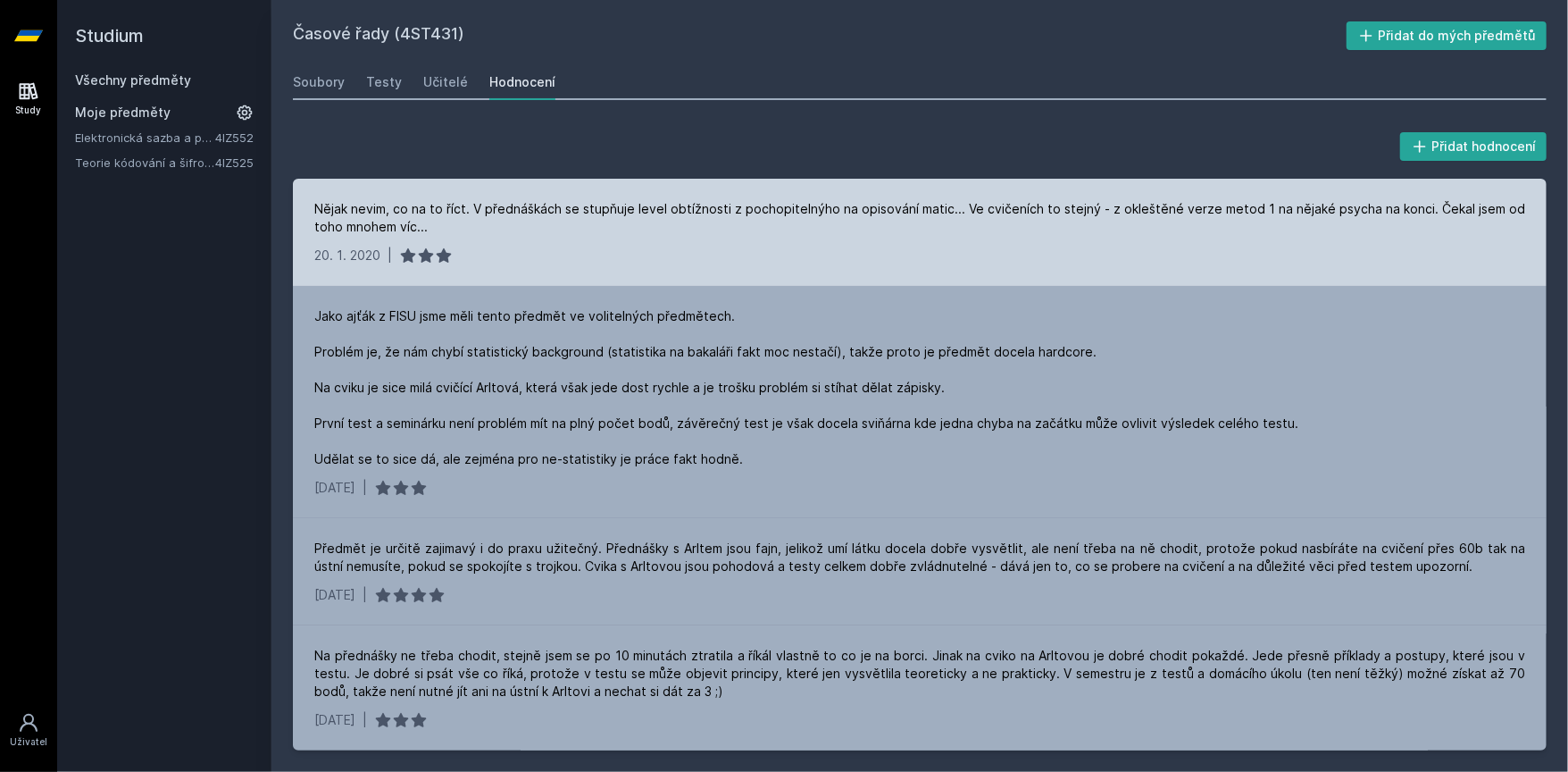
click at [488, 209] on div "Nějak nevim, co na to říct. V přednáškách se stupňuje level obtížnosti z pochop…" at bounding box center [919, 218] width 1211 height 36
drag, startPoint x: 488, startPoint y: 209, endPoint x: 926, endPoint y: 208, distance: 438.0
click at [926, 208] on div "Nějak nevim, co na to říct. V přednáškách se stupňuje level obtížnosti z pochop…" at bounding box center [919, 218] width 1211 height 36
click at [963, 207] on div "Nějak nevim, co na to říct. V přednáškách se stupňuje level obtížnosti z pochop…" at bounding box center [919, 218] width 1211 height 36
drag, startPoint x: 963, startPoint y: 207, endPoint x: 1037, endPoint y: 210, distance: 74.1
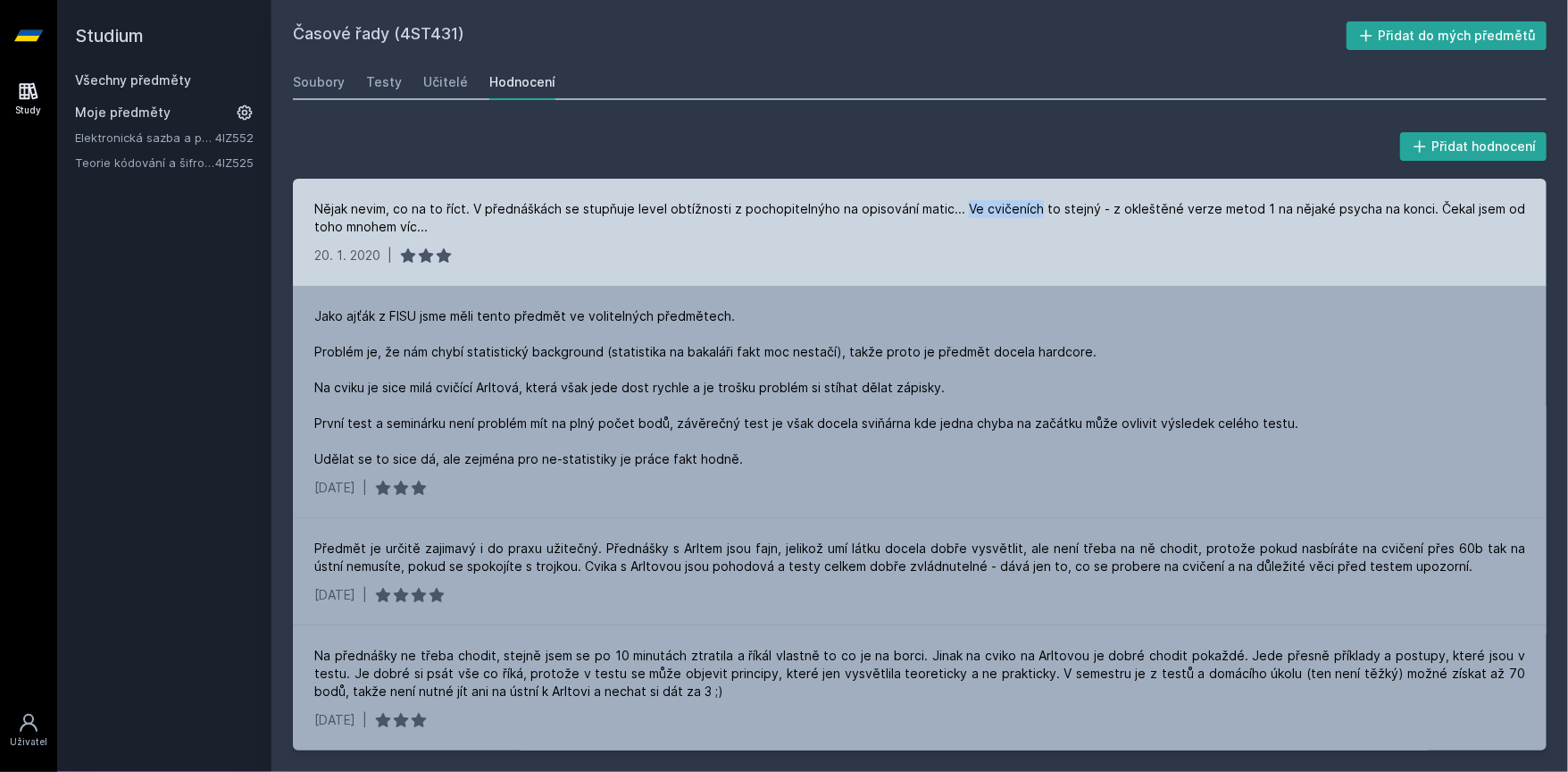
click at [1029, 209] on div "Nějak nevim, co na to říct. V přednáškách se stupňuje level obtížnosti z pochop…" at bounding box center [919, 218] width 1211 height 36
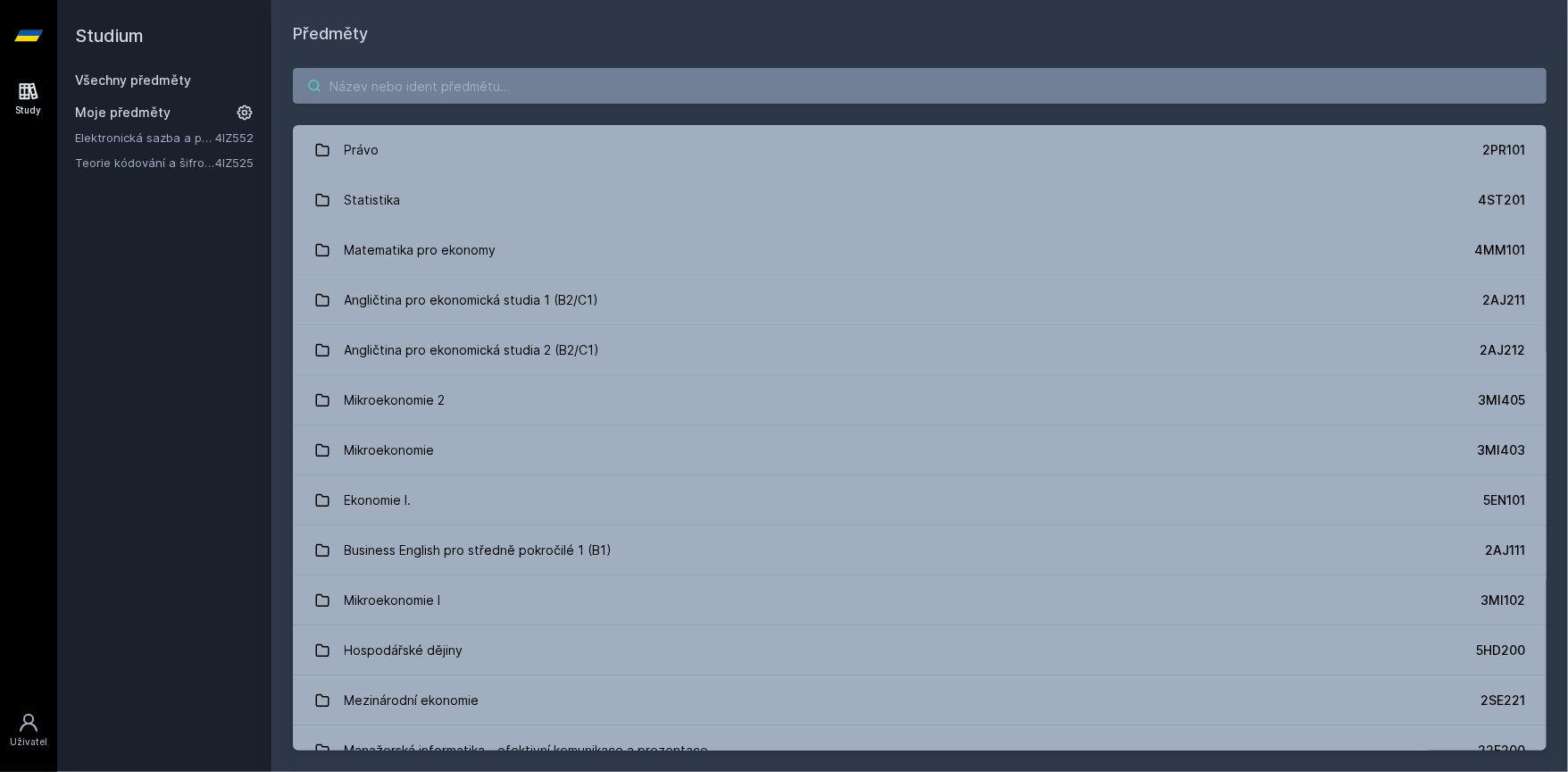
click at [503, 80] on input "search" at bounding box center [919, 86] width 1254 height 36
paste input "4ES610"
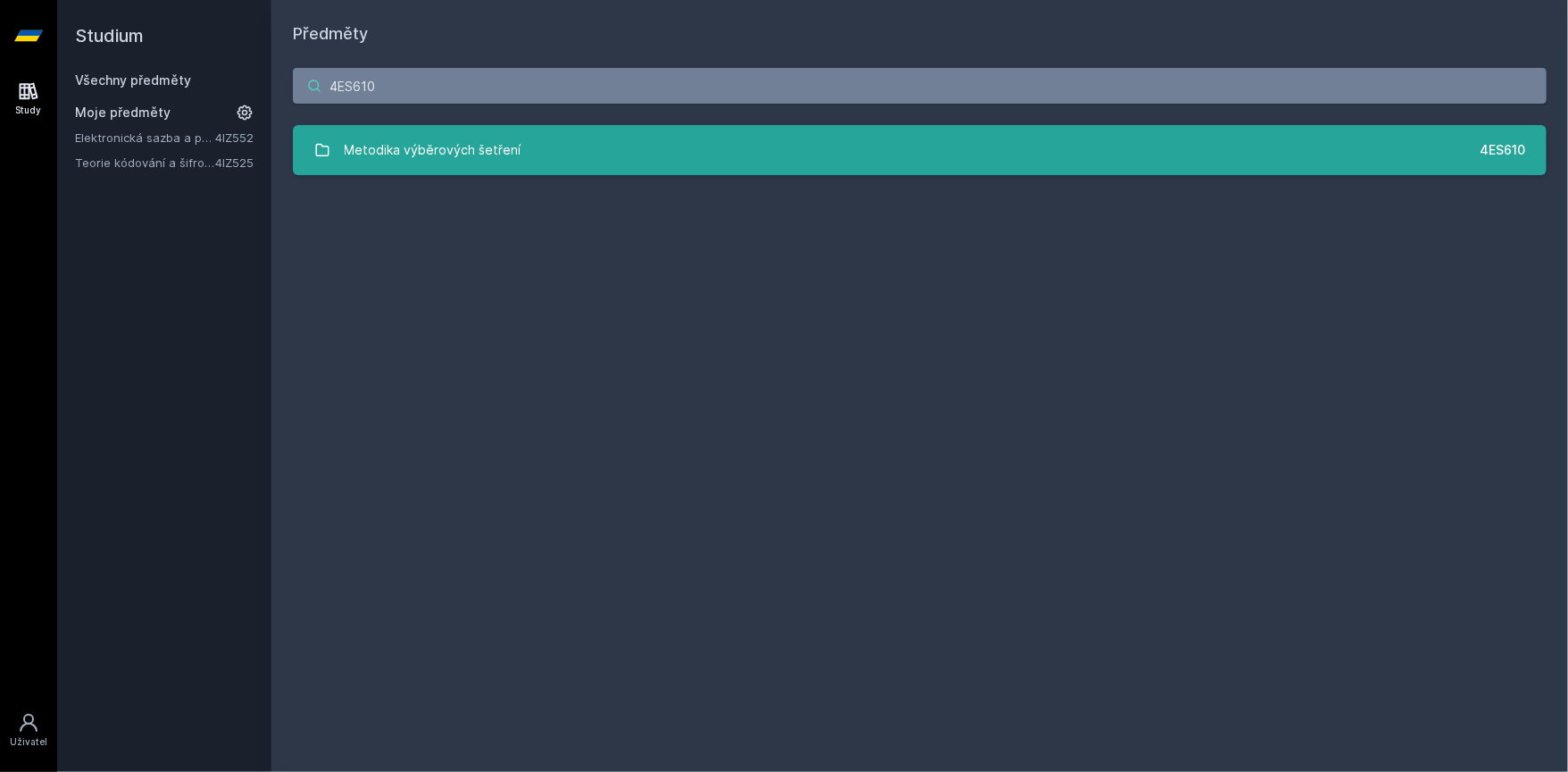
type input "4ES610"
click at [465, 150] on div "Metodika výběrových šetření" at bounding box center [432, 150] width 177 height 36
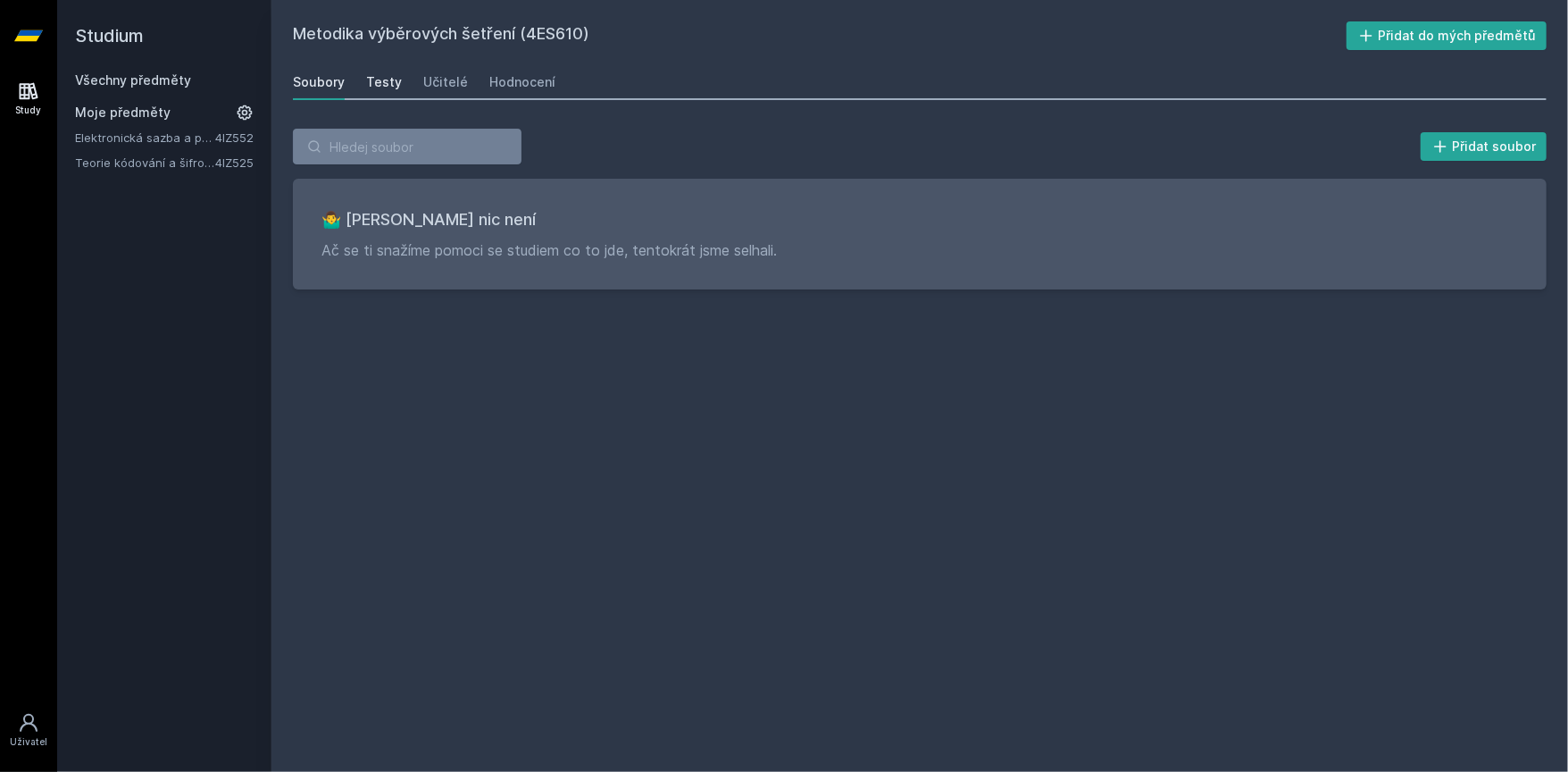
click at [379, 87] on div "Testy" at bounding box center [384, 82] width 36 height 18
click at [423, 87] on div "Učitelé" at bounding box center [445, 82] width 45 height 18
click at [498, 84] on div "Hodnocení" at bounding box center [522, 82] width 66 height 18
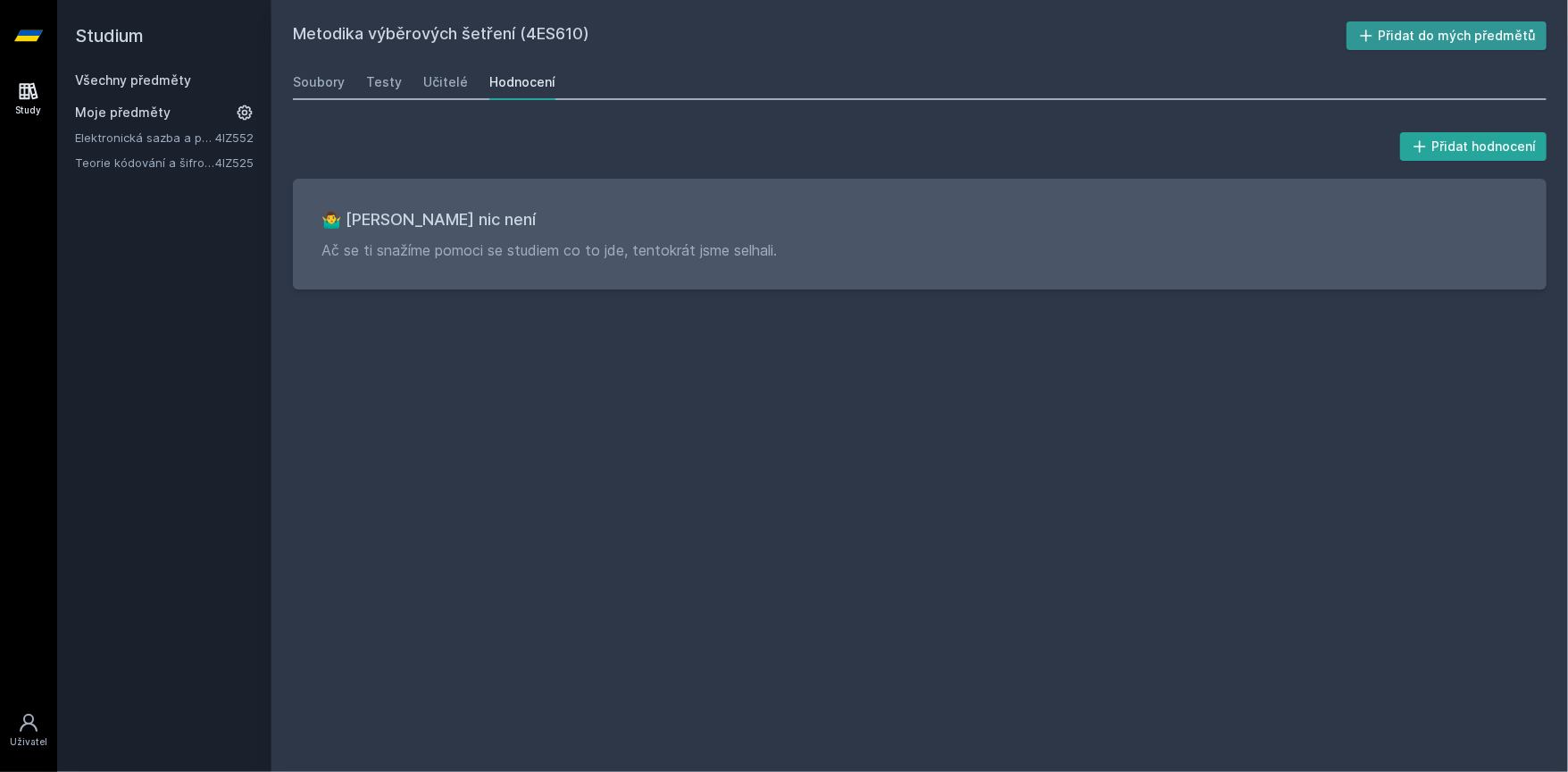
click at [1411, 45] on button "Přidat do mých předmětů" at bounding box center [1446, 35] width 201 height 29
click at [115, 72] on link "Všechny předměty" at bounding box center [133, 79] width 116 height 15
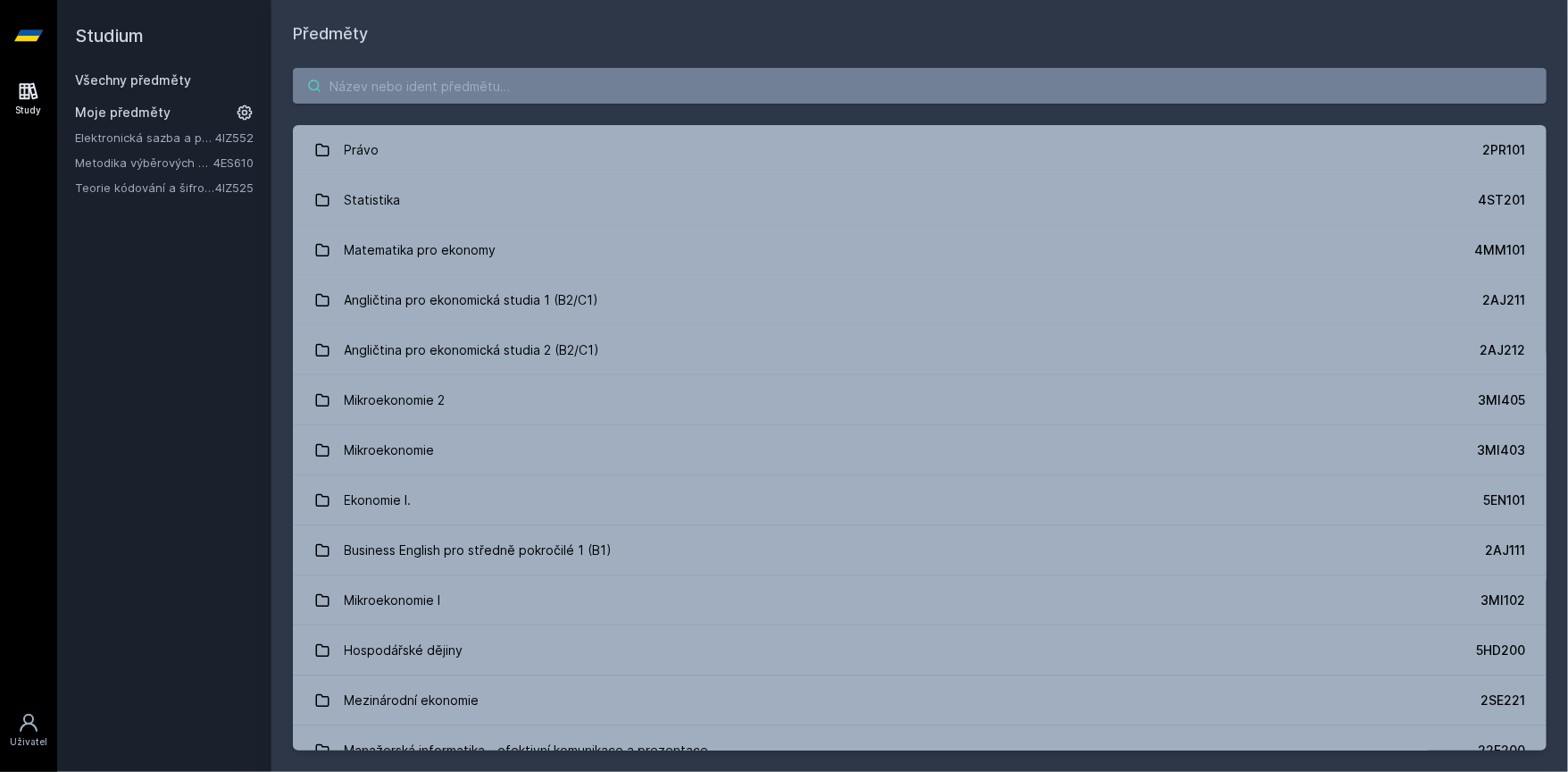
click at [526, 94] on input "search" at bounding box center [919, 86] width 1254 height 36
paste input "Sociální statistika"
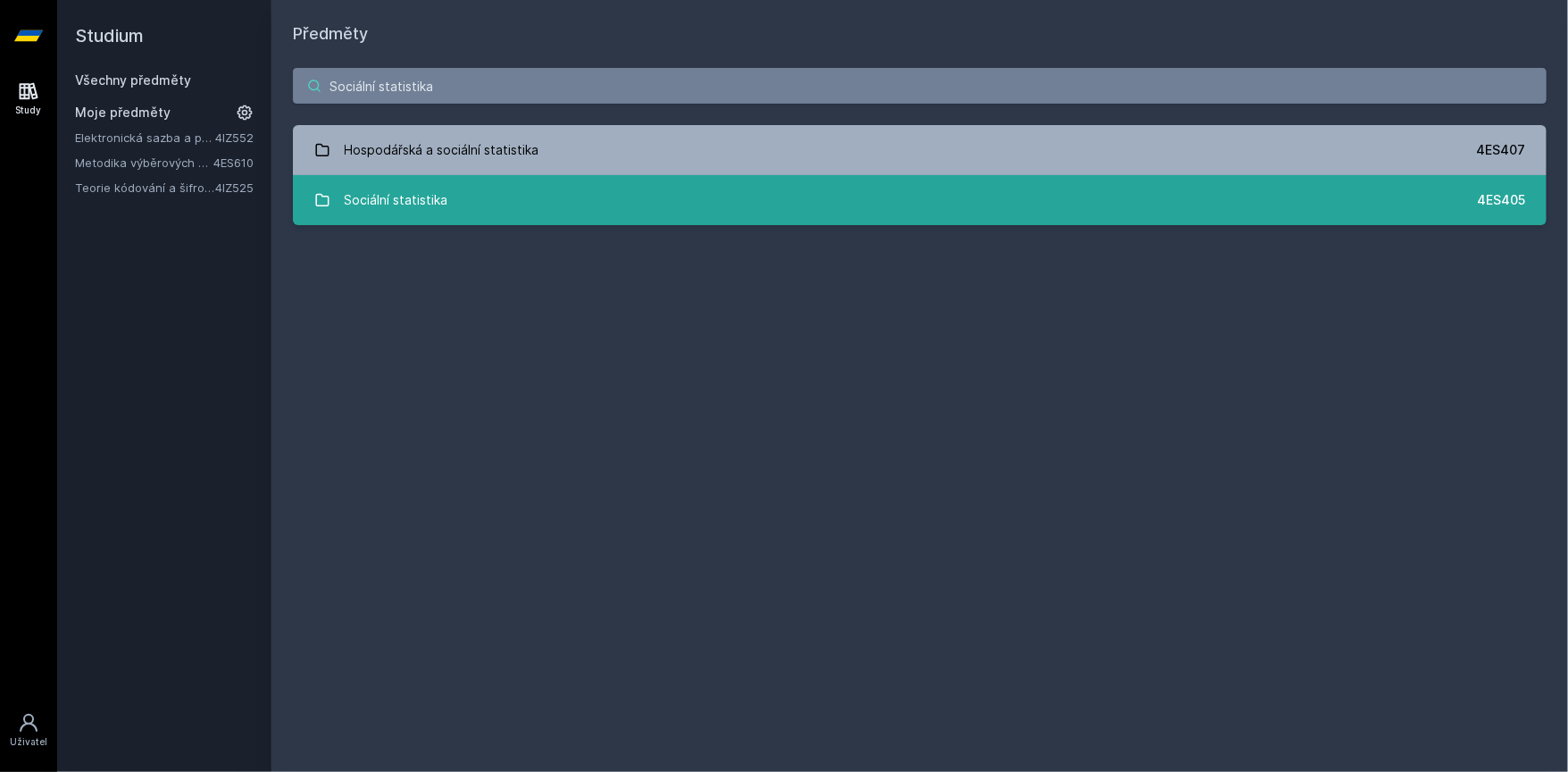
type input "Sociální statistika"
click at [520, 202] on link "Sociální statistika 4ES405" at bounding box center [919, 200] width 1254 height 50
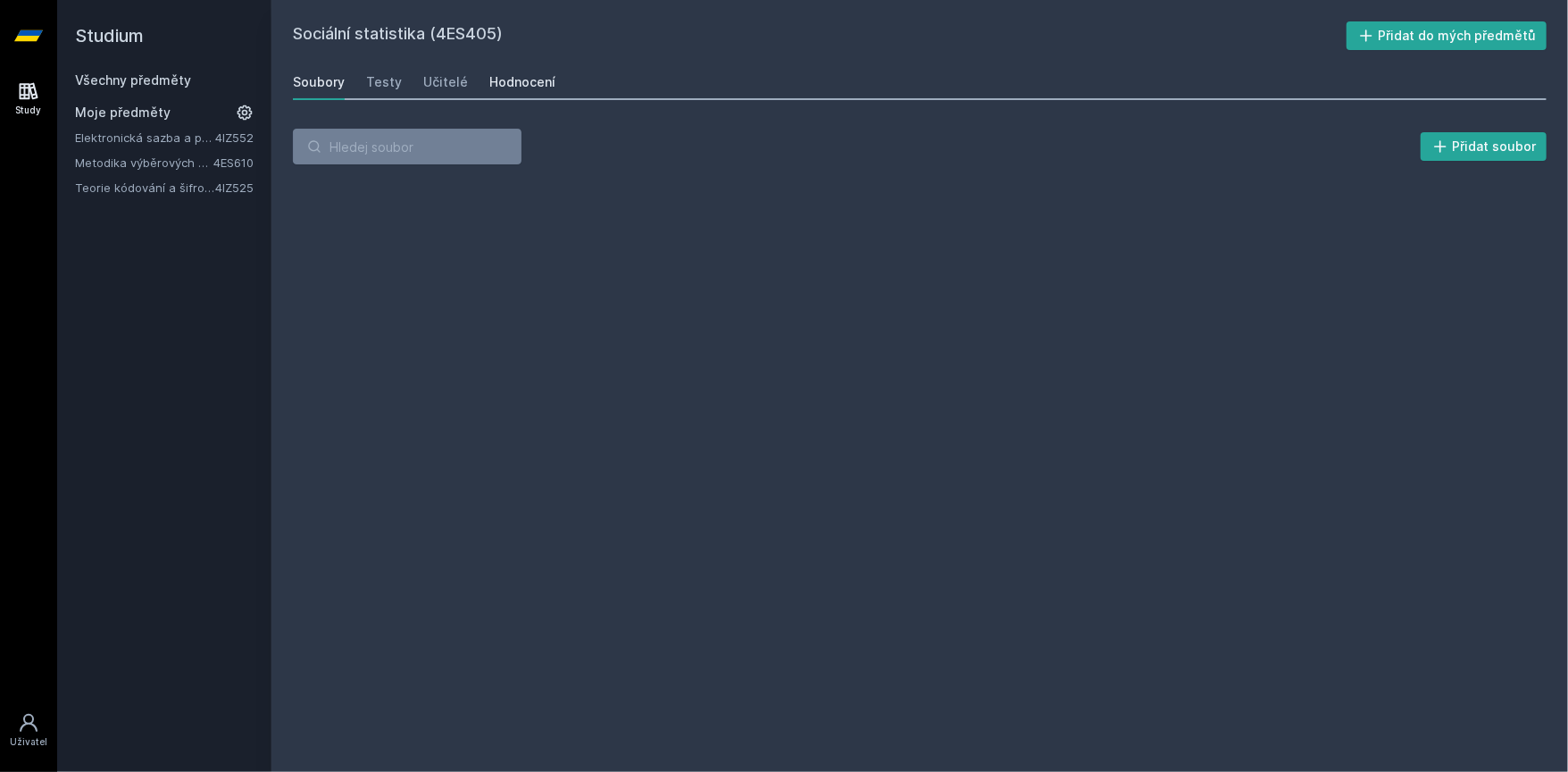
click at [529, 80] on div "Hodnocení" at bounding box center [522, 82] width 66 height 18
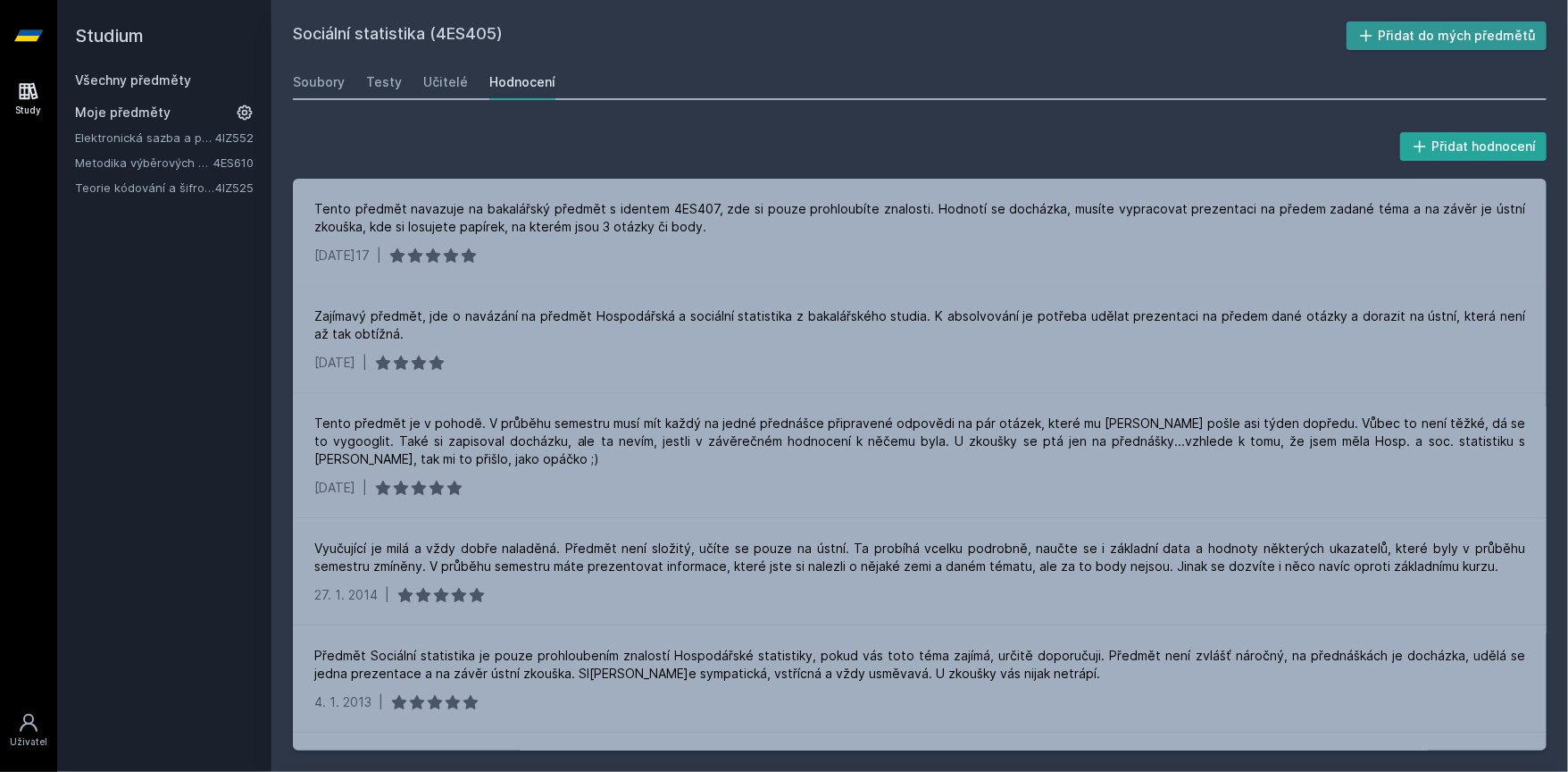
click at [1405, 36] on button "Přidat do mých předmětů" at bounding box center [1446, 35] width 201 height 29
click at [180, 324] on div "Studium Všechny předměty Moje předměty Elektronická sazba a publikování 4IZ552 …" at bounding box center [164, 386] width 215 height 772
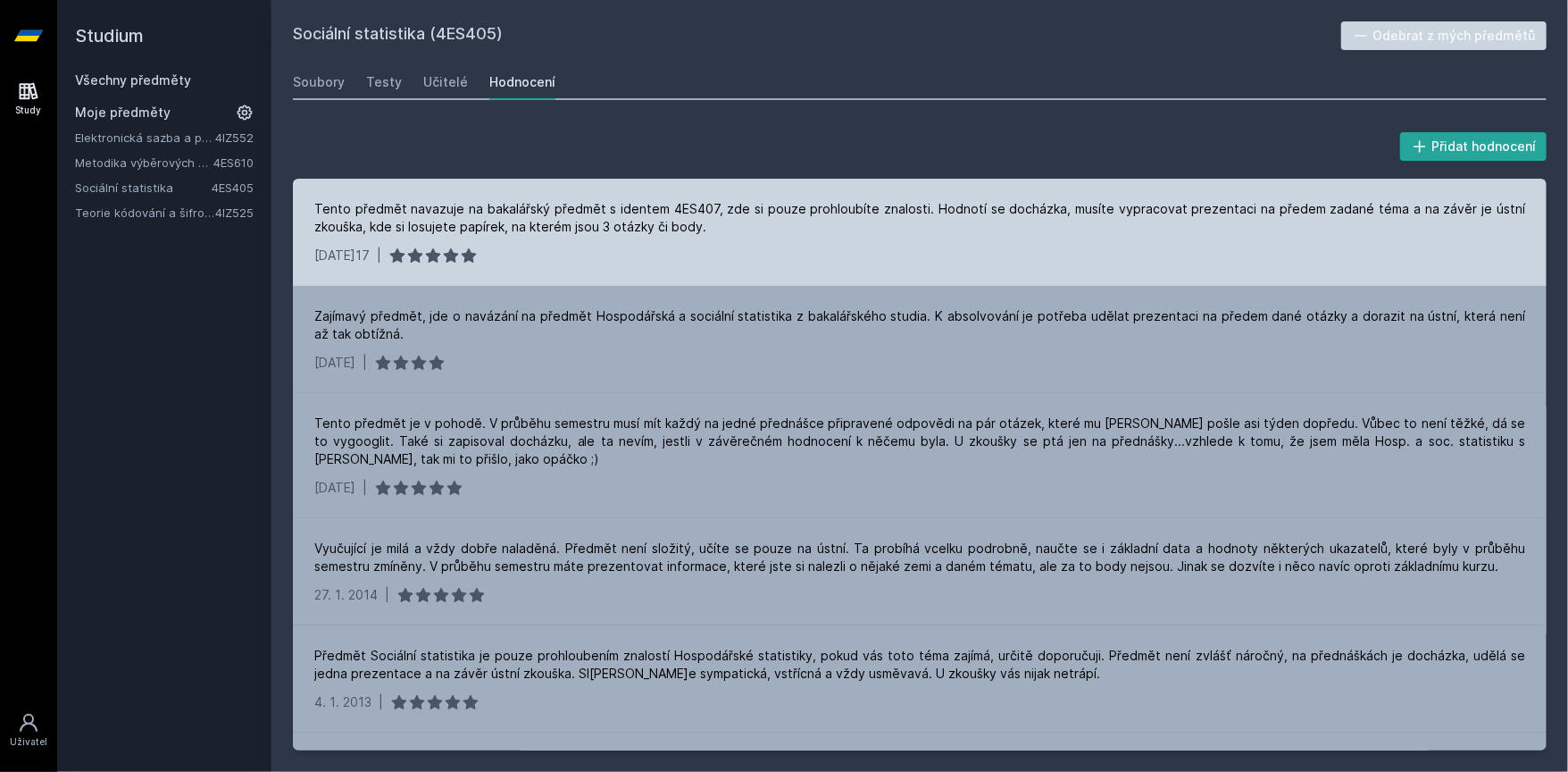
click at [368, 206] on div "Tento předmět navazuje na bakalářský předmět s identem 4ES407, zde si pouze pro…" at bounding box center [919, 218] width 1211 height 36
drag, startPoint x: 368, startPoint y: 206, endPoint x: 572, endPoint y: 212, distance: 204.1
click at [572, 212] on div "Tento předmět navazuje na bakalářský předmět s identem 4ES407, zde si pouze pro…" at bounding box center [919, 218] width 1211 height 36
click at [336, 213] on div "Tento předmět navazuje na bakalářský předmět s identem 4ES407, zde si pouze pro…" at bounding box center [919, 218] width 1211 height 36
drag, startPoint x: 336, startPoint y: 213, endPoint x: 676, endPoint y: 215, distance: 340.0
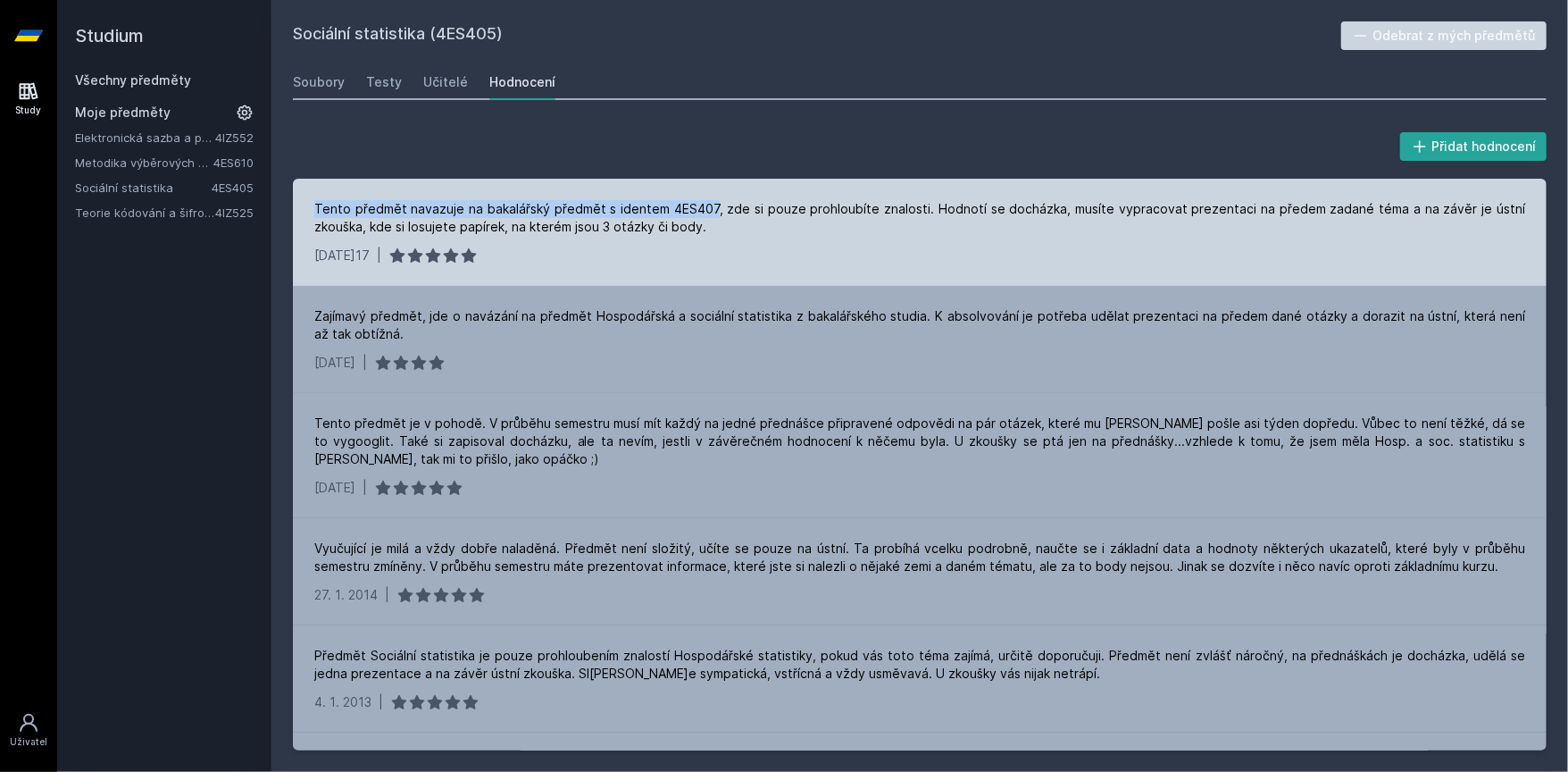
click at [676, 215] on div "Tento předmět navazuje na bakalářský předmět s identem 4ES407, zde si pouze pro…" at bounding box center [919, 218] width 1211 height 36
click at [732, 216] on div "Tento předmět navazuje na bakalářský předmět s identem 4ES407, zde si pouze pro…" at bounding box center [919, 218] width 1211 height 36
drag, startPoint x: 732, startPoint y: 216, endPoint x: 800, endPoint y: 217, distance: 68.0
click at [800, 217] on div "Tento předmět navazuje na bakalářský předmět s identem 4ES407, zde si pouze pro…" at bounding box center [919, 218] width 1211 height 36
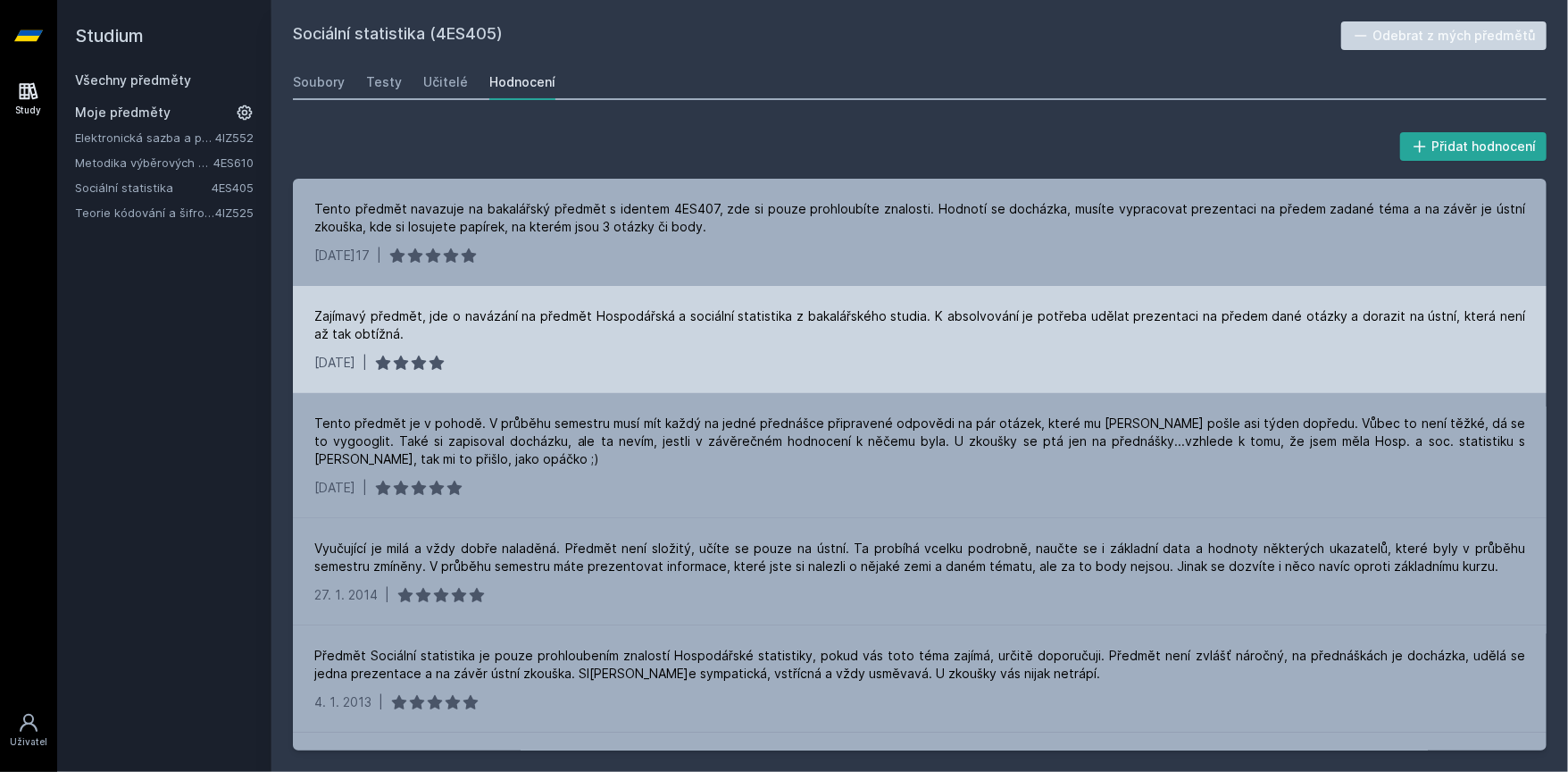
click at [463, 319] on div "Zajímavý předmět, jde o navázání na předmět Hospodářská a sociální statistika z…" at bounding box center [919, 326] width 1211 height 36
drag, startPoint x: 463, startPoint y: 319, endPoint x: 564, endPoint y: 314, distance: 101.1
click at [564, 314] on div "Zajímavý předmět, jde o navázání na předmět Hospodářská a sociální statistika z…" at bounding box center [919, 326] width 1211 height 36
click at [603, 316] on div "Zajímavý předmět, jde o navázání na předmět Hospodářská a sociální statistika z…" at bounding box center [919, 326] width 1211 height 36
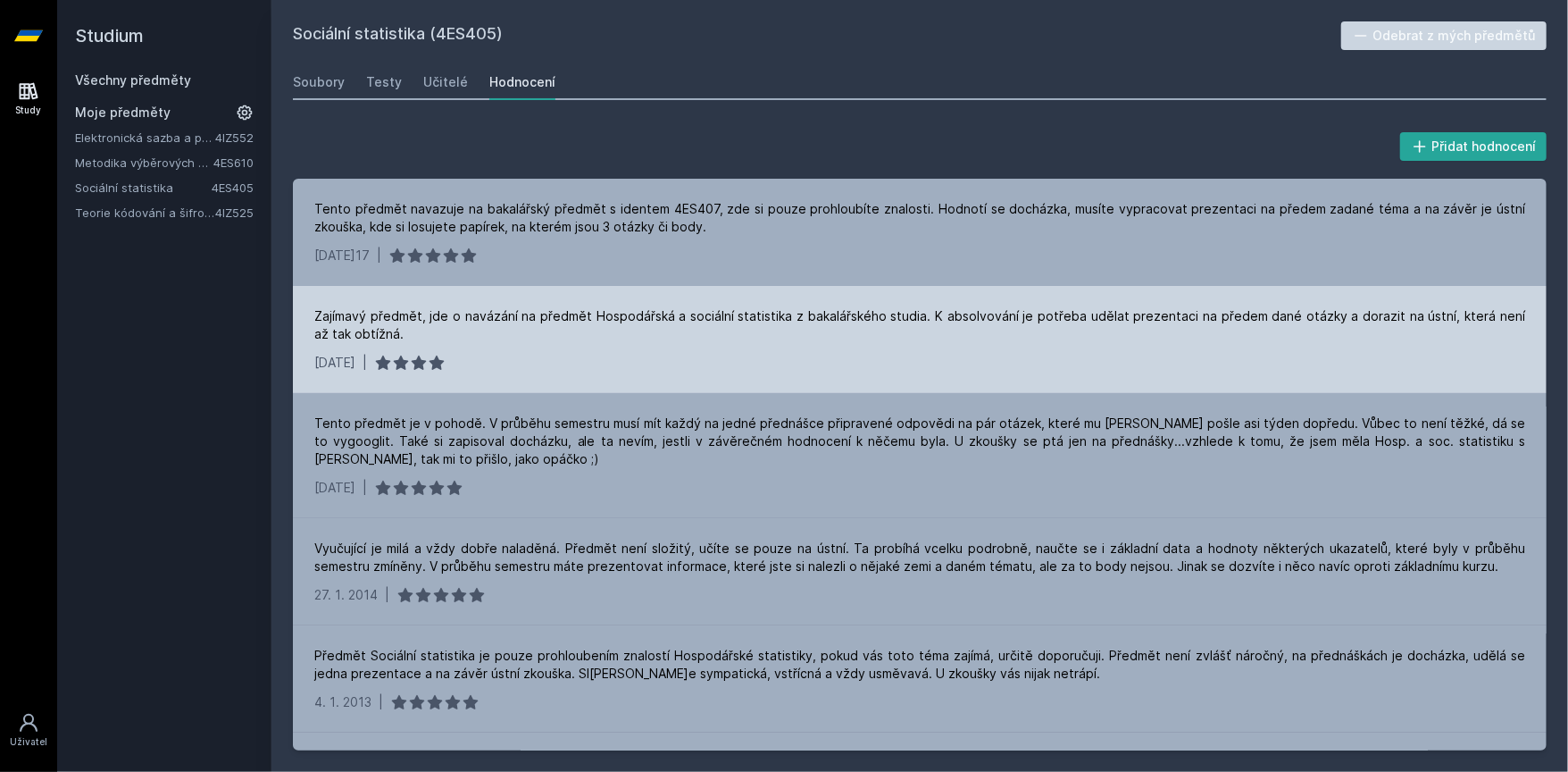
click at [676, 321] on div "Zajímavý předmět, jde o navázání na předmět Hospodářská a sociální statistika z…" at bounding box center [919, 326] width 1211 height 36
drag, startPoint x: 676, startPoint y: 321, endPoint x: 888, endPoint y: 319, distance: 212.0
click at [885, 319] on div "Zajímavý předmět, jde o navázání na předmět Hospodářská a sociální statistika z…" at bounding box center [919, 326] width 1211 height 36
click at [918, 320] on div "Zajímavý předmět, jde o navázání na předmět Hospodářská a sociální statistika z…" at bounding box center [919, 326] width 1211 height 36
drag, startPoint x: 918, startPoint y: 320, endPoint x: 1260, endPoint y: 333, distance: 342.2
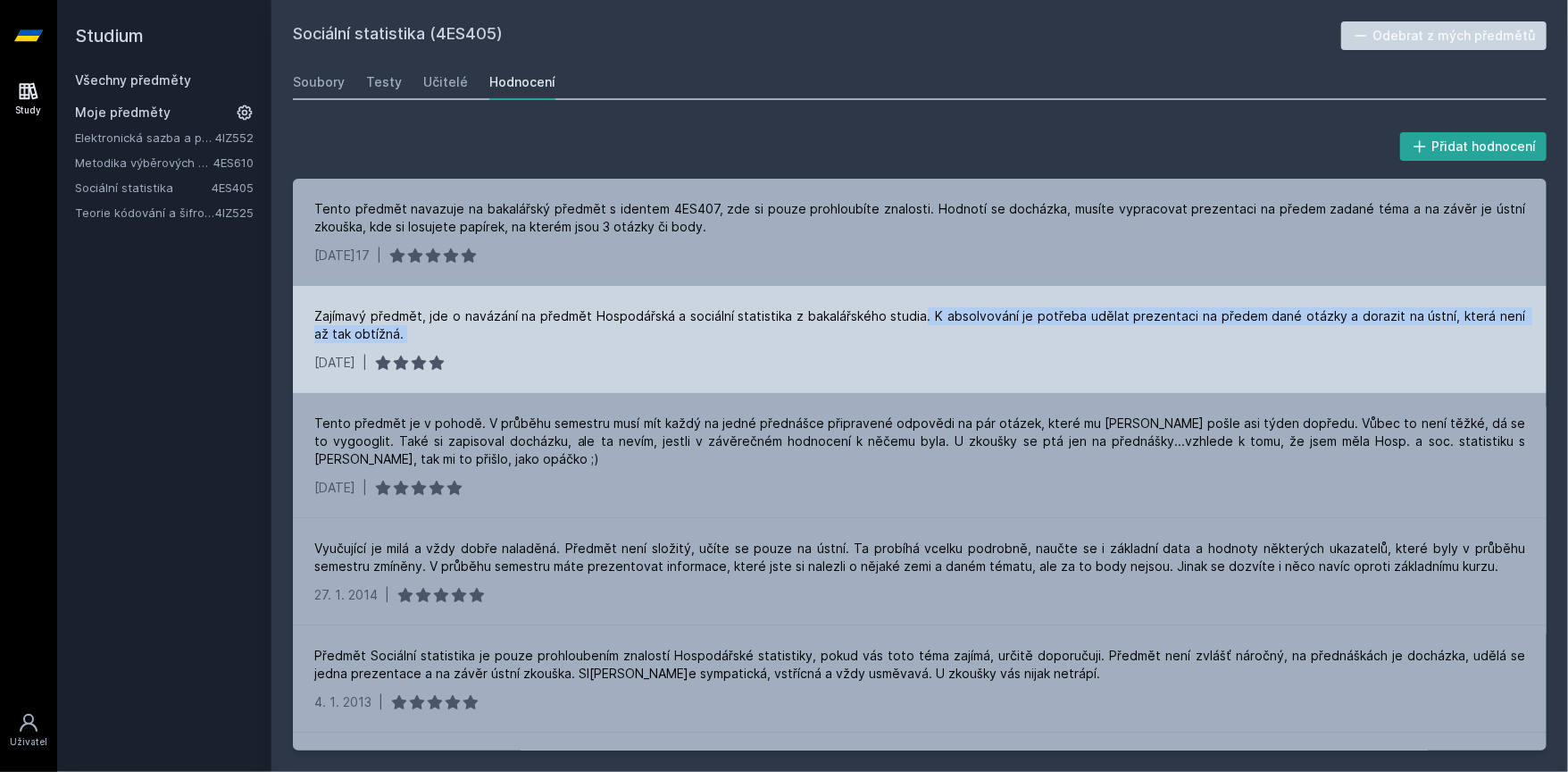
click at [1260, 333] on div "Zajímavý předmět, jde o navázání na předmět Hospodářská a sociální statistika z…" at bounding box center [919, 326] width 1211 height 36
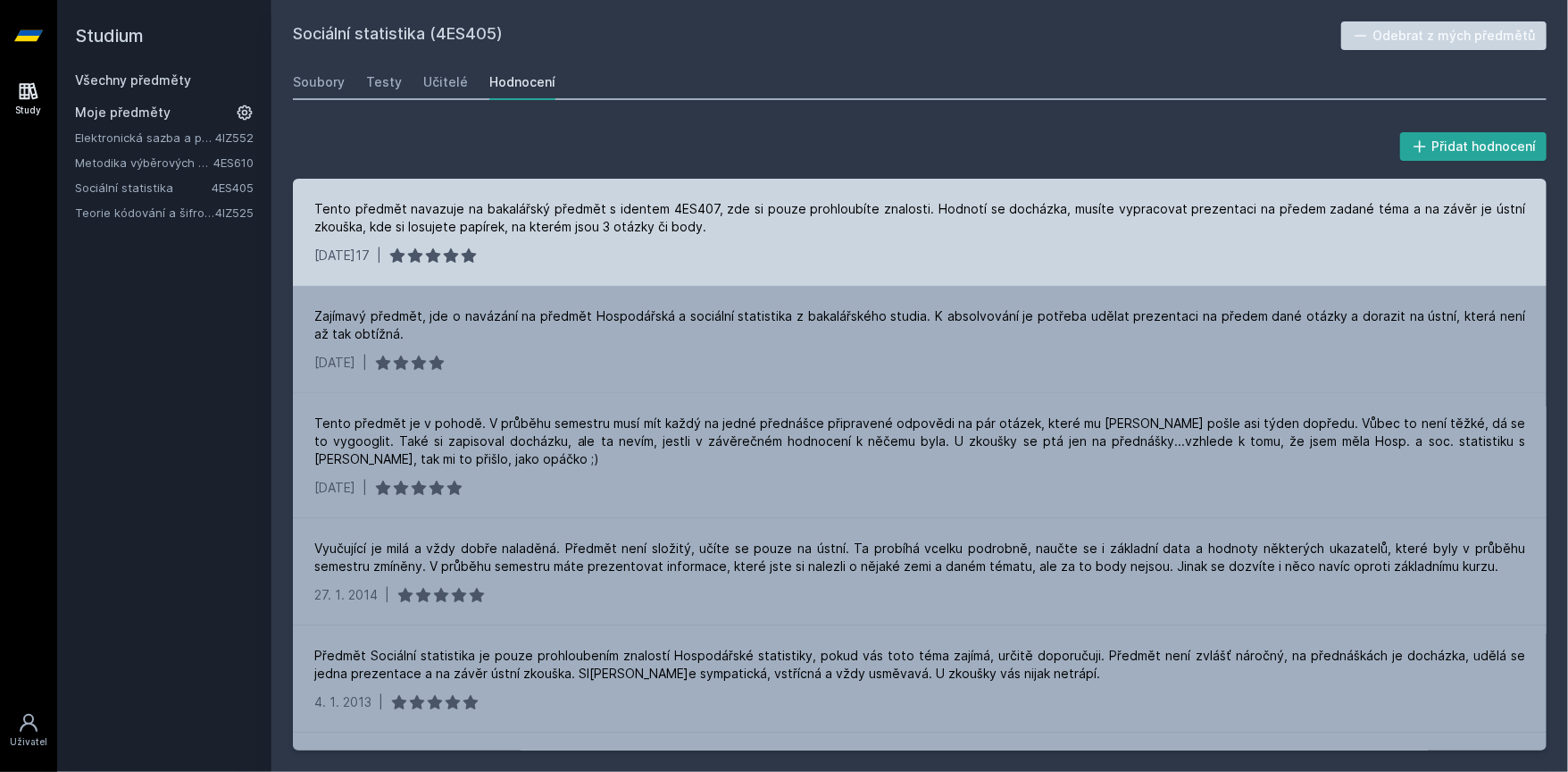
click at [1051, 222] on div "Tento předmět navazuje na bakalářský předmět s identem 4ES407, zde si pouze pro…" at bounding box center [919, 218] width 1211 height 36
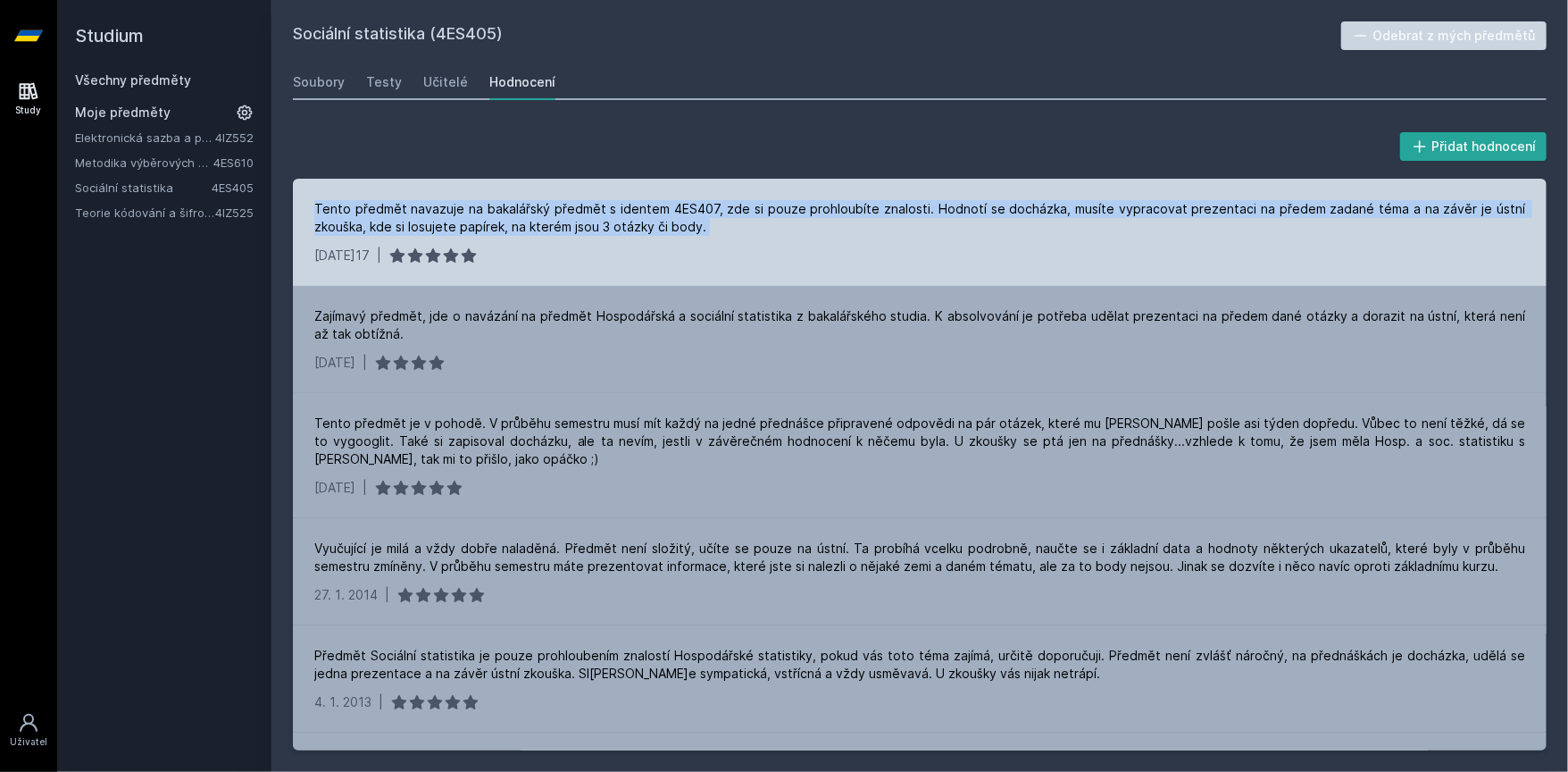
click at [1051, 222] on div "Tento předmět navazuje na bakalářský předmět s identem 4ES407, zde si pouze pro…" at bounding box center [919, 218] width 1211 height 36
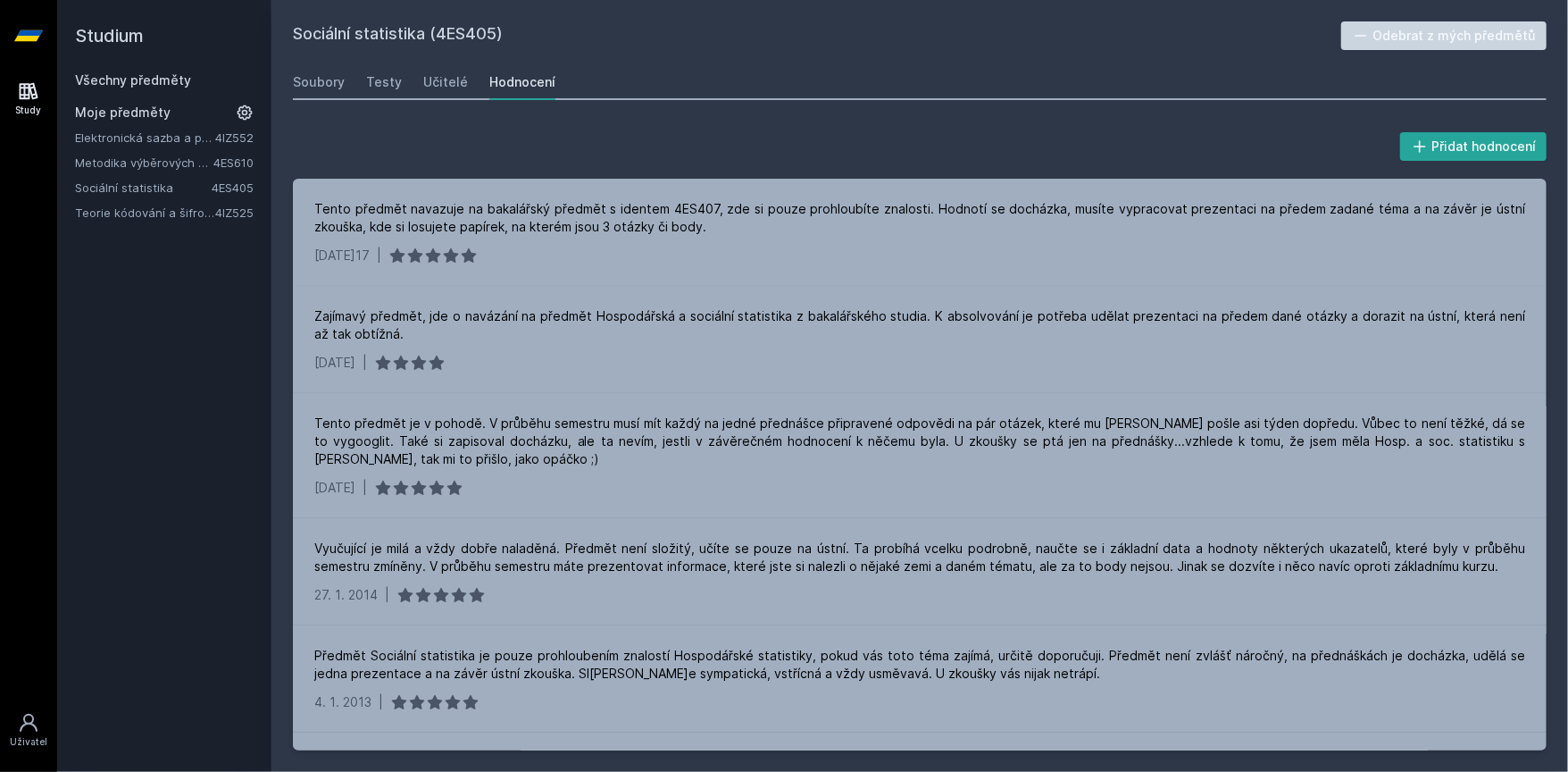
click at [375, 37] on h2 "Sociální statistika (4ES405)" at bounding box center [816, 35] width 1048 height 29
drag, startPoint x: 375, startPoint y: 37, endPoint x: 313, endPoint y: 33, distance: 62.1
click at [304, 29] on h2 "Sociální statistika (4ES405)" at bounding box center [816, 35] width 1048 height 29
click at [450, 85] on div "Učitelé" at bounding box center [445, 82] width 45 height 18
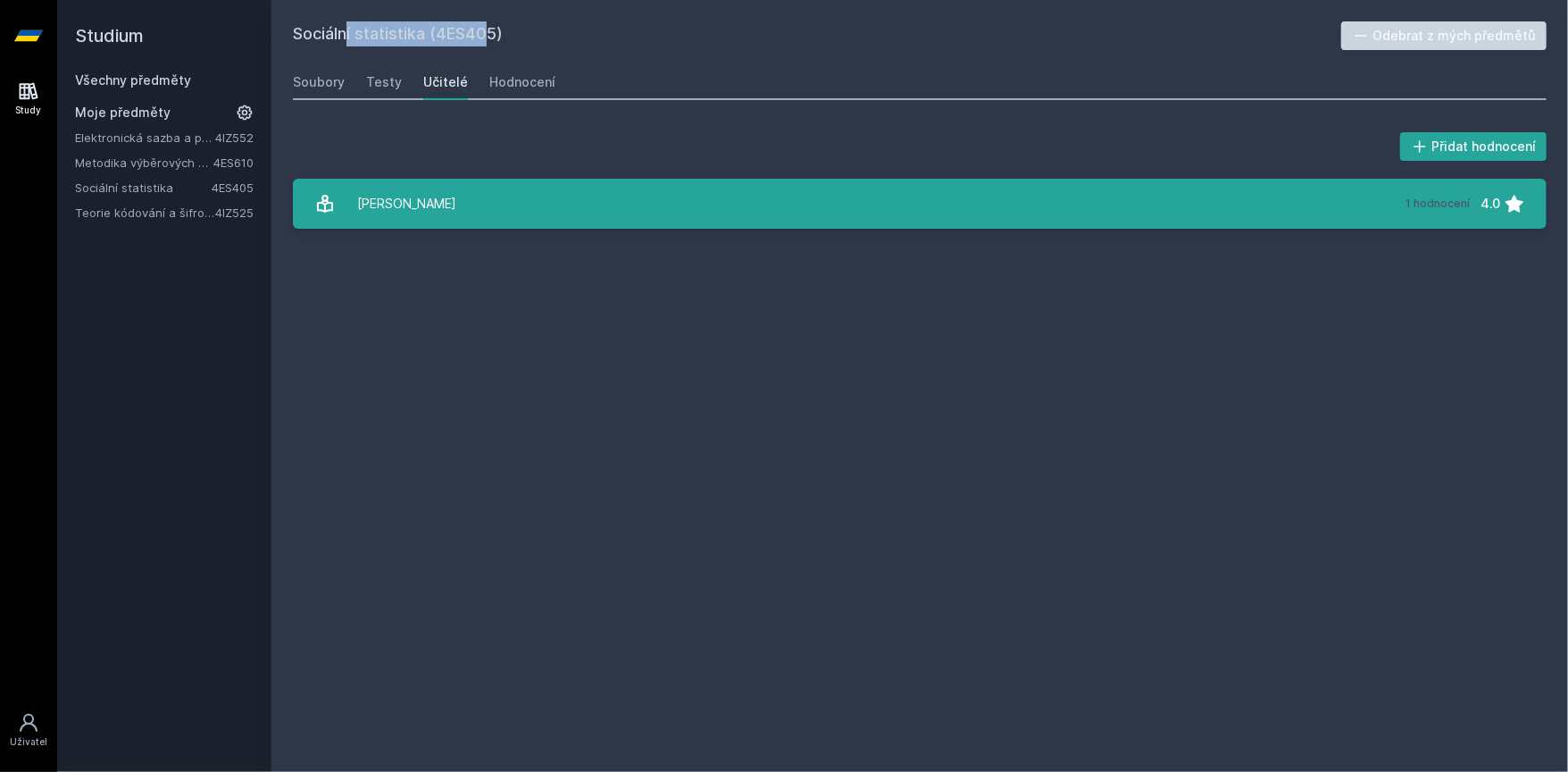
click at [502, 197] on link "[PERSON_NAME] 1 hodnocení 4.0" at bounding box center [919, 204] width 1254 height 50
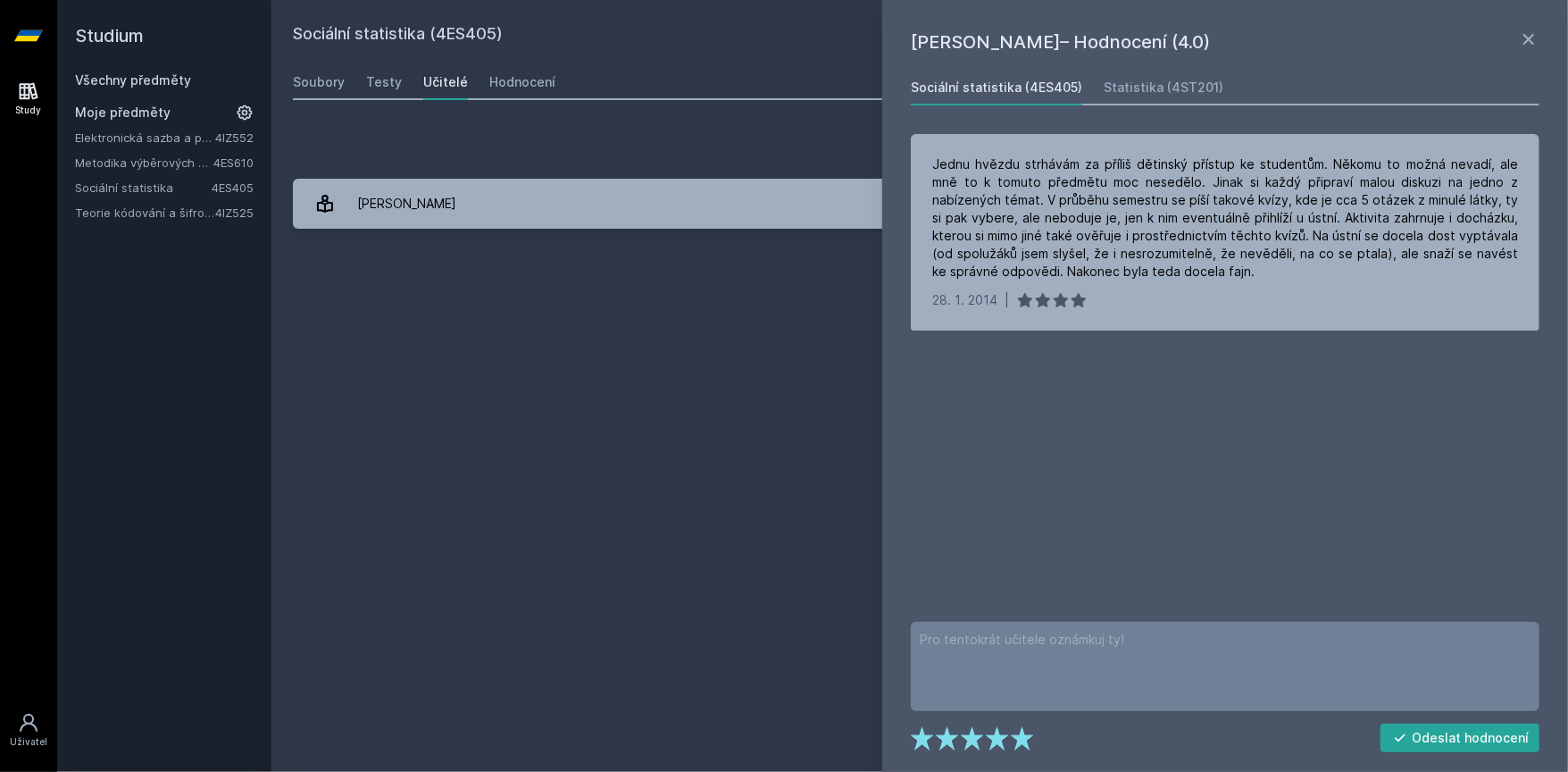
click at [758, 344] on div "Sociální statistika (4ES405) Odebrat z mých předmětů [GEOGRAPHIC_DATA] Testy Uč…" at bounding box center [919, 386] width 1254 height 729
click at [1103, 87] on div "Statistika (4ST201)" at bounding box center [1163, 88] width 120 height 18
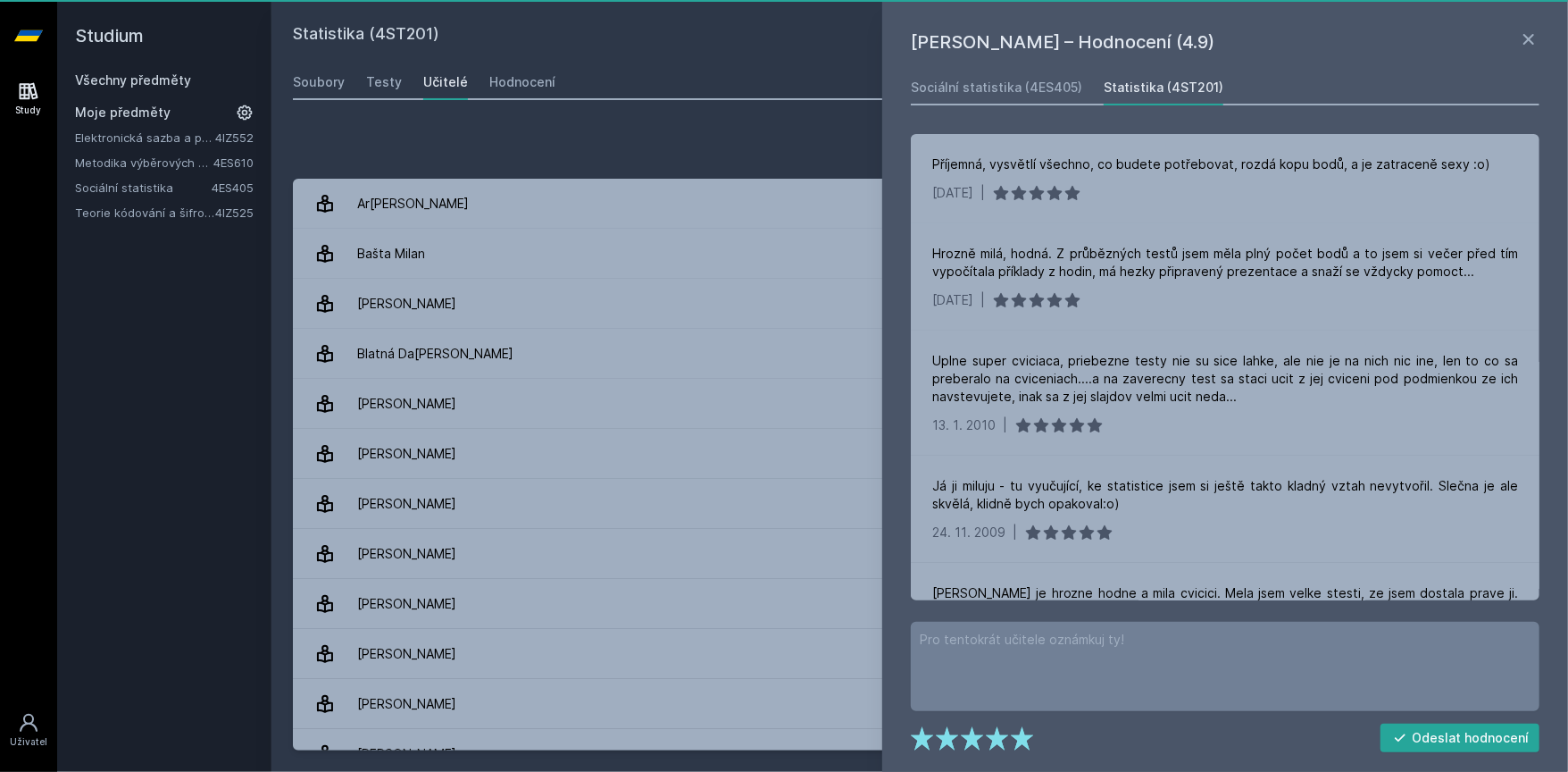
click at [1213, 88] on div "Sociální statistika (4ES405) Statistika (4ST201)" at bounding box center [1225, 88] width 629 height 36
click at [998, 80] on div "Sociální statistika (4ES405)" at bounding box center [996, 88] width 172 height 18
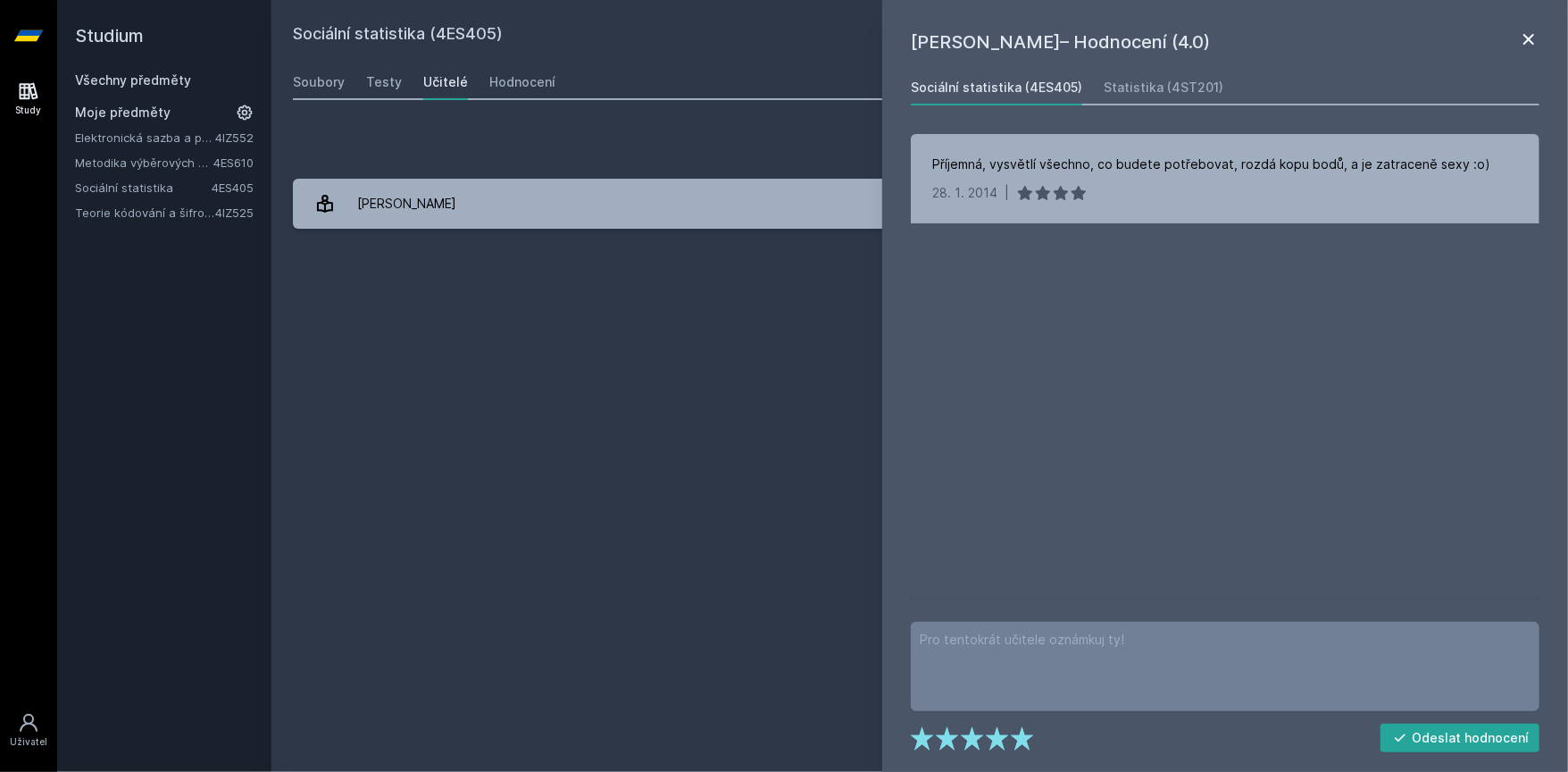
click at [1529, 39] on icon at bounding box center [1528, 39] width 11 height 11
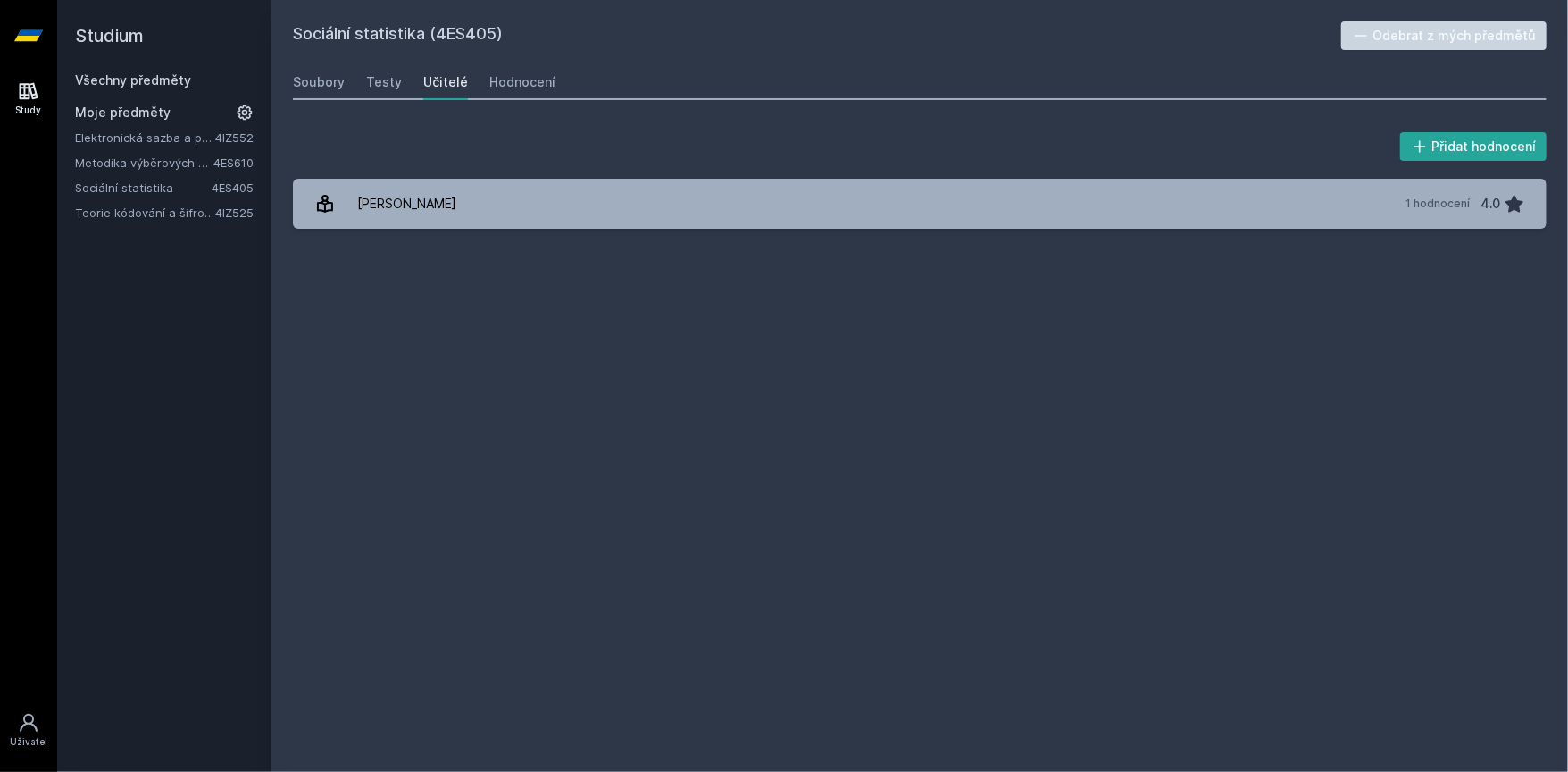
click at [633, 372] on div "Sociální statistika (4ES405) Odebrat z mých předmětů [GEOGRAPHIC_DATA] Testy Uč…" at bounding box center [919, 386] width 1254 height 729
